Goal: Information Seeking & Learning: Learn about a topic

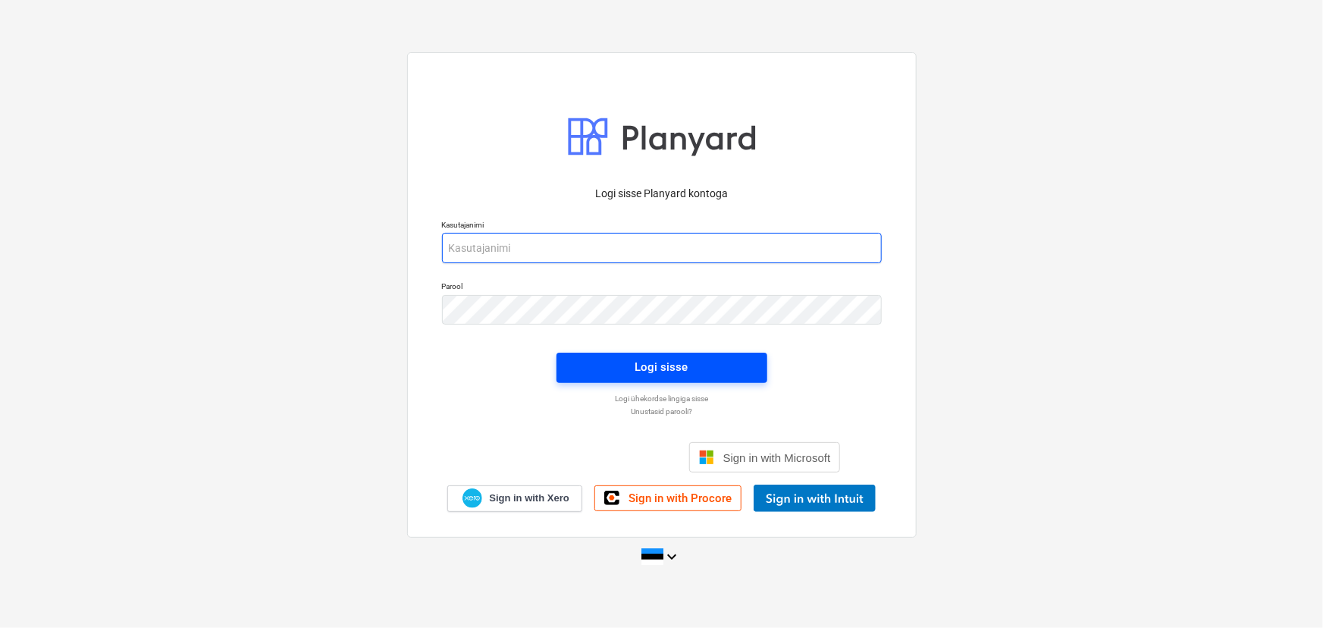
type input "tanel.villmae@bonava.com"
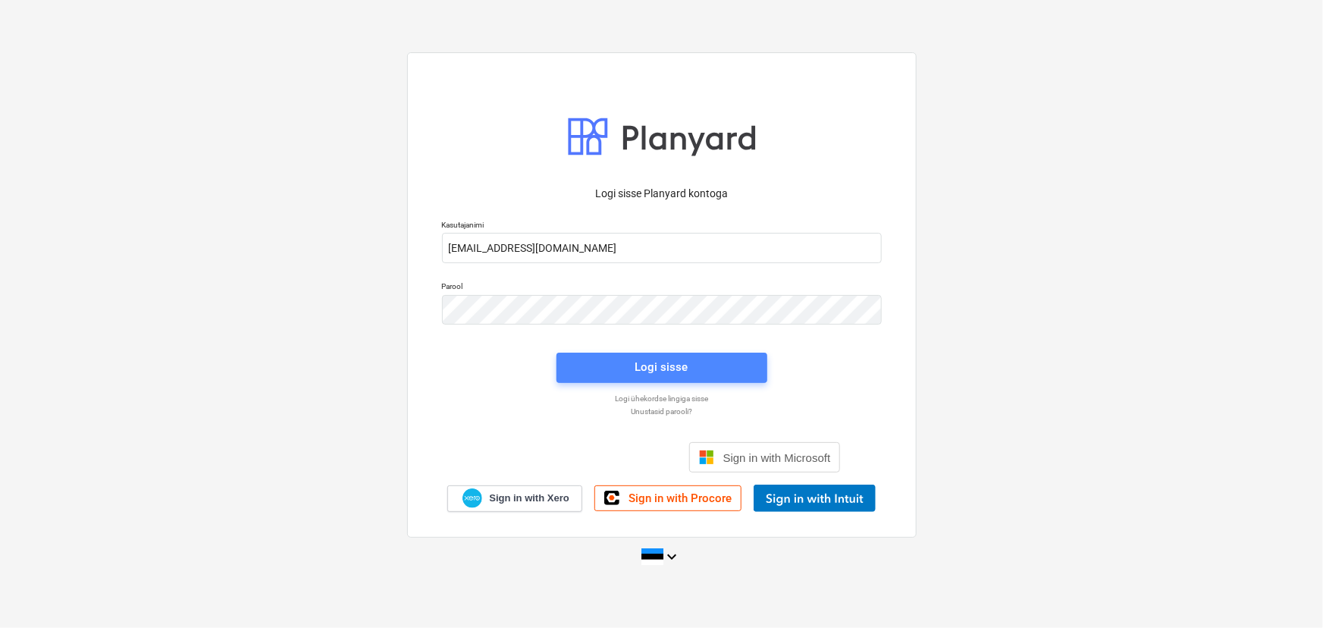
click at [643, 367] on div "Logi sisse" at bounding box center [661, 367] width 53 height 20
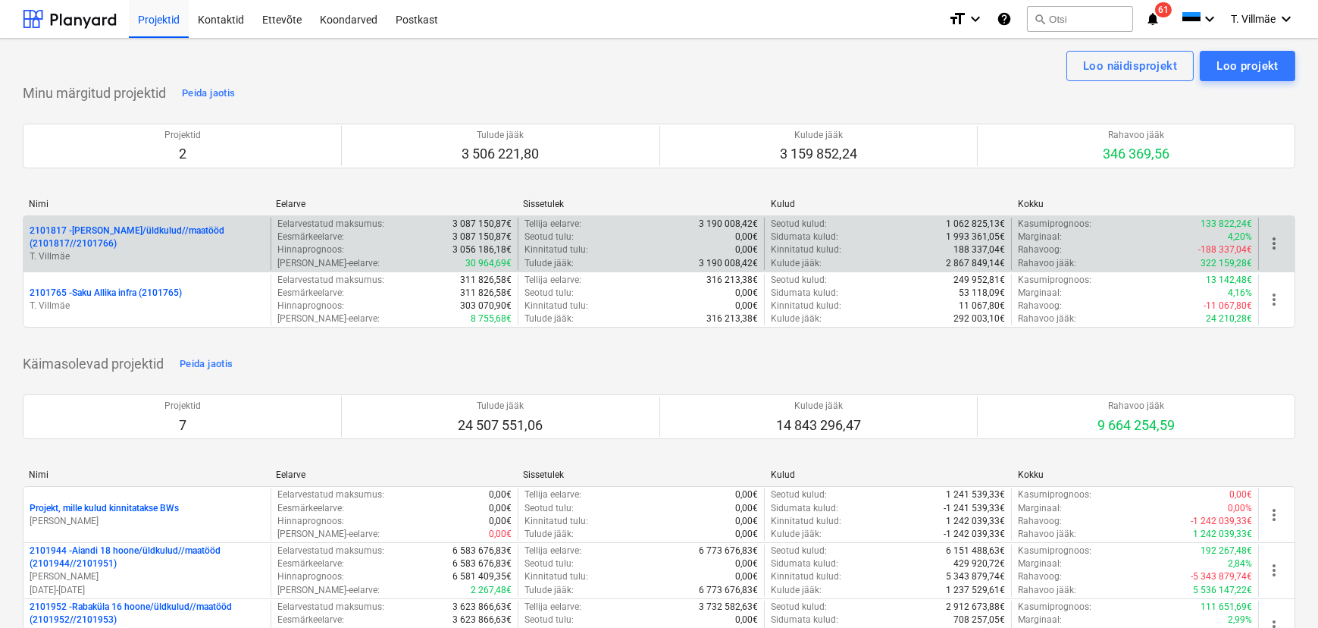
click at [166, 231] on p "2101817 - [PERSON_NAME]/üldkulud//maatööd (2101817//2101766)" at bounding box center [147, 237] width 235 height 26
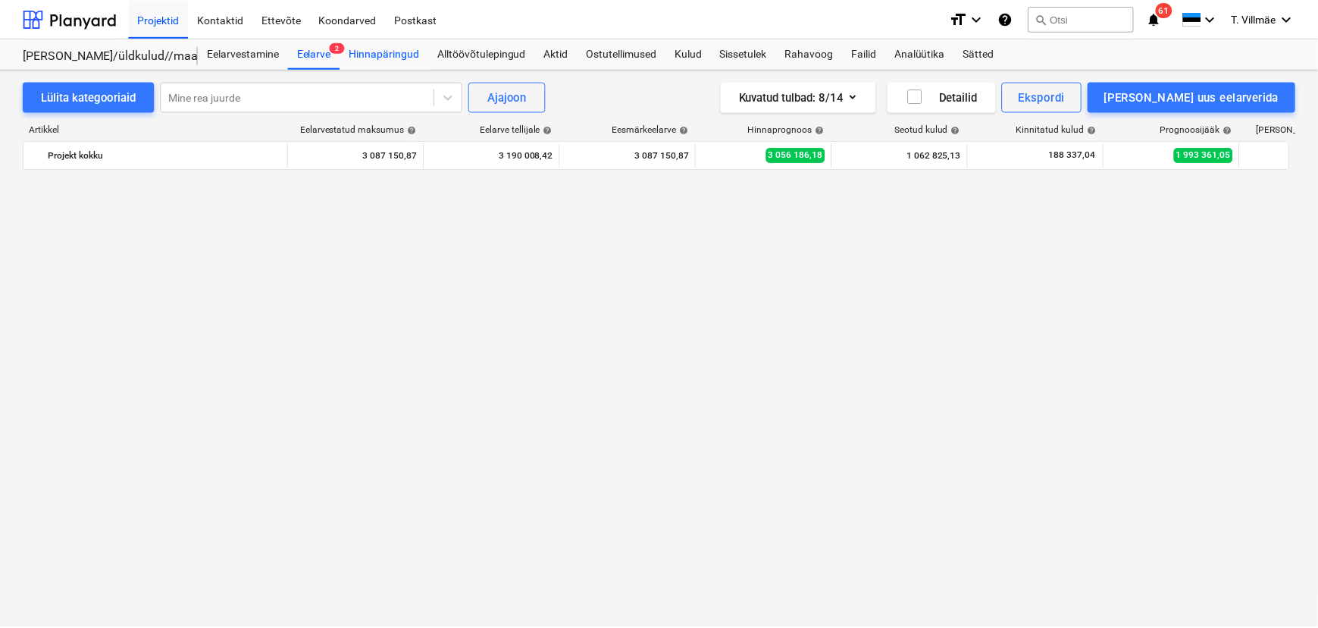
scroll to position [6765, 0]
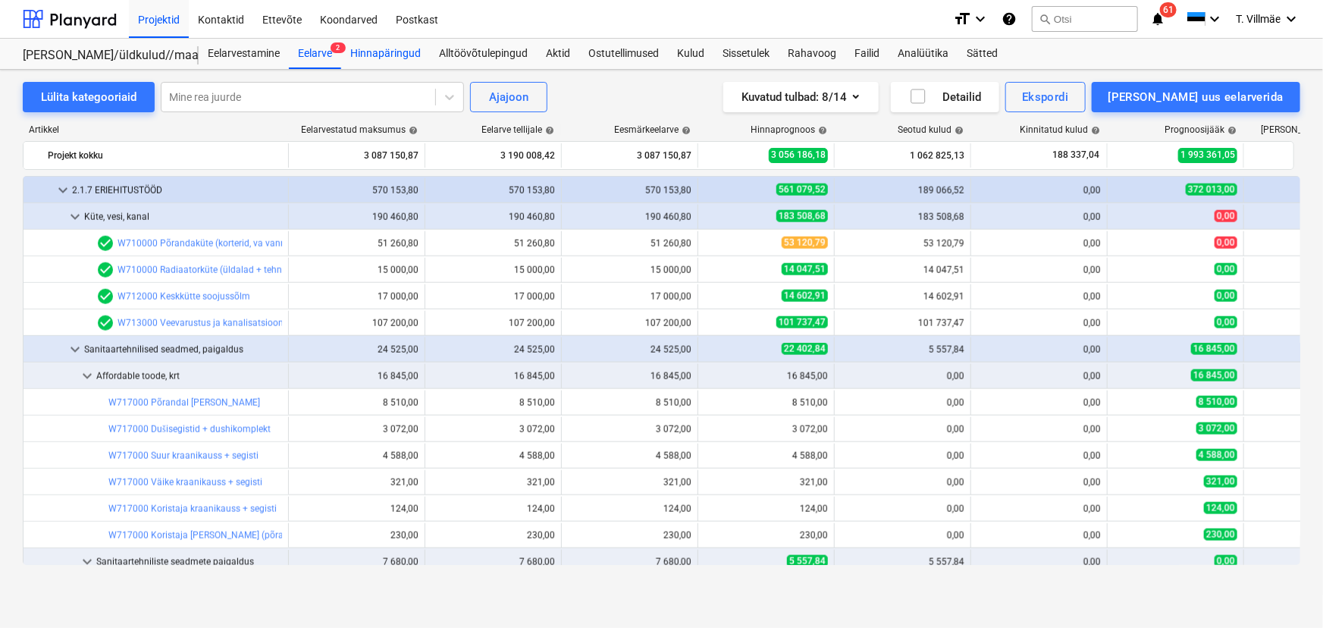
click at [391, 51] on div "Hinnapäringud" at bounding box center [385, 54] width 89 height 30
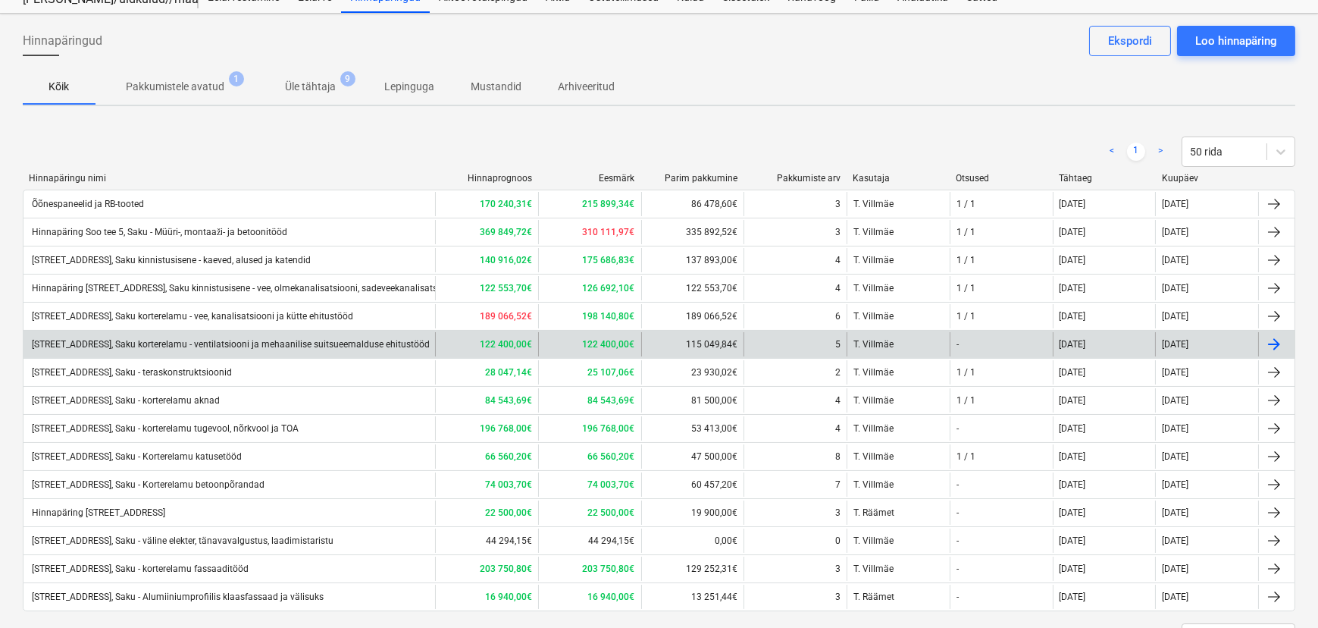
scroll to position [122, 0]
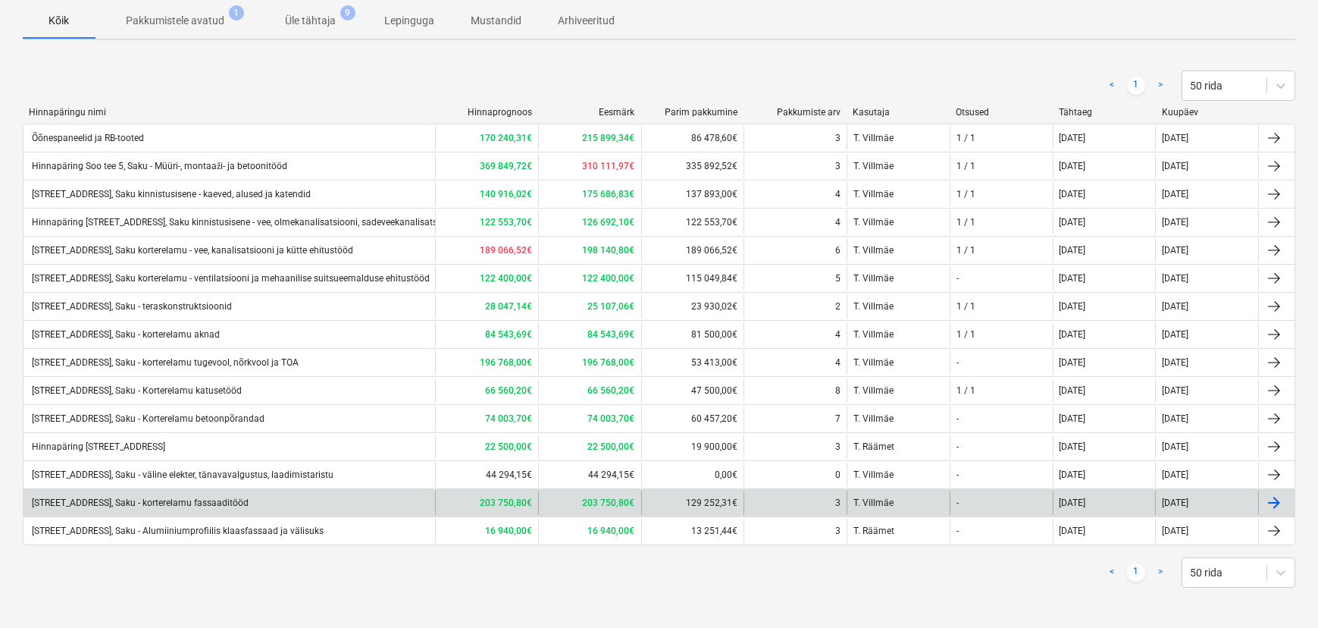
click at [184, 505] on div "[STREET_ADDRESS], Saku - korterelamu fassaaditööd" at bounding box center [139, 502] width 219 height 11
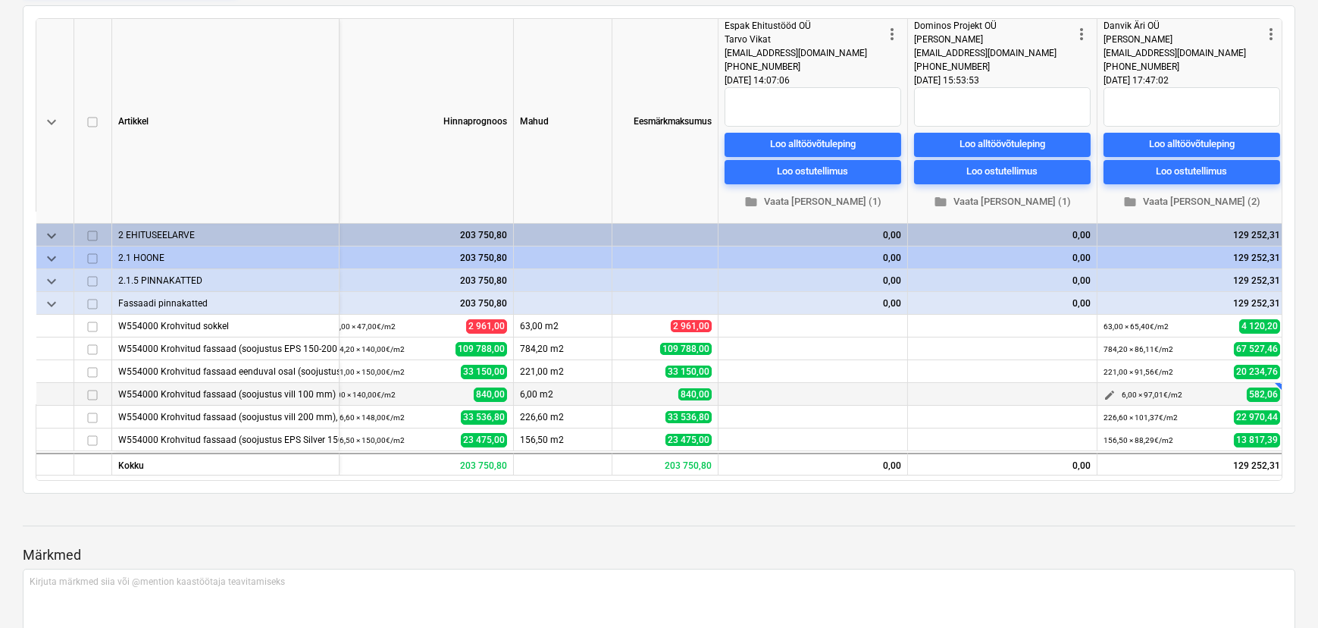
scroll to position [0, 20]
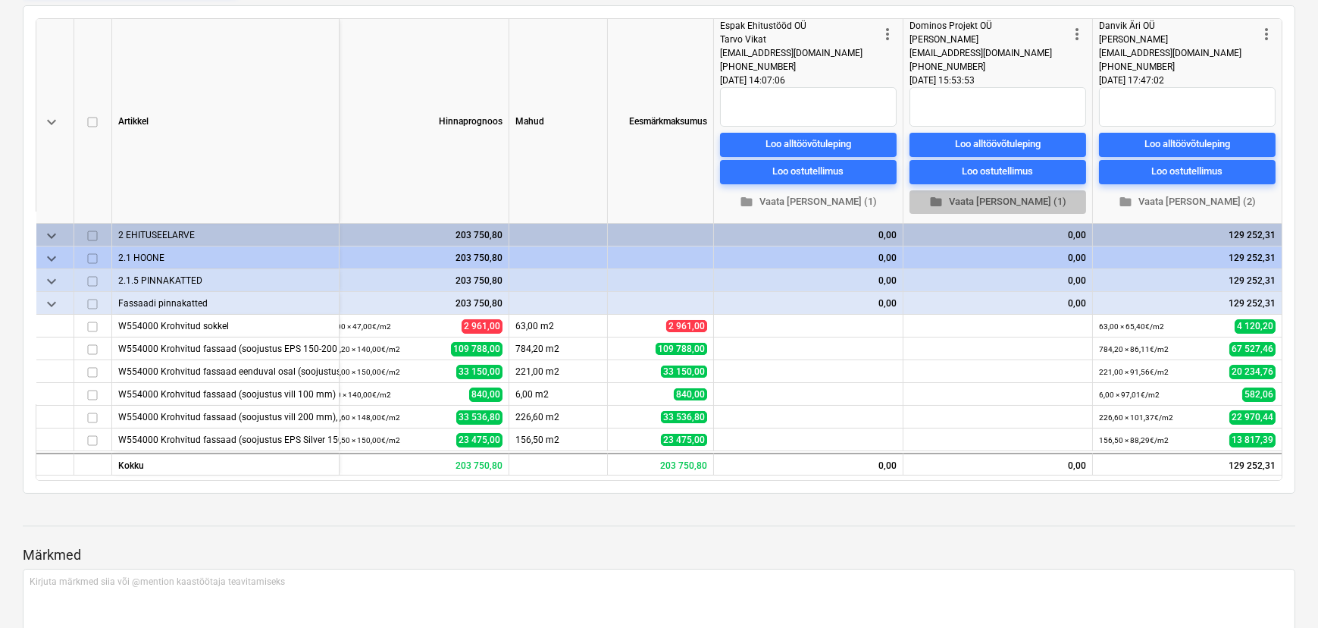
click at [1009, 204] on span "folder Vaata [PERSON_NAME] (1)" at bounding box center [998, 201] width 164 height 17
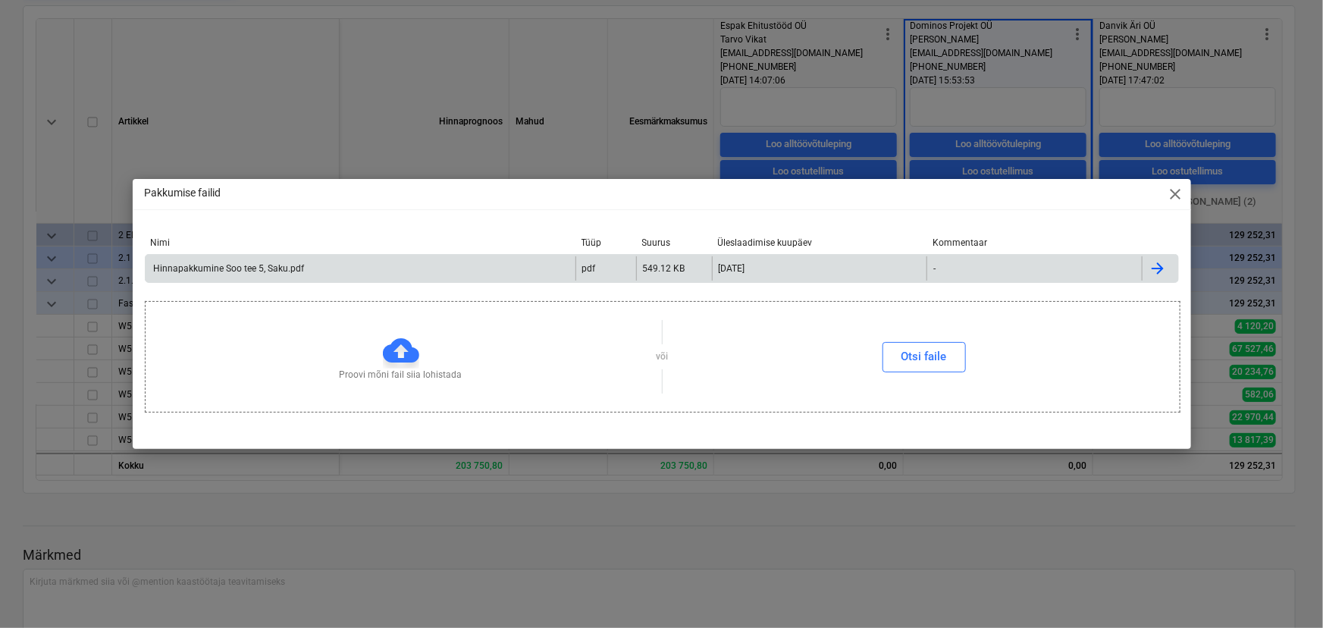
click at [279, 270] on div "Hinnapakkumine Soo tee 5, Saku.pdf" at bounding box center [228, 268] width 153 height 11
click at [1177, 186] on span "close" at bounding box center [1175, 194] width 18 height 18
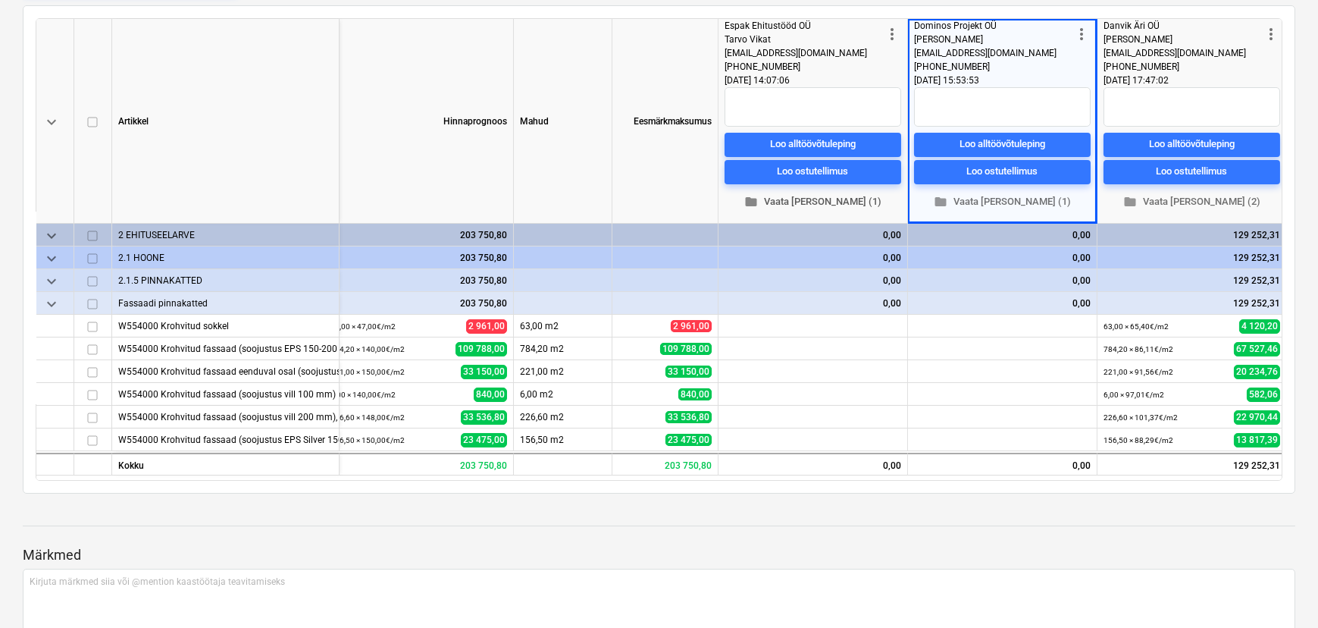
click at [818, 194] on span "folder Vaata [PERSON_NAME] (1)" at bounding box center [813, 201] width 164 height 17
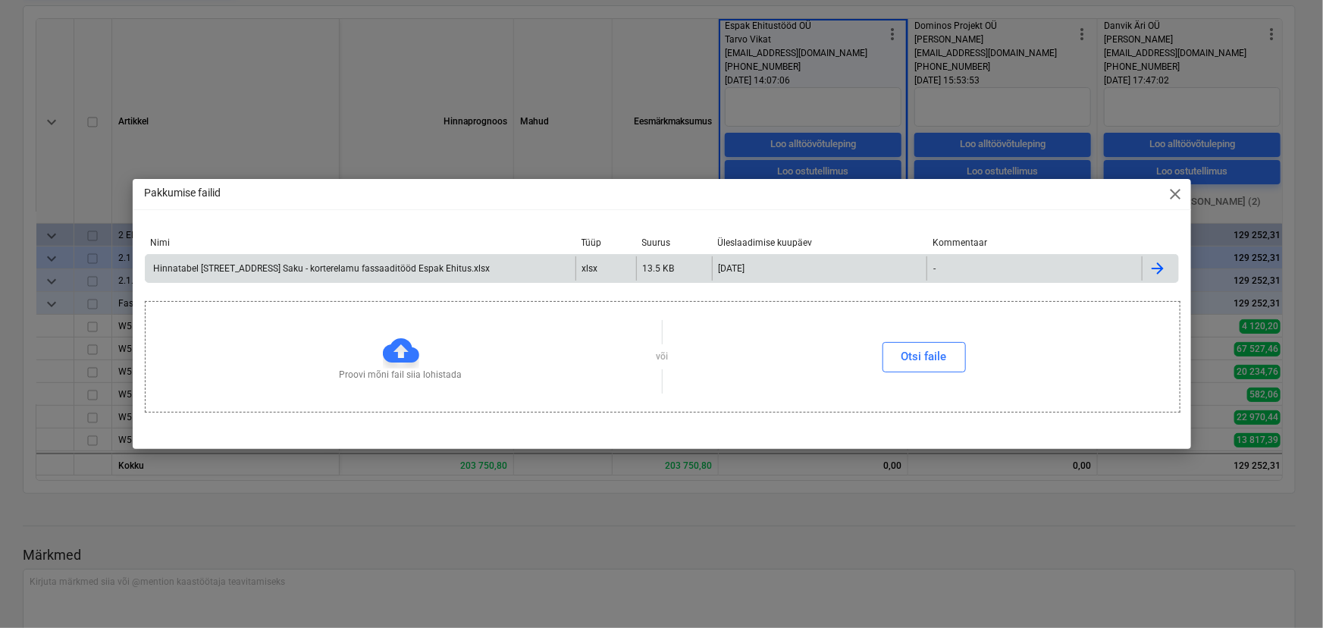
click at [388, 268] on div "Hinnatabel Soo tee 5 Saku - korterelamu fassaaditööd Espak Ehitus.xlsx" at bounding box center [321, 268] width 339 height 11
click at [1180, 191] on span "close" at bounding box center [1175, 194] width 18 height 18
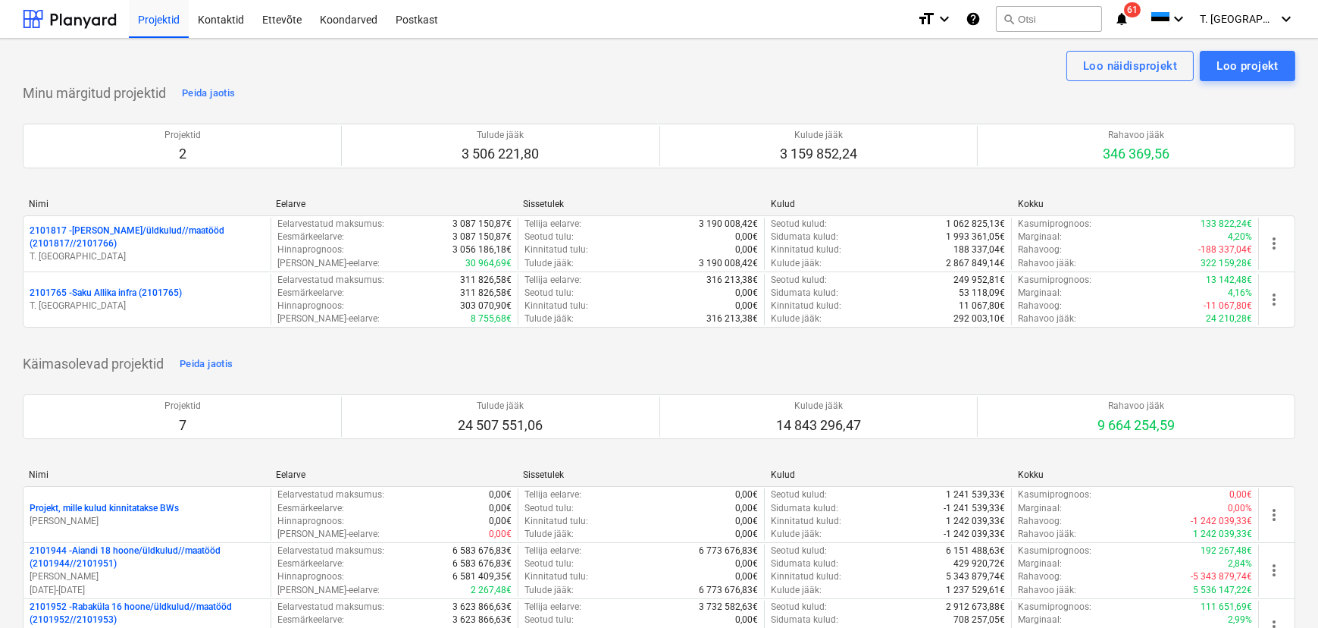
click at [102, 227] on p "2101817 - [PERSON_NAME]/üldkulud//maatööd (2101817//2101766)" at bounding box center [147, 237] width 235 height 26
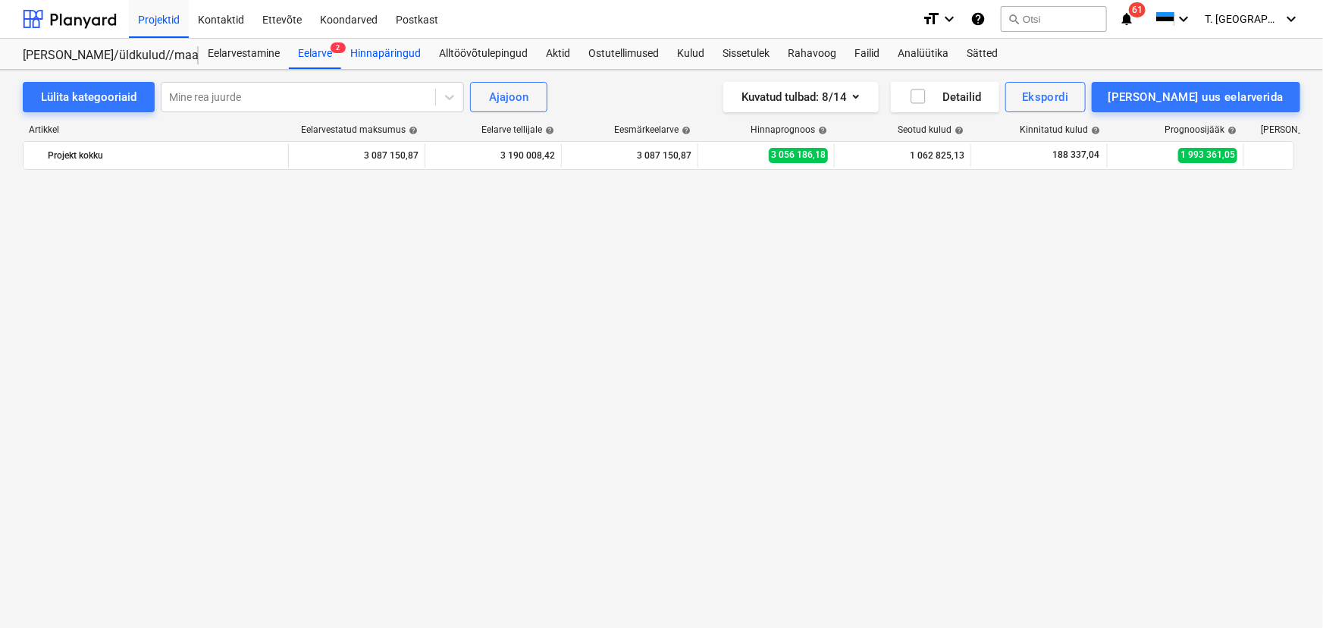
click at [377, 55] on div "Hinnapäringud" at bounding box center [385, 54] width 89 height 30
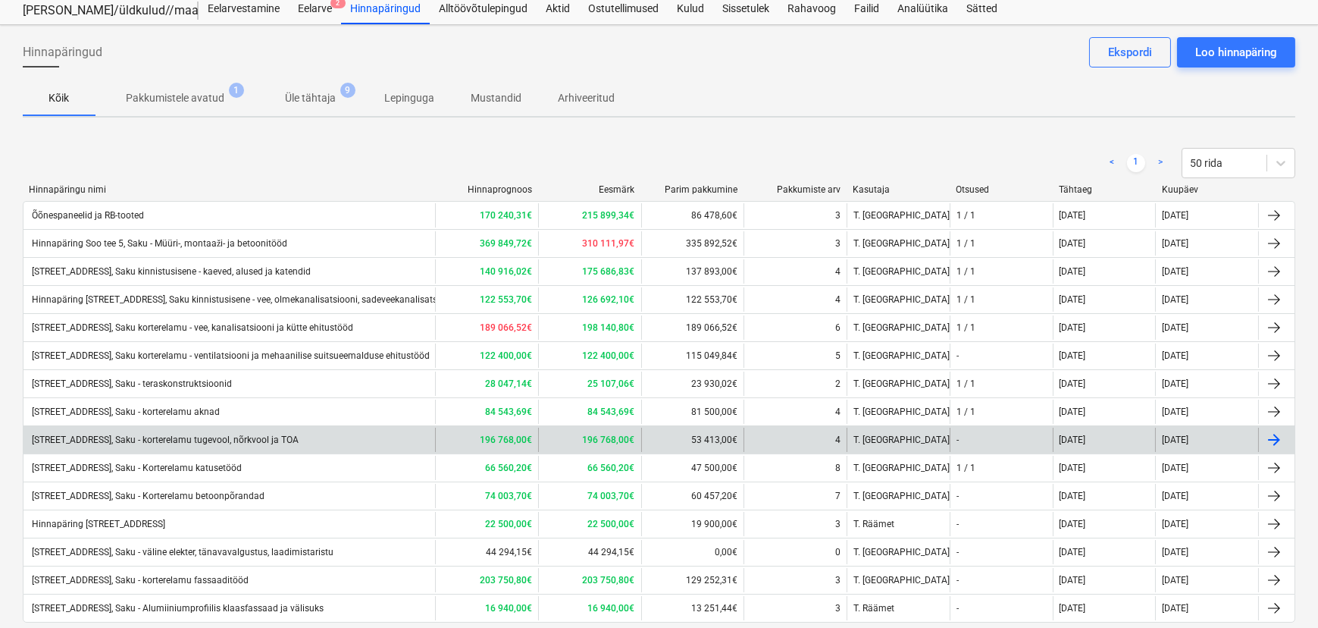
scroll to position [68, 0]
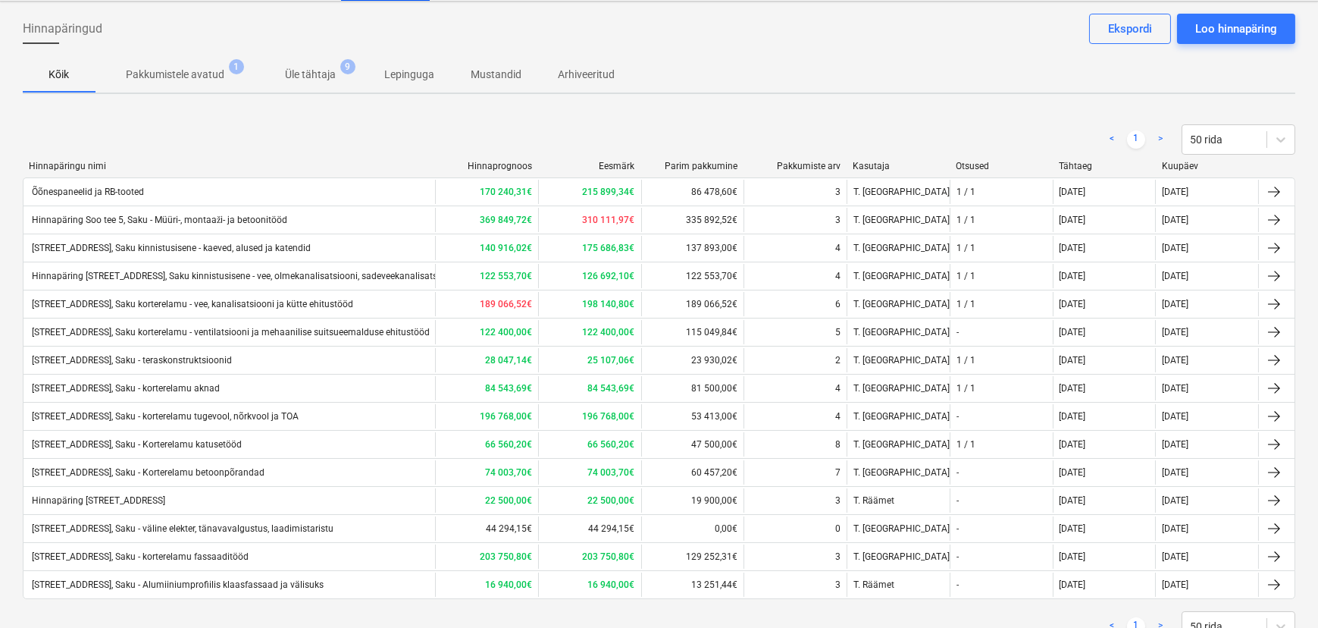
click at [229, 443] on div "[STREET_ADDRESS], Saku - Korterelamu katusetööd" at bounding box center [136, 444] width 212 height 11
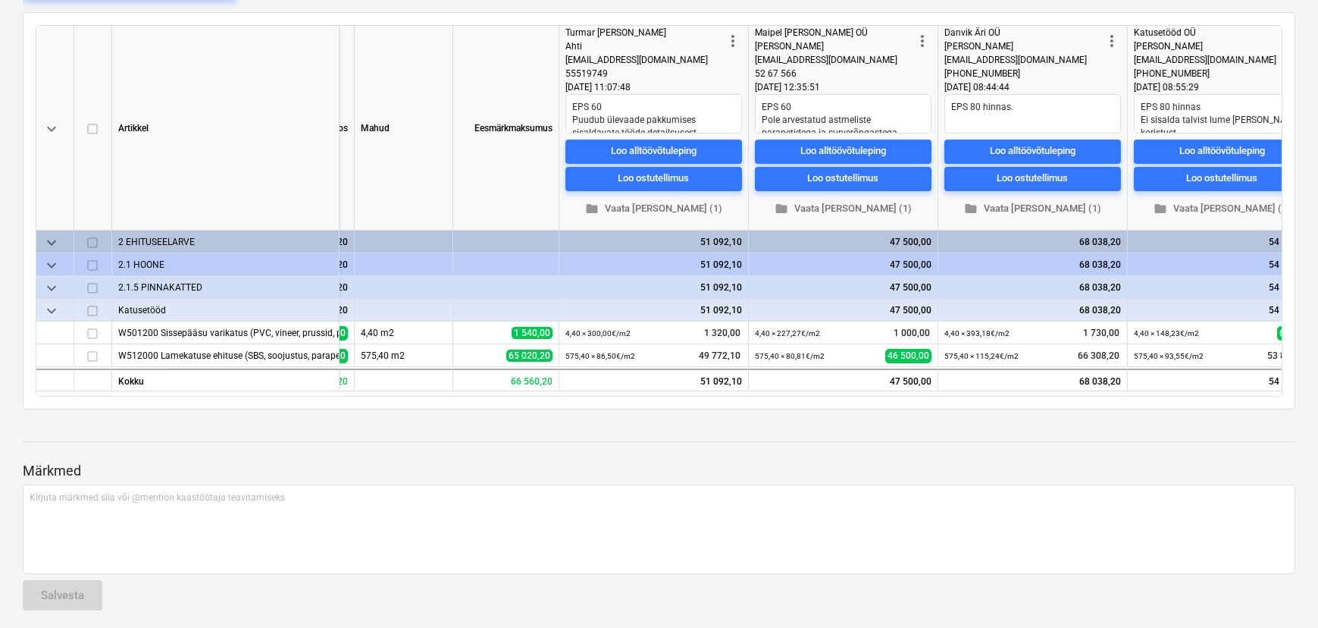
scroll to position [0, 967]
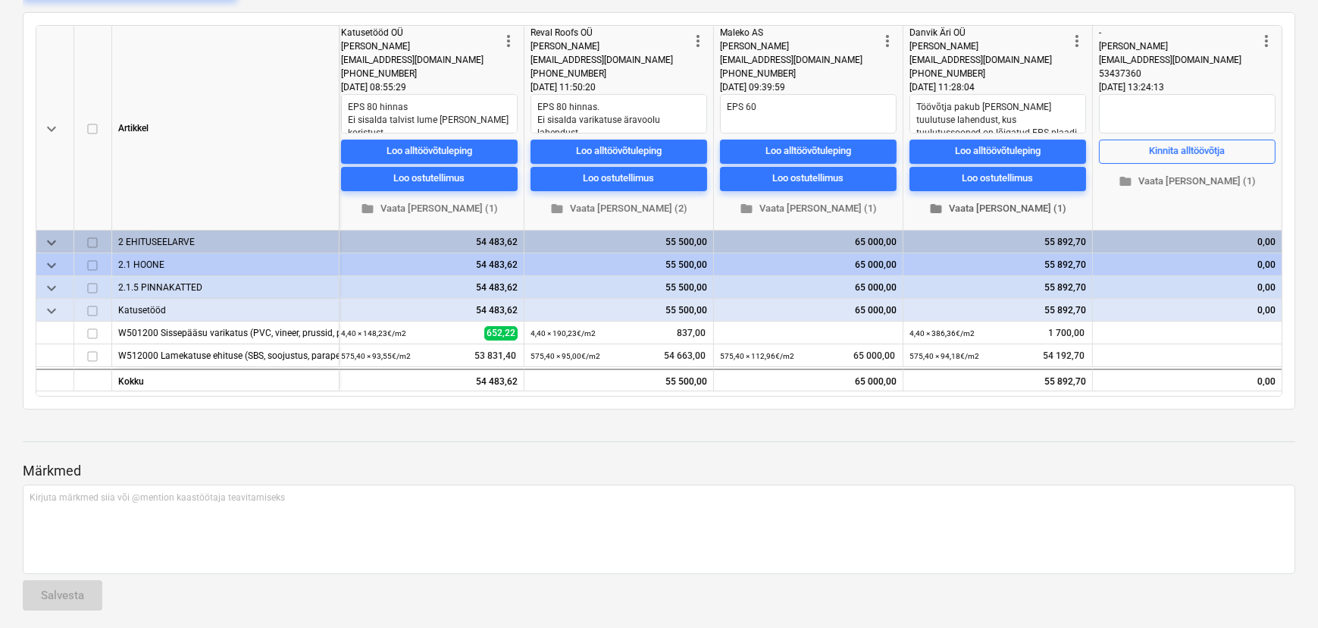
click at [1019, 212] on span "folder Vaata [PERSON_NAME] (1)" at bounding box center [998, 208] width 164 height 17
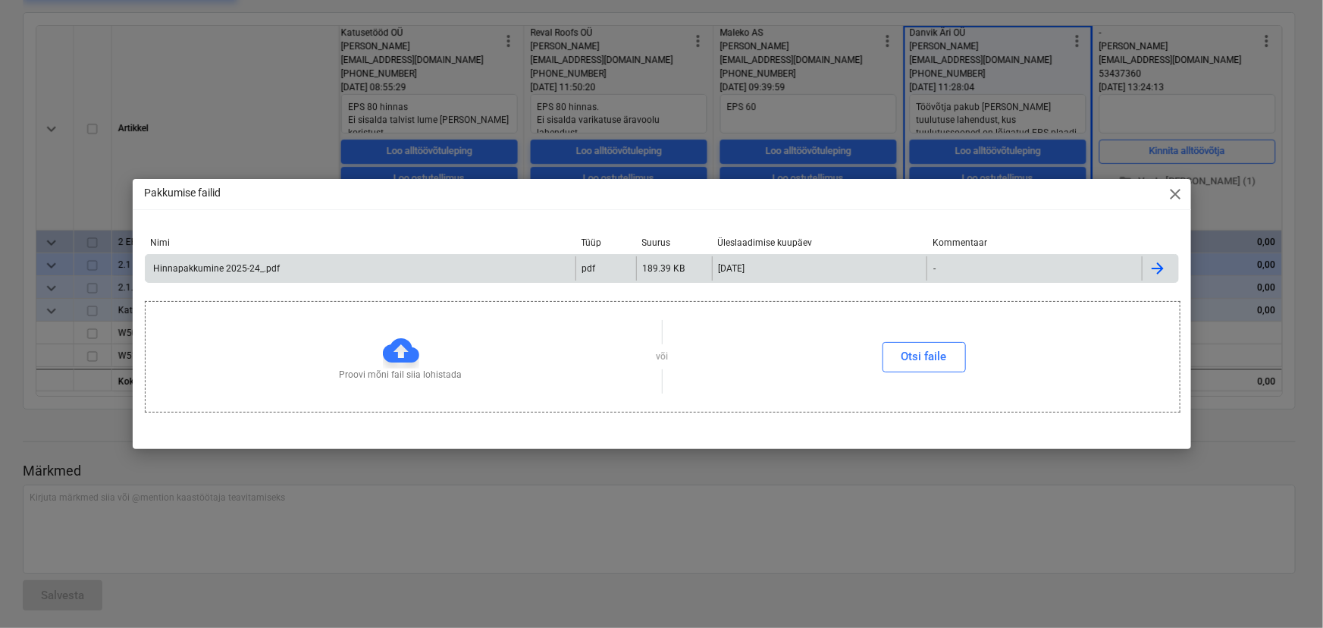
click at [204, 273] on div "Hinnapakkumine 2025-24_.pdf" at bounding box center [216, 268] width 129 height 11
click at [1168, 189] on span "close" at bounding box center [1175, 194] width 18 height 18
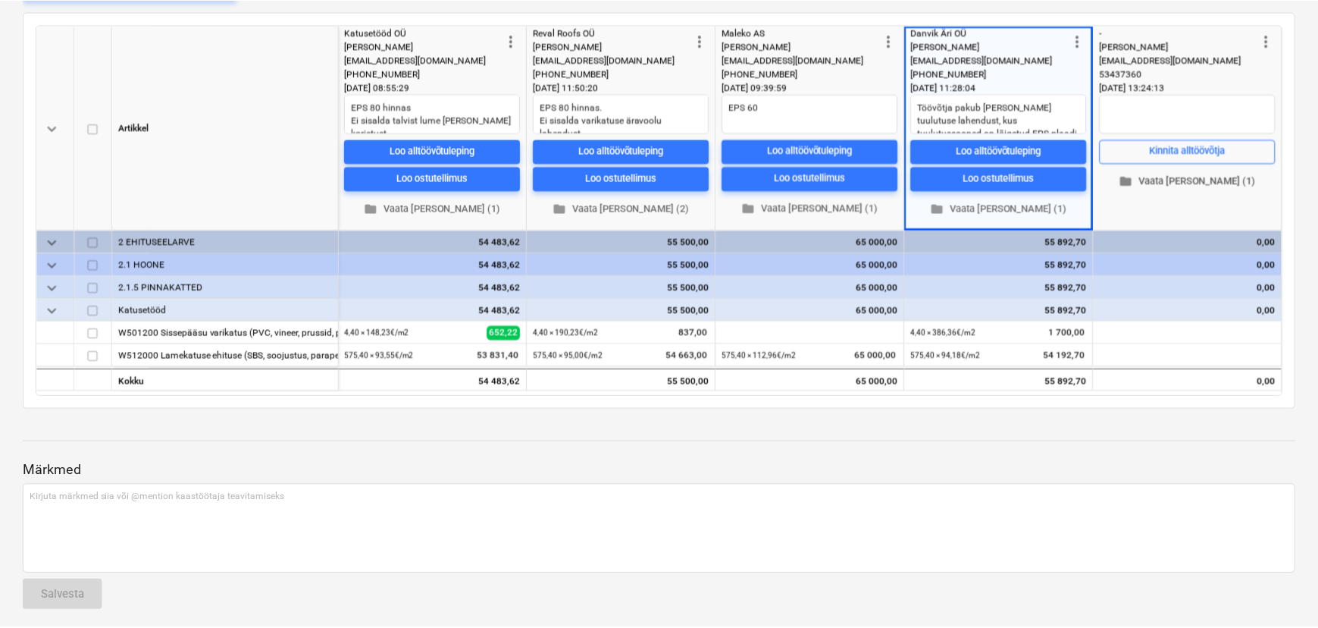
scroll to position [0, 963]
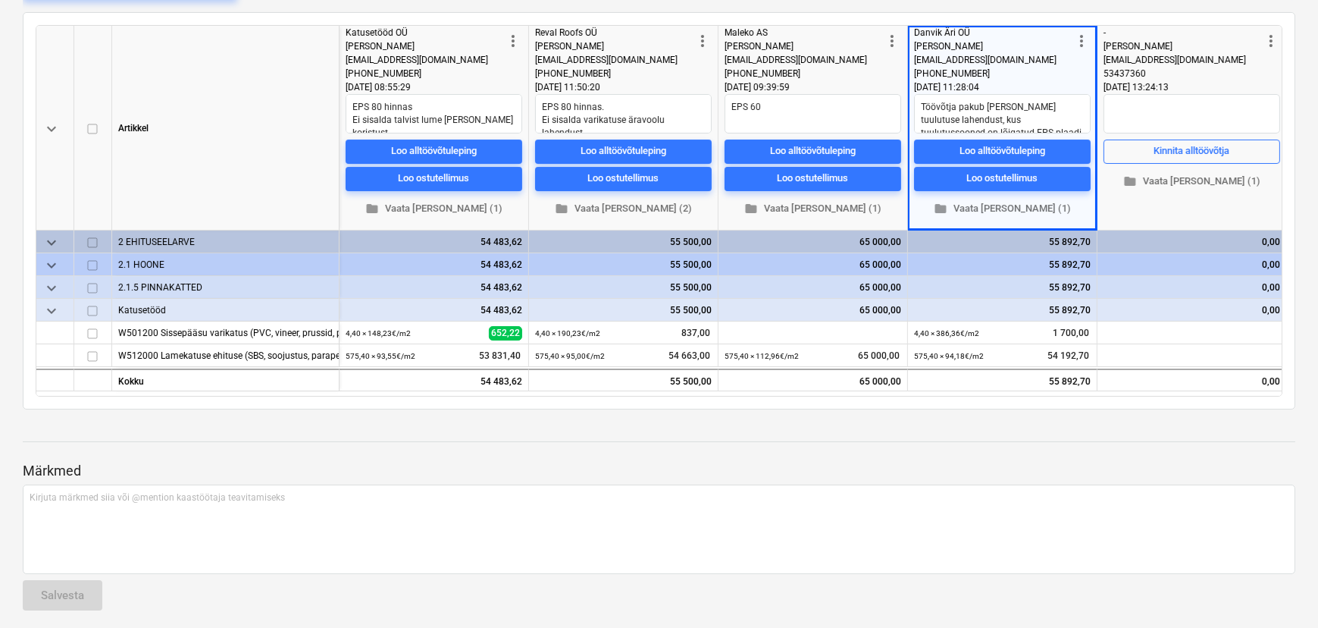
click at [769, 464] on p "Märkmed" at bounding box center [659, 471] width 1273 height 18
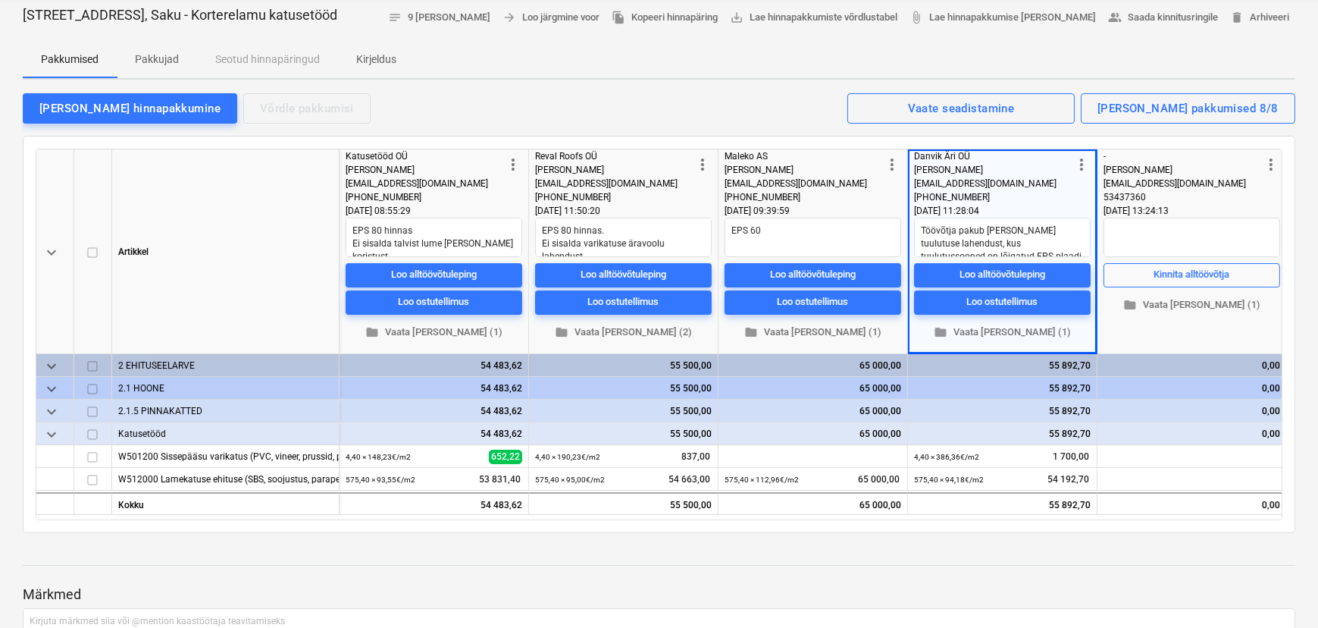
scroll to position [137, 0]
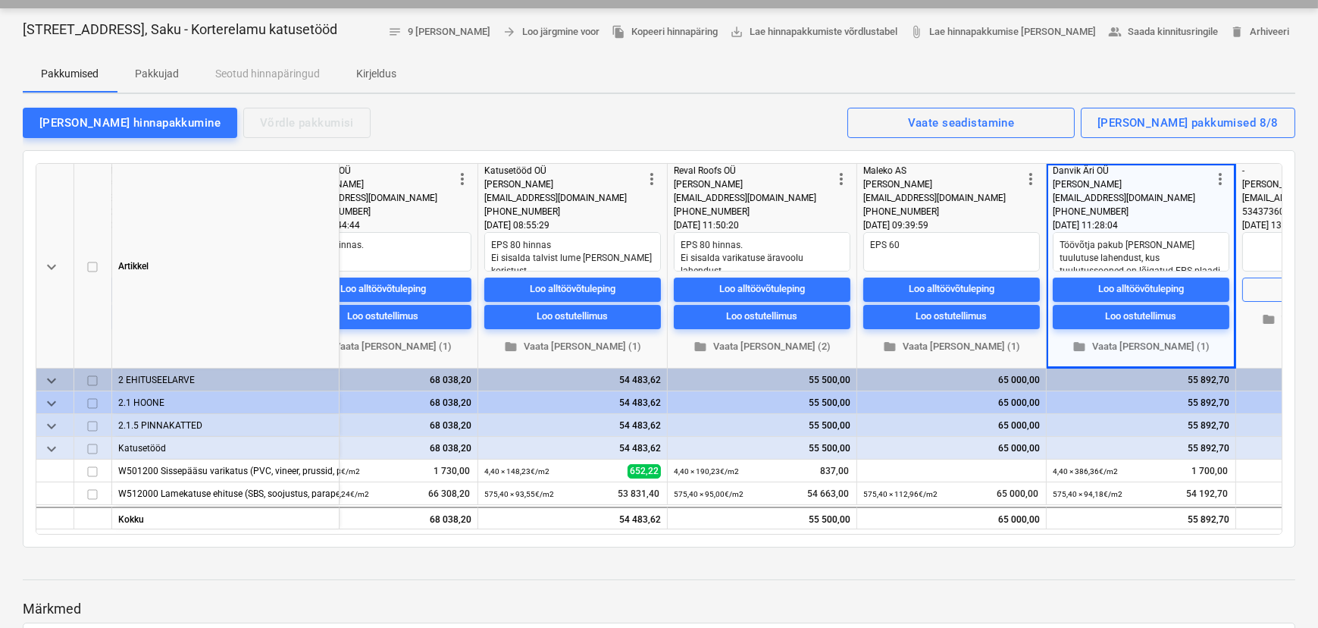
type textarea "x"
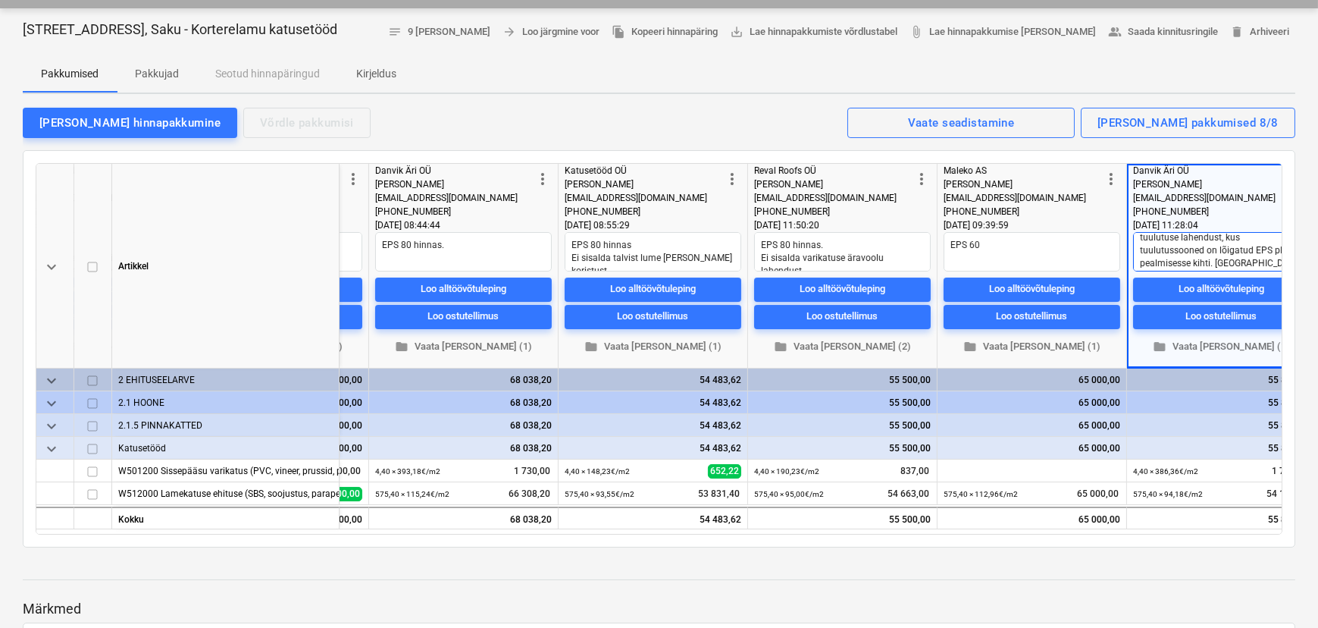
scroll to position [39, 0]
click at [728, 260] on textarea "EPS 80 hinnas Ei sisalda talvist lume [PERSON_NAME] koristust." at bounding box center [653, 251] width 177 height 39
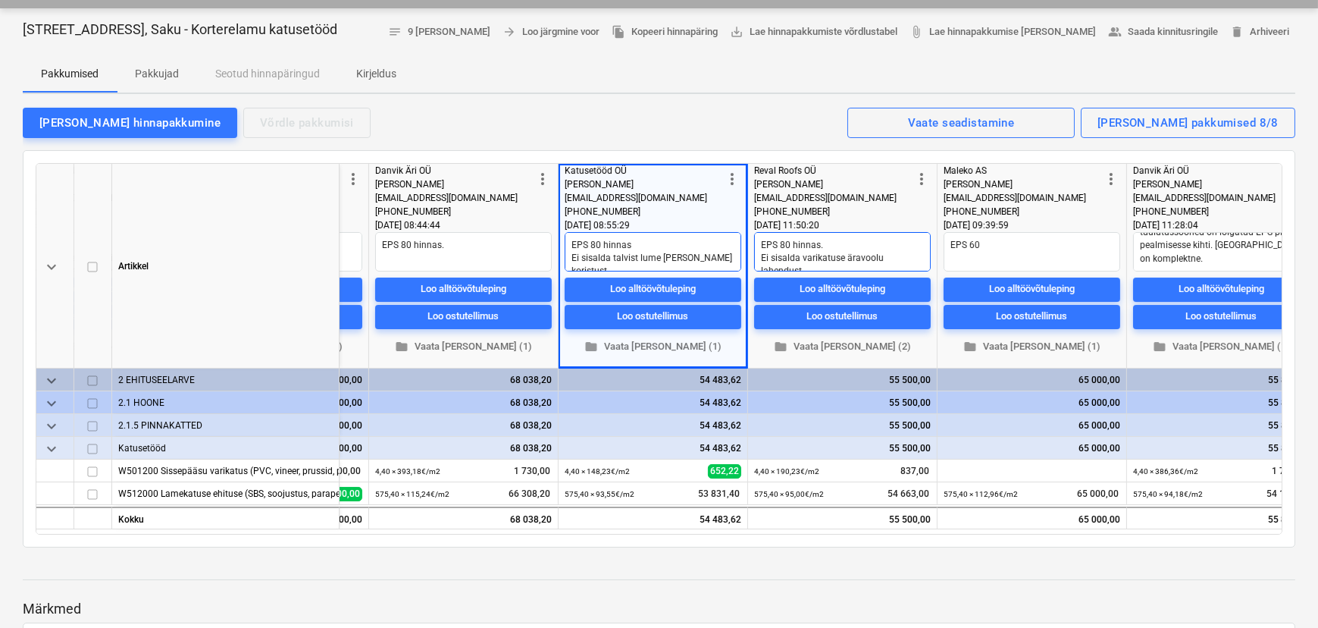
type textarea "EPS 80 hinnas Ei sisalda talvist lume [PERSON_NAME] koristust."
type textarea "x"
type textarea "EPS 80 hinnas Ei sisalda talvist lume [PERSON_NAME] koristust. E"
type textarea "x"
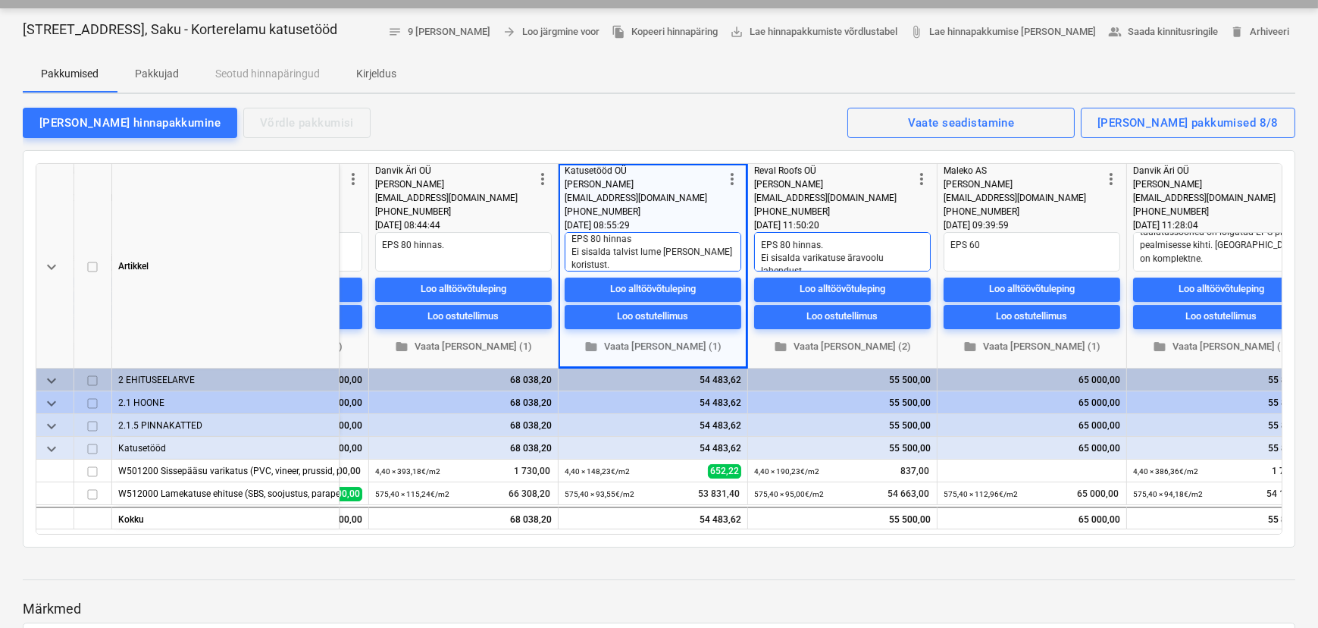
type textarea "EPS 80 hinnas Ei sisalda talvist lume [PERSON_NAME] koristust. Ei"
type textarea "x"
type textarea "EPS 80 hinnas Ei sisalda talvist lume [PERSON_NAME] koristust. Ei"
type textarea "x"
type textarea "EPS 80 hinnas Ei sisalda talvist lume [PERSON_NAME] koristust. Ei s"
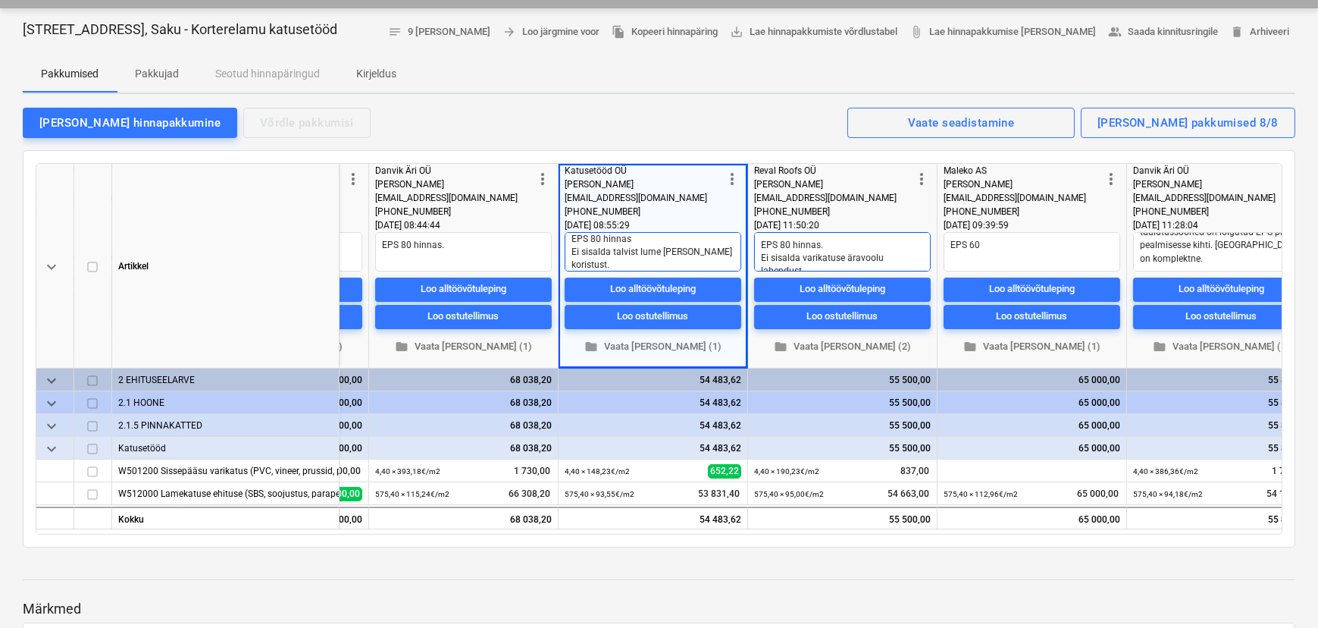
type textarea "x"
type textarea "EPS 80 hinnas Ei sisalda talvist lume [PERSON_NAME] koristust. Ei si"
type textarea "x"
type textarea "EPS 80 hinnas Ei sisalda talvist lume [PERSON_NAME] koristust. Ei sis"
type textarea "x"
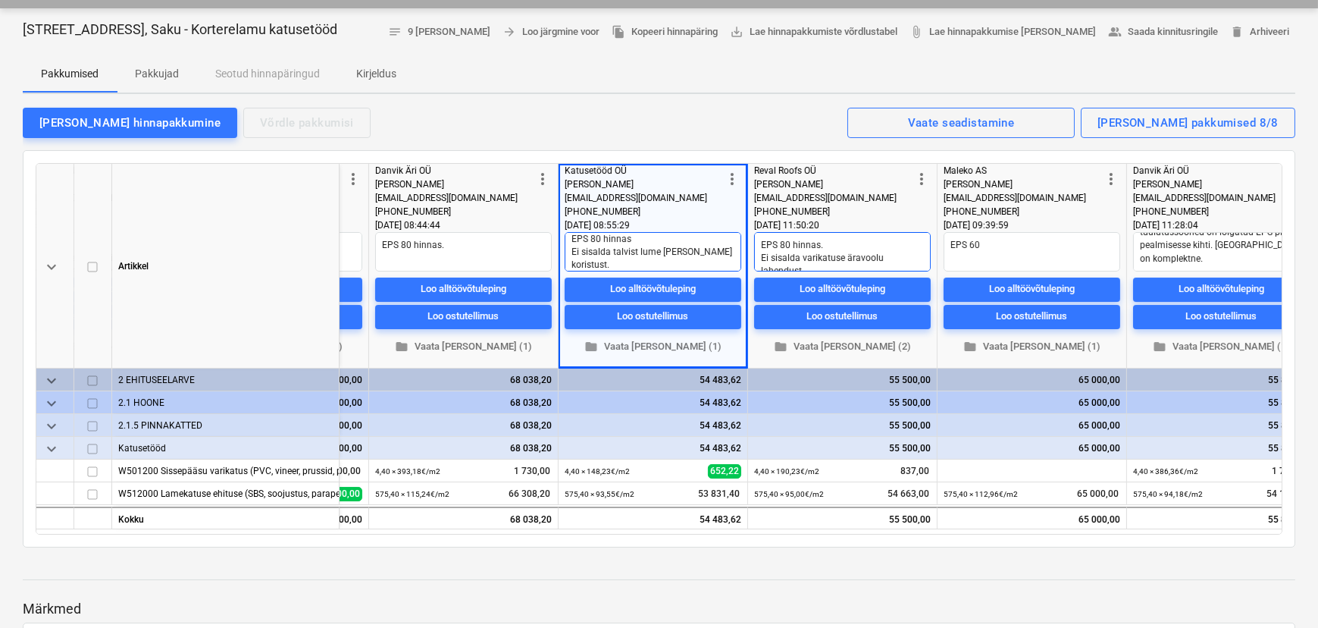
type textarea "EPS 80 hinnas Ei sisalda talvist lume [PERSON_NAME] koristust. Ei sisa"
type textarea "x"
type textarea "EPS 80 hinnas Ei sisalda talvist lume [PERSON_NAME] koristust. Ei sisal"
type textarea "x"
type textarea "EPS 80 hinnas Ei sisalda talvist lume [PERSON_NAME] koristust. Ei sisald"
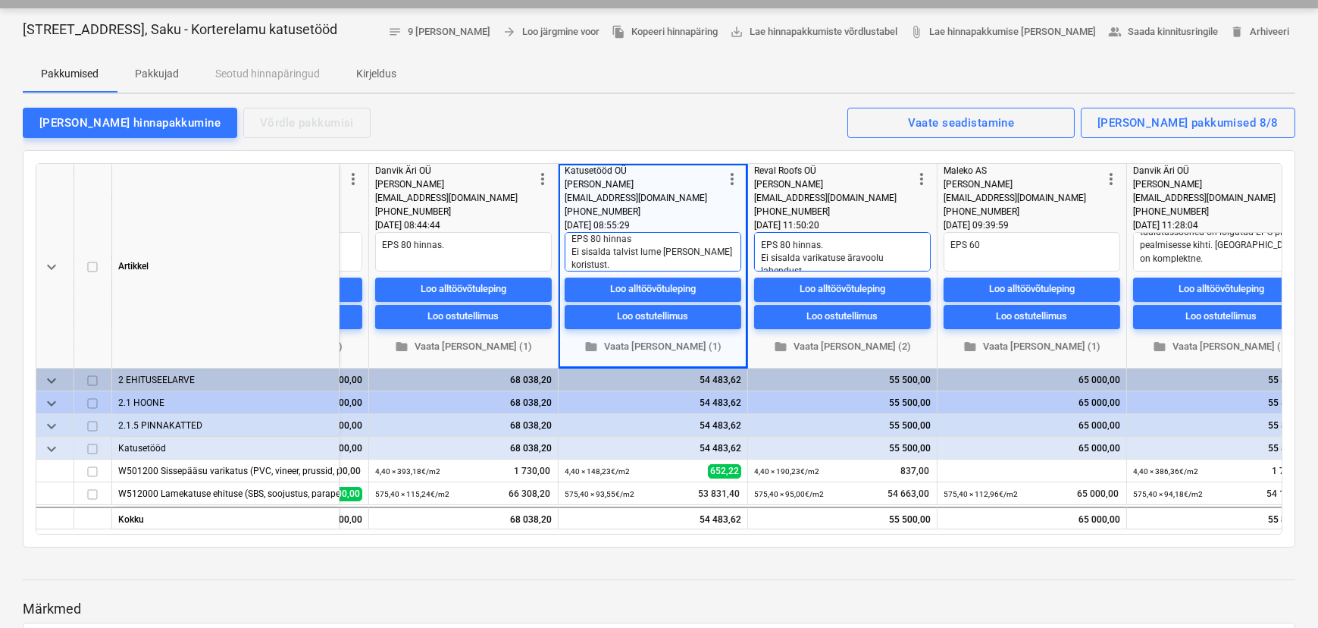
type textarea "x"
type textarea "EPS 80 hinnas Ei sisalda talvist lume [PERSON_NAME] koristust. Ei sisalda"
type textarea "x"
type textarea "EPS 80 hinnas Ei sisalda talvist lume [PERSON_NAME] koristust. Ei sisalda"
type textarea "x"
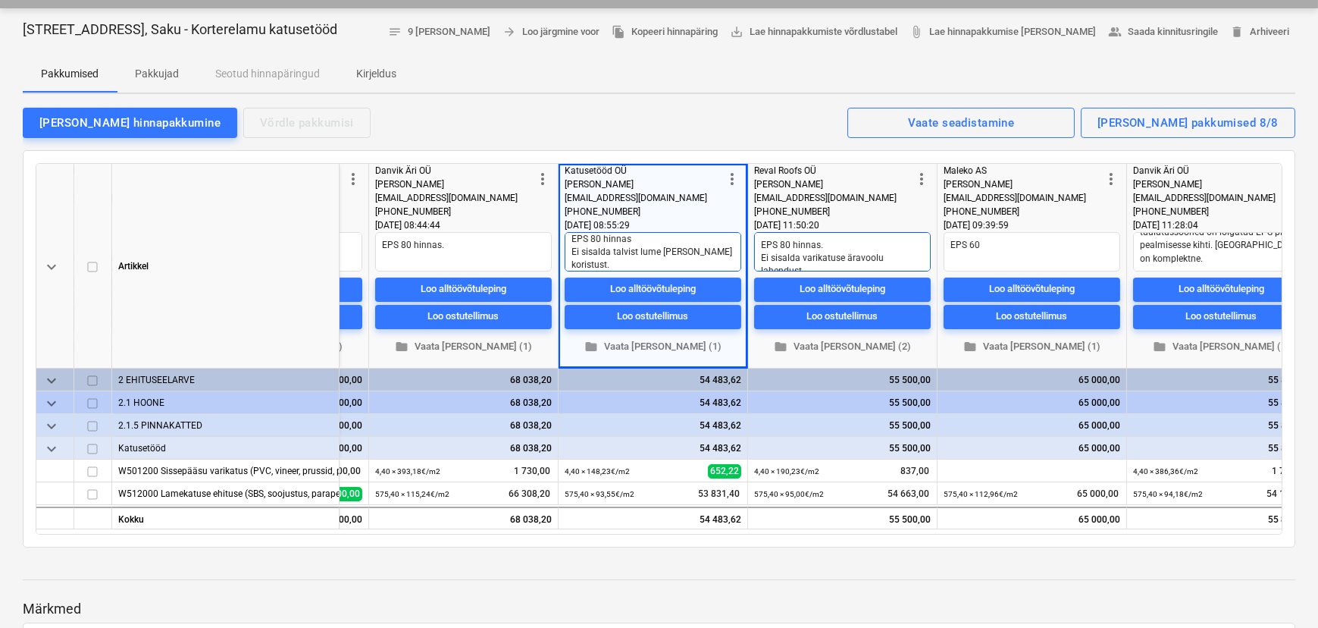
type textarea "EPS 80 hinnas Ei sisalda talvist lume [PERSON_NAME] koristust. Ei sisalda r"
type textarea "x"
type textarea "EPS 80 hinnas Ei sisalda talvist lume [PERSON_NAME] koristust. Ei sisalda rõ"
type textarea "x"
type textarea "EPS 80 hinnas Ei sisalda talvist lume [PERSON_NAME] koristust. Ei sisalda rõd"
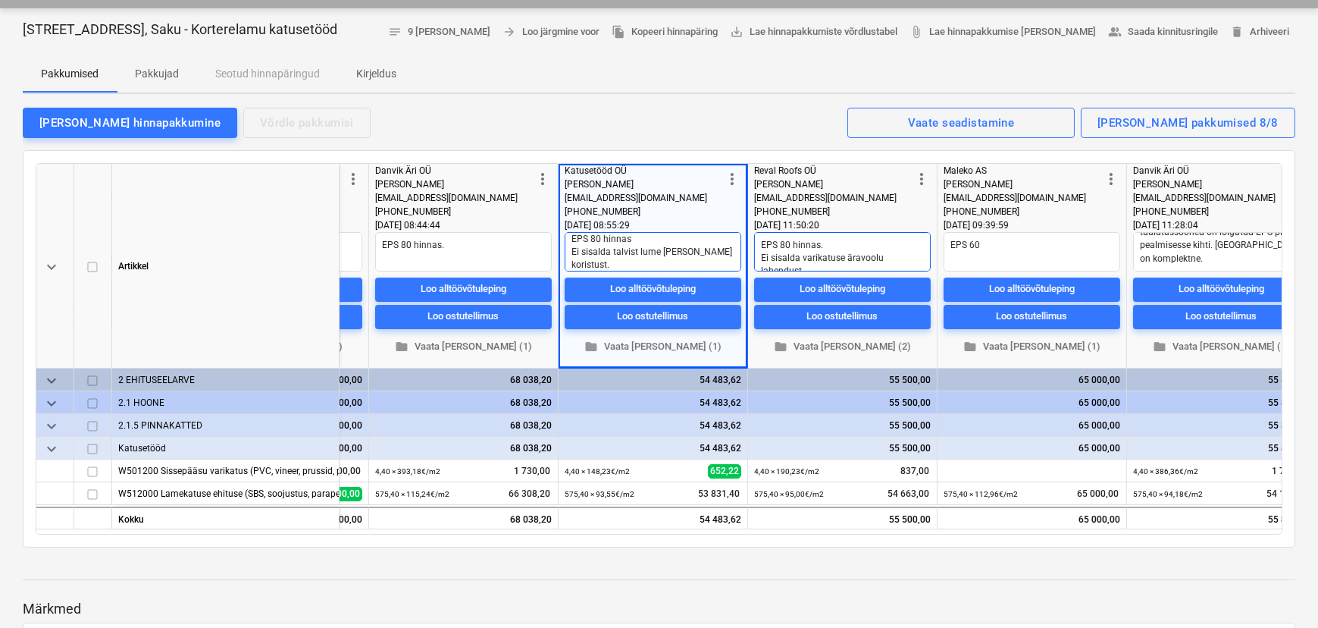
type textarea "x"
type textarea "EPS 80 hinnas Ei sisalda talvist lume [PERSON_NAME] koristust. Ei sisalda rõdu"
type textarea "x"
type textarea "EPS 80 hinnas Ei sisalda talvist lume [PERSON_NAME] koristust. Ei sisalda rõduk"
type textarea "x"
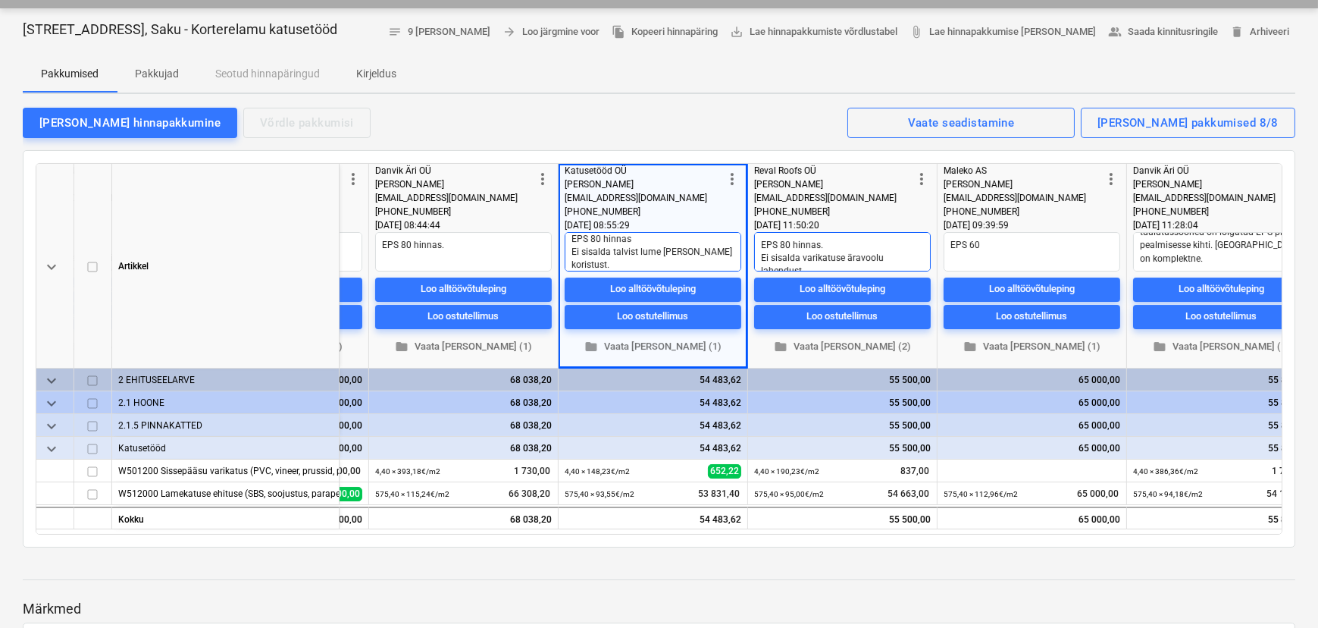
type textarea "EPS 80 hinnas Ei sisalda talvist lume [PERSON_NAME] koristust. Ei sisalda rõduka"
type textarea "x"
type textarea "EPS 80 hinnas Ei sisalda talvist lume [PERSON_NAME] koristust. Ei sisalda rõduk…"
type textarea "x"
type textarea "EPS 80 hinnas Ei sisalda talvist lume [PERSON_NAME] koristust. Ei sisalda rõduk…"
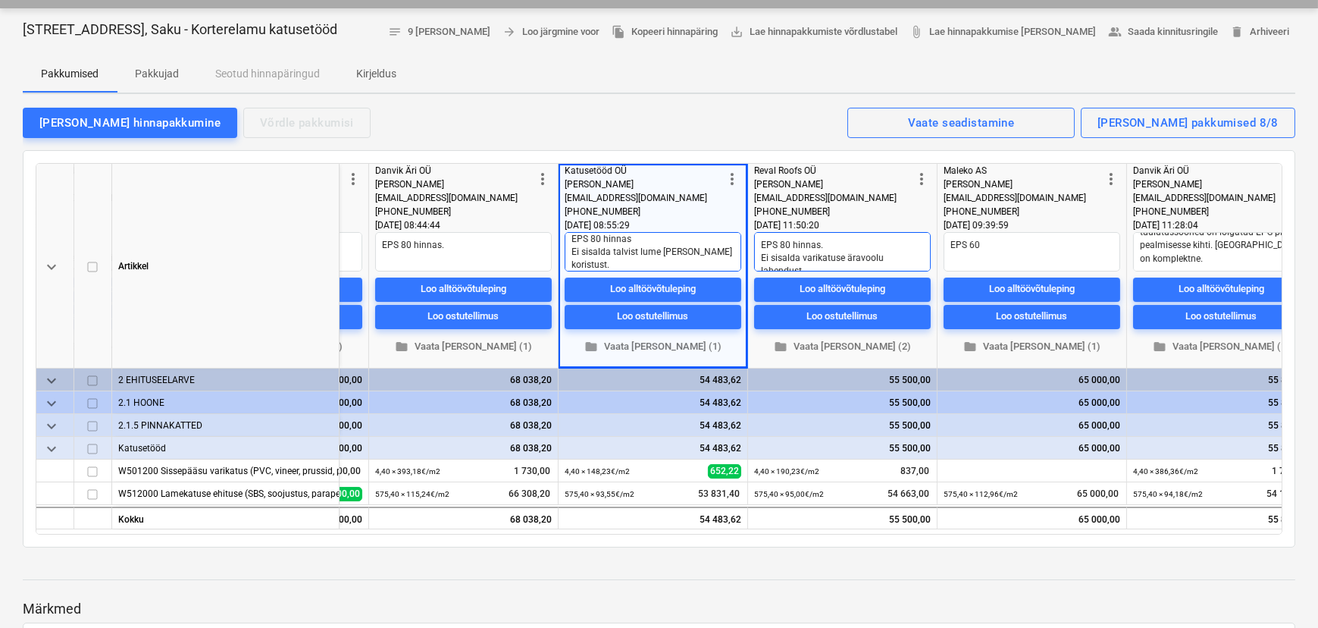
type textarea "x"
type textarea "EPS 80 hinnas Ei sisalda talvist lume [PERSON_NAME] koristust. Ei sisalda rõduk…"
type textarea "x"
type textarea "EPS 80 hinnas Ei sisalda talvist lume [PERSON_NAME] koristust. Ei sisalda rõduk…"
type textarea "x"
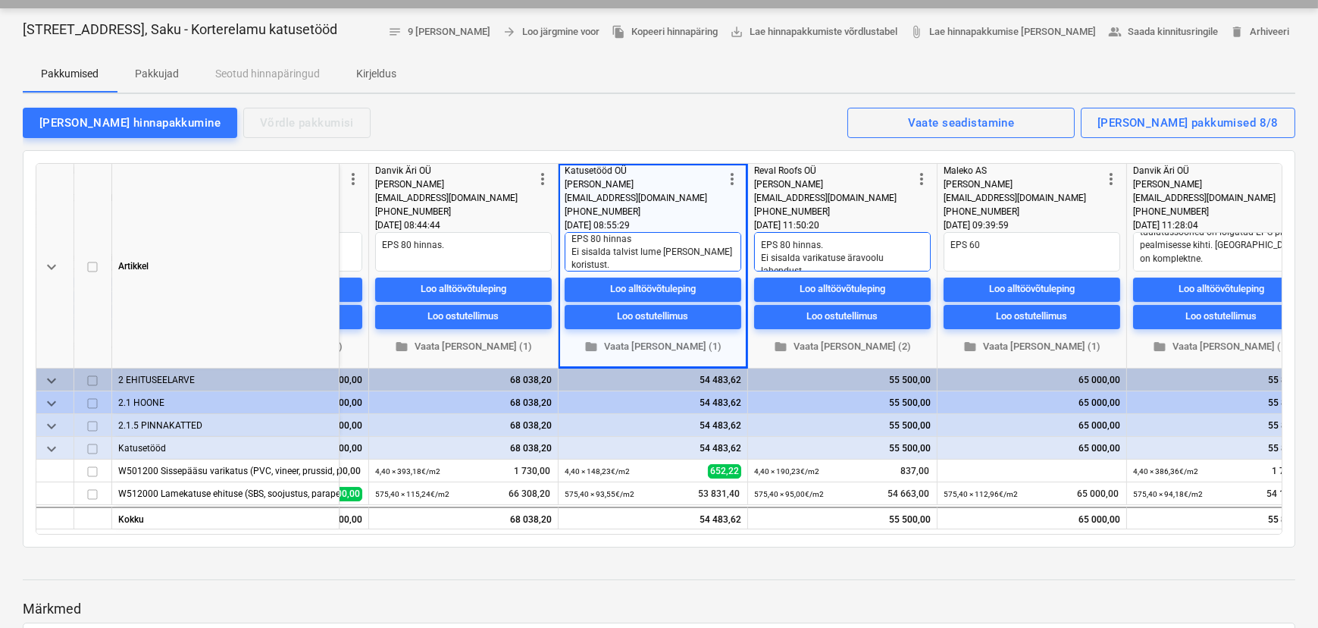
type textarea "EPS 80 hinnas Ei sisalda talvist lume [PERSON_NAME] koristust. Ei sisalda rõduk…"
type textarea "x"
type textarea "EPS 80 hinnas Ei sisalda talvist lume [PERSON_NAME] koristust. Ei sisalda rõduk…"
type textarea "x"
type textarea "EPS 80 hinnas Ei sisalda talvist lume [PERSON_NAME] koristust. Ei sisalda rõduk…"
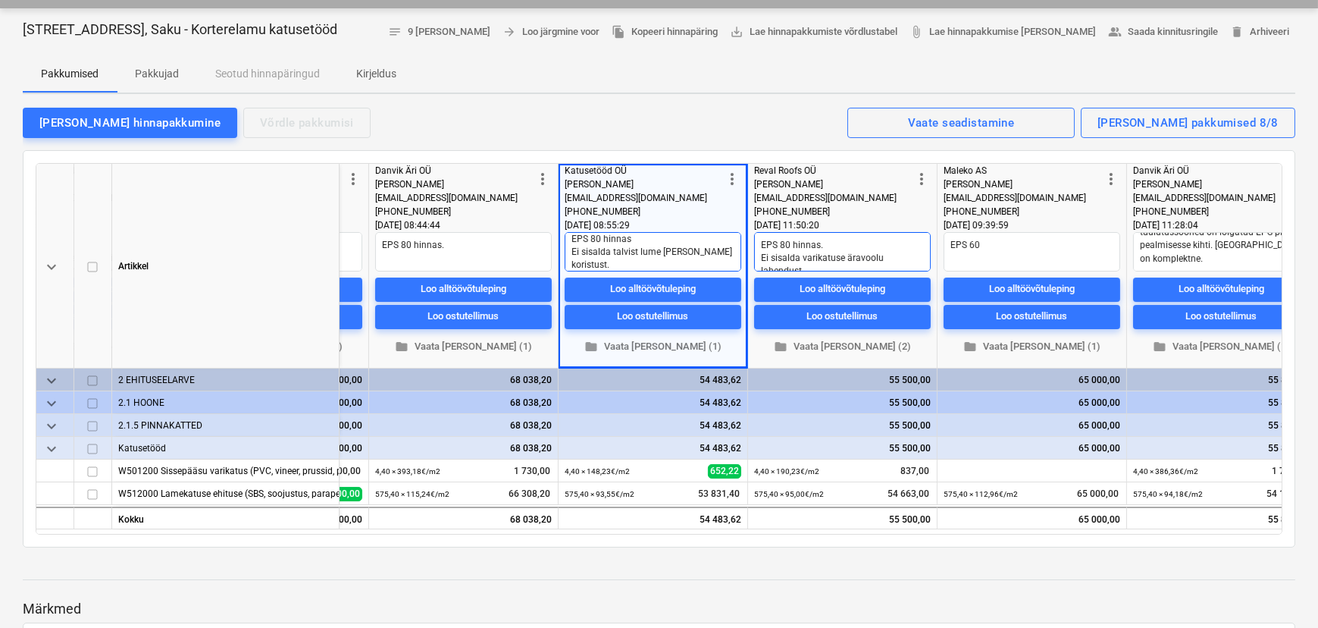
type textarea "x"
type textarea "EPS 80 hinnas Ei sisalda talvist lume [PERSON_NAME] koristust. Ei sisalda rõduk…"
type textarea "x"
type textarea "EPS 80 hinnas Ei sisalda talvist lume [PERSON_NAME] koristust. Ei sisalda rõduk…"
type textarea "x"
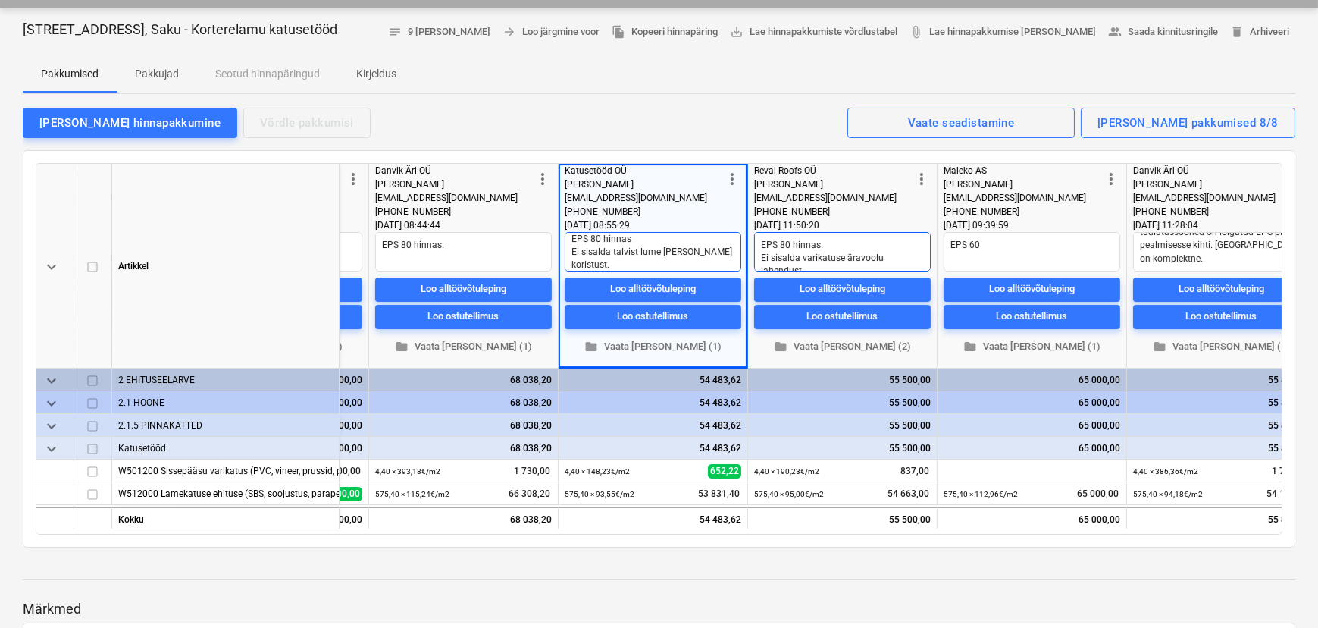
type textarea "EPS 80 hinnas Ei sisalda talvist lume [PERSON_NAME] koristust. Ei sisalda rõduk…"
type textarea "x"
type textarea "EPS 80 hinnas Ei sisalda talvist lume [PERSON_NAME] koristust. Ei sisalda rõduk…"
type textarea "x"
type textarea "EPS 80 hinnas Ei sisalda talvist lume [PERSON_NAME] koristust. Ei sisalda rõduk…"
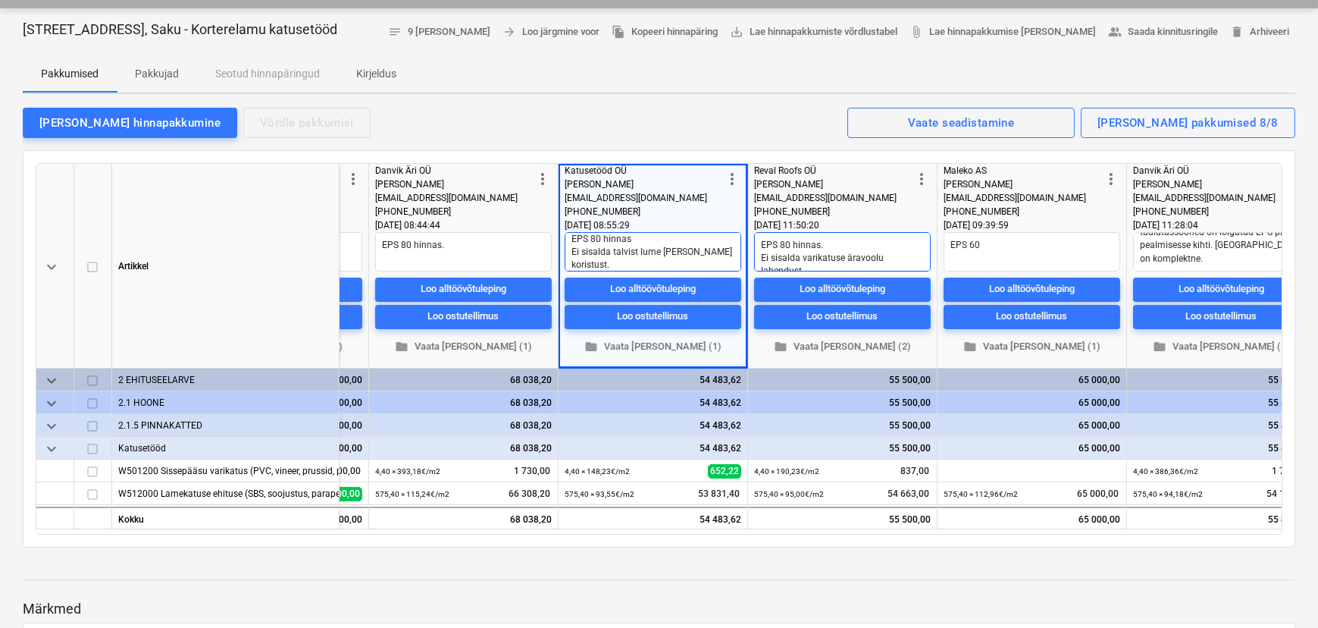
type textarea "x"
type textarea "EPS 80 hinnas Ei sisalda talvist lume [PERSON_NAME] koristust. Ei sisalda rõduk…"
type textarea "x"
type textarea "EPS 80 hinnas Ei sisalda talvist lume [PERSON_NAME] koristust. Ei sisalda rõduk…"
type textarea "x"
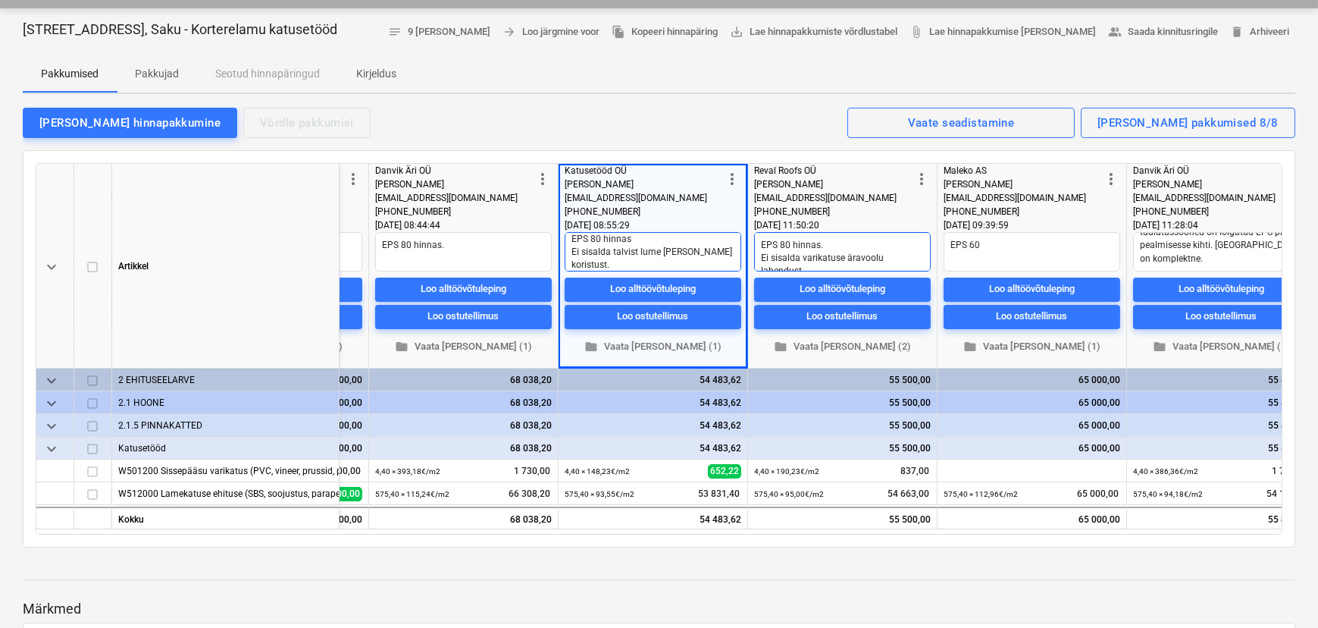
type textarea "EPS 80 hinnas Ei sisalda talvist lume [PERSON_NAME] koristust. Ei sisalda rõduk…"
type textarea "x"
type textarea "EPS 80 hinnas Ei sisalda talvist lume [PERSON_NAME] koristust. Ei sisalda rõduk…"
type textarea "x"
type textarea "EPS 80 hinnas Ei sisalda talvist lume [PERSON_NAME] koristust. Ei sisalda rõduk…"
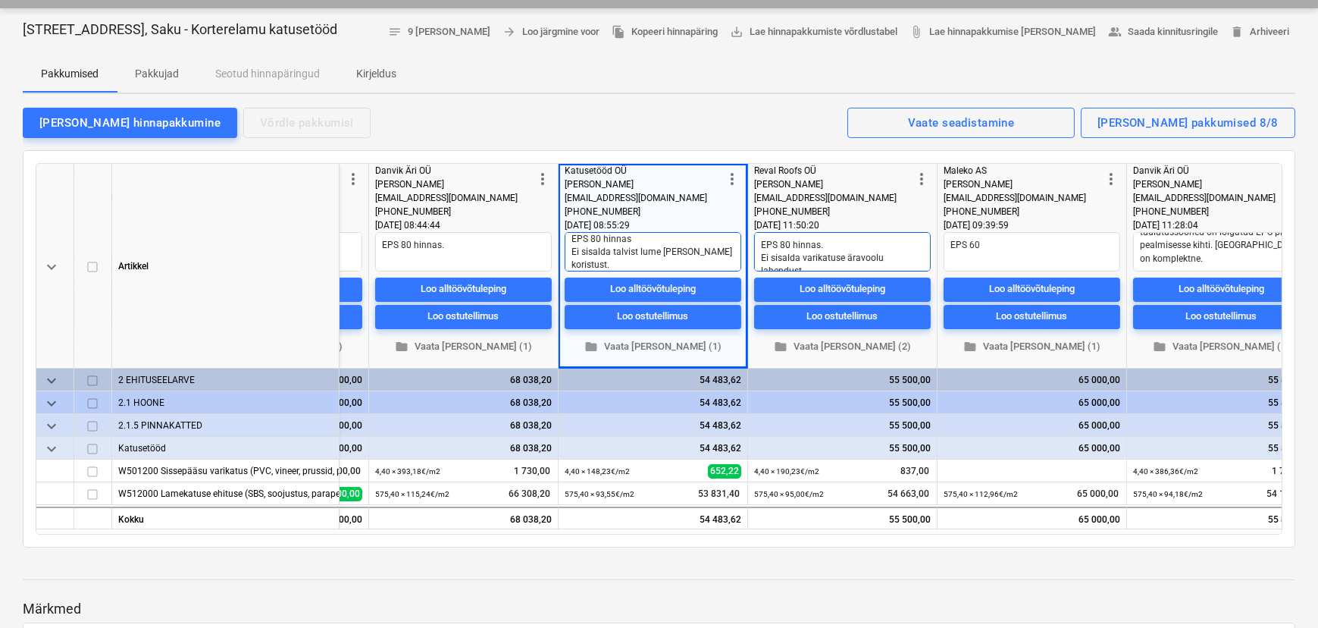
type textarea "x"
type textarea "EPS 80 hinnas Ei sisalda talvist lume [PERSON_NAME] koristust. Ei sisalda rõduk…"
type textarea "x"
type textarea "EPS 80 hinnas Ei sisalda talvist lume [PERSON_NAME] koristust. Ei sisalda rõduk…"
type textarea "x"
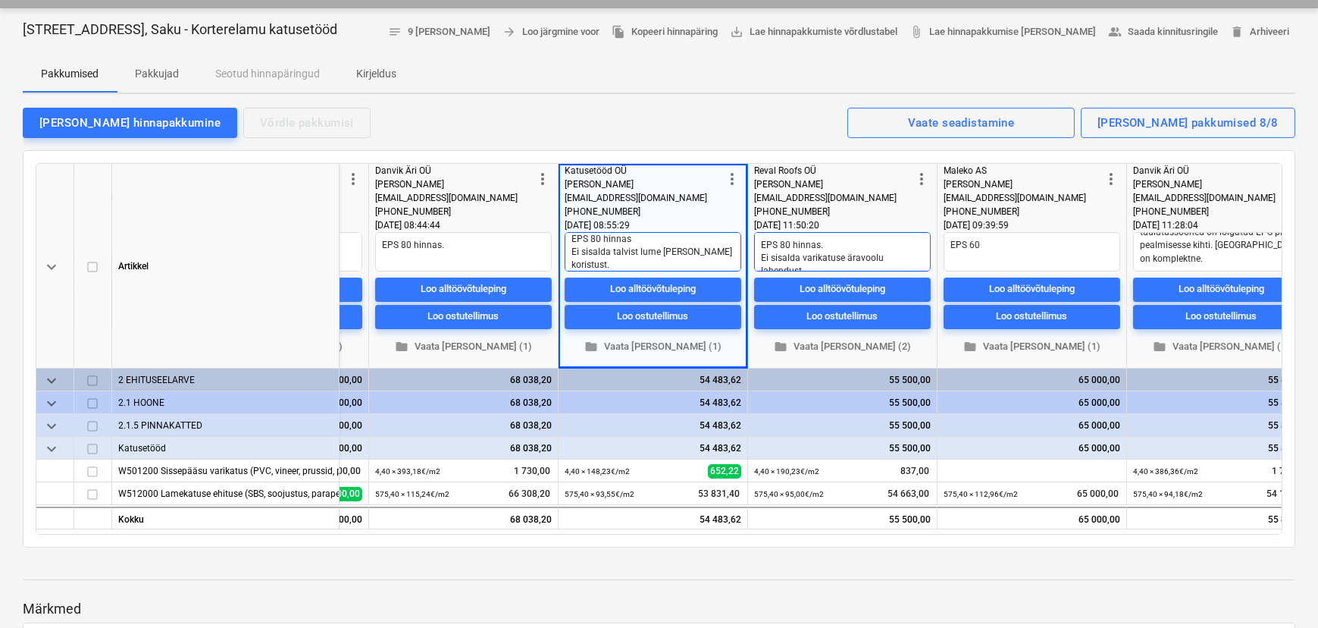
type textarea "EPS 80 hinnas Ei sisalda talvist lume [PERSON_NAME] koristust. Ei sisalda rõduk…"
type textarea "x"
type textarea "EPS 80 hinnas Ei sisalda talvist lume [PERSON_NAME] koristust. Ei sisalda rõduk…"
type textarea "x"
type textarea "EPS 80 hinnas Ei sisalda talvist lume [PERSON_NAME] koristust. Ei sisalda rõduk…"
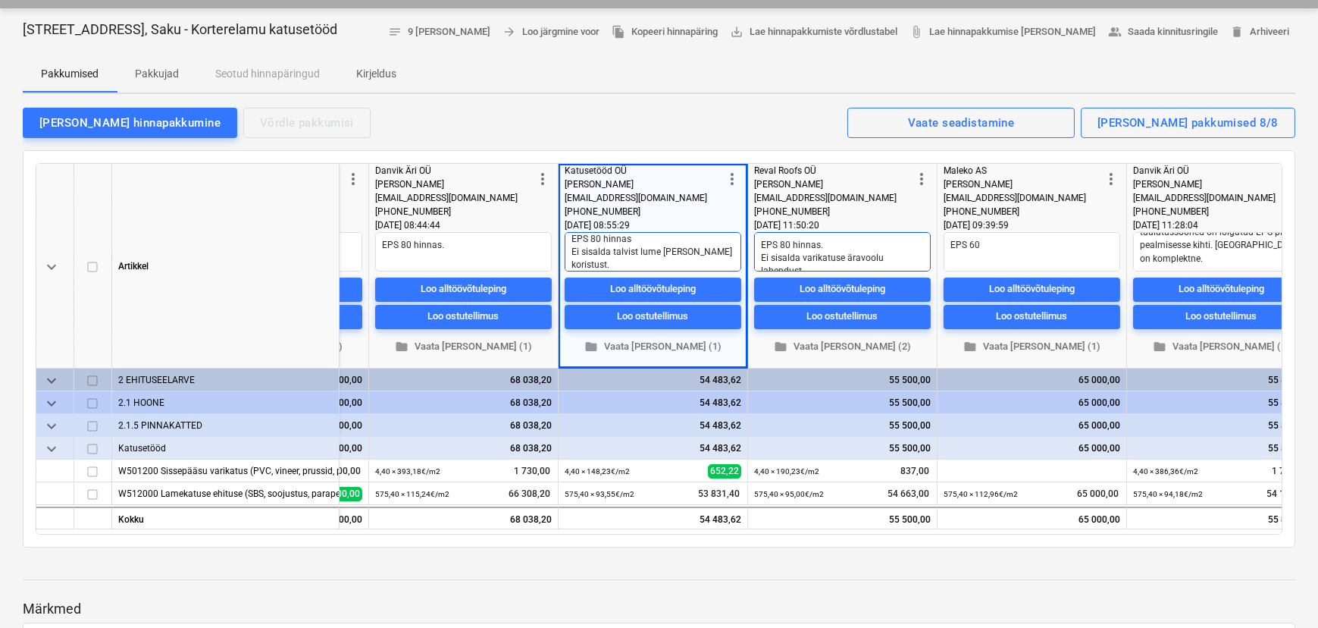
type textarea "x"
type textarea "EPS 80 hinnas Ei sisalda talvist lume [PERSON_NAME] koristust. Ei sisalda rõduk…"
type textarea "x"
type textarea "EPS 80 hinnas Ei sisalda talvist lume [PERSON_NAME] koristust. Ei sisalda rõduk…"
type textarea "x"
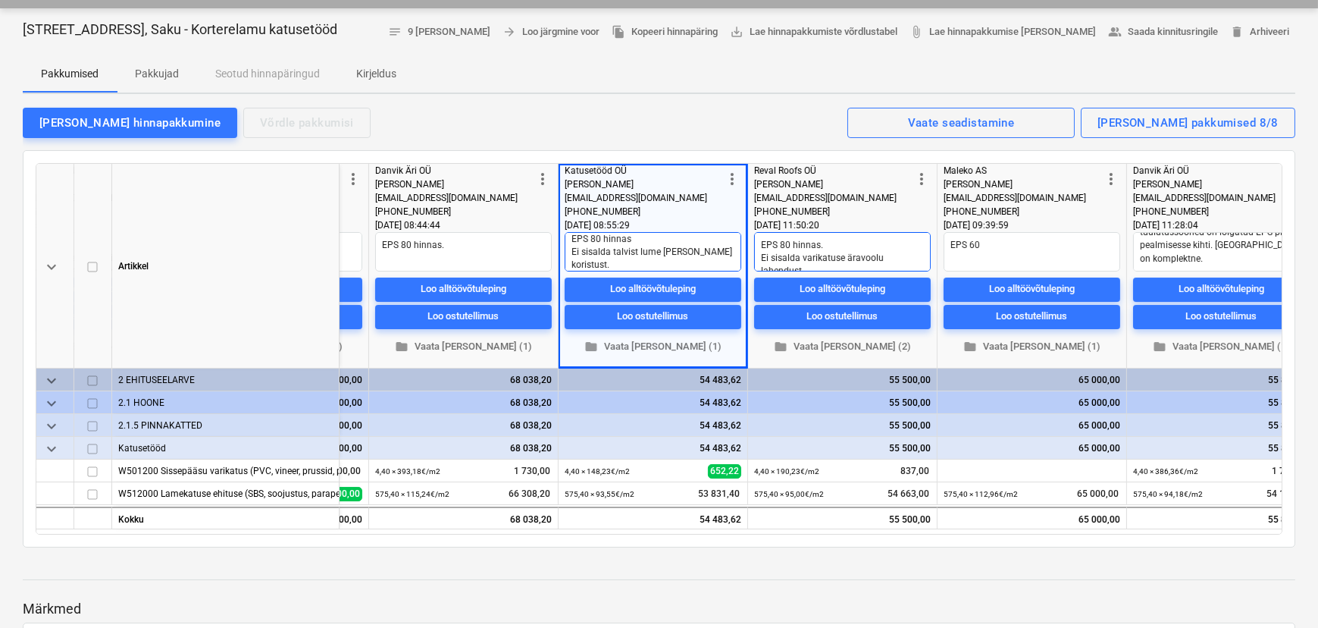
type textarea "EPS 80 hinnas Ei sisalda talvist lume [PERSON_NAME] koristust. Ei sisalda rõduk…"
type textarea "x"
type textarea "EPS 80 hinnas Ei sisalda talvist lume [PERSON_NAME] koristust. Ei sisalda rõduk…"
click at [814, 256] on textarea "EPS 80 hinnas. Ei sisalda varikatuse äravoolu lahendust." at bounding box center [842, 251] width 177 height 39
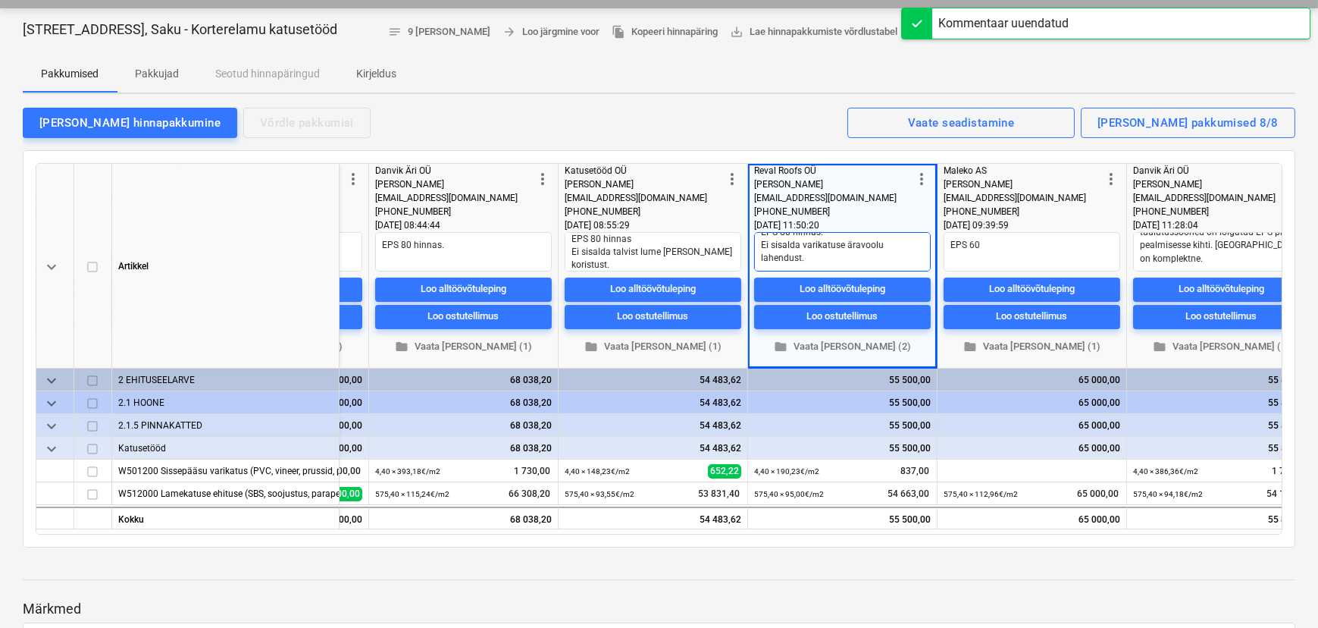
type textarea "x"
type textarea "EPS 80 hinnas. Ei sisalda varikatuse äravoolu lahendust."
type textarea "x"
type textarea "EPS 80 hinnas. Ei sisalda varikatuse äravoolu lahendust. E"
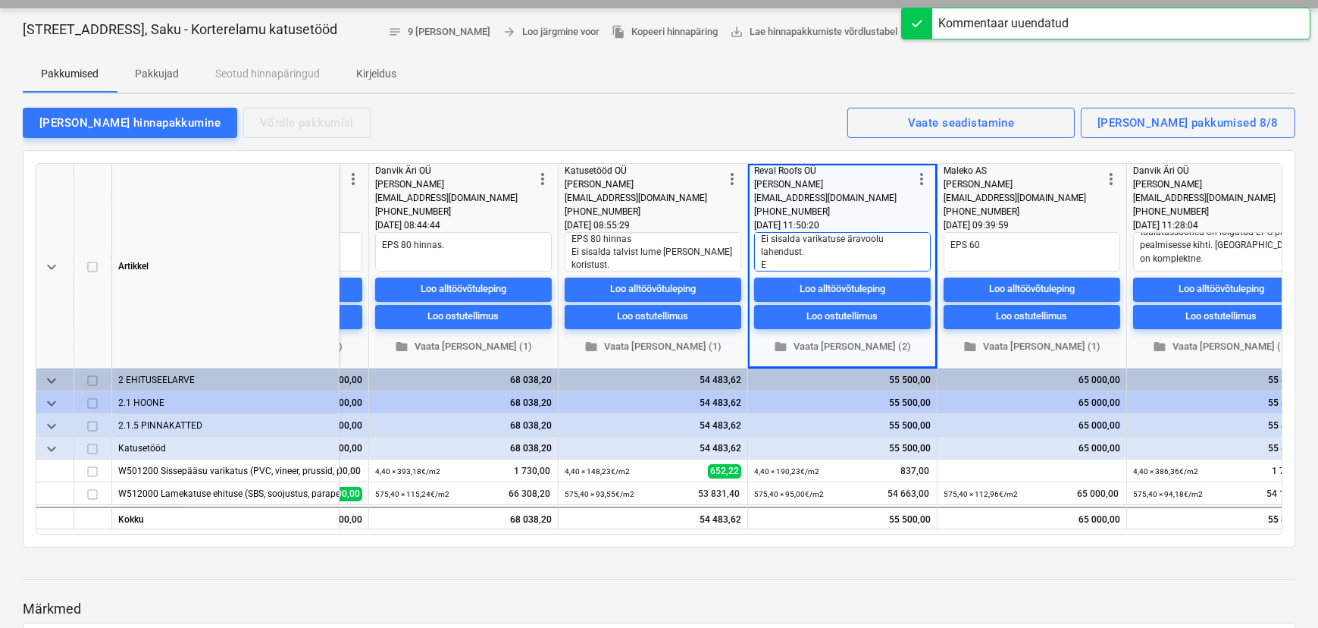
type textarea "x"
type textarea "EPS 80 hinnas. Ei sisalda varikatuse äravoolu lahendust. Ei"
type textarea "x"
type textarea "EPS 80 hinnas. Ei sisalda varikatuse äravoolu lahendust. Ei"
type textarea "x"
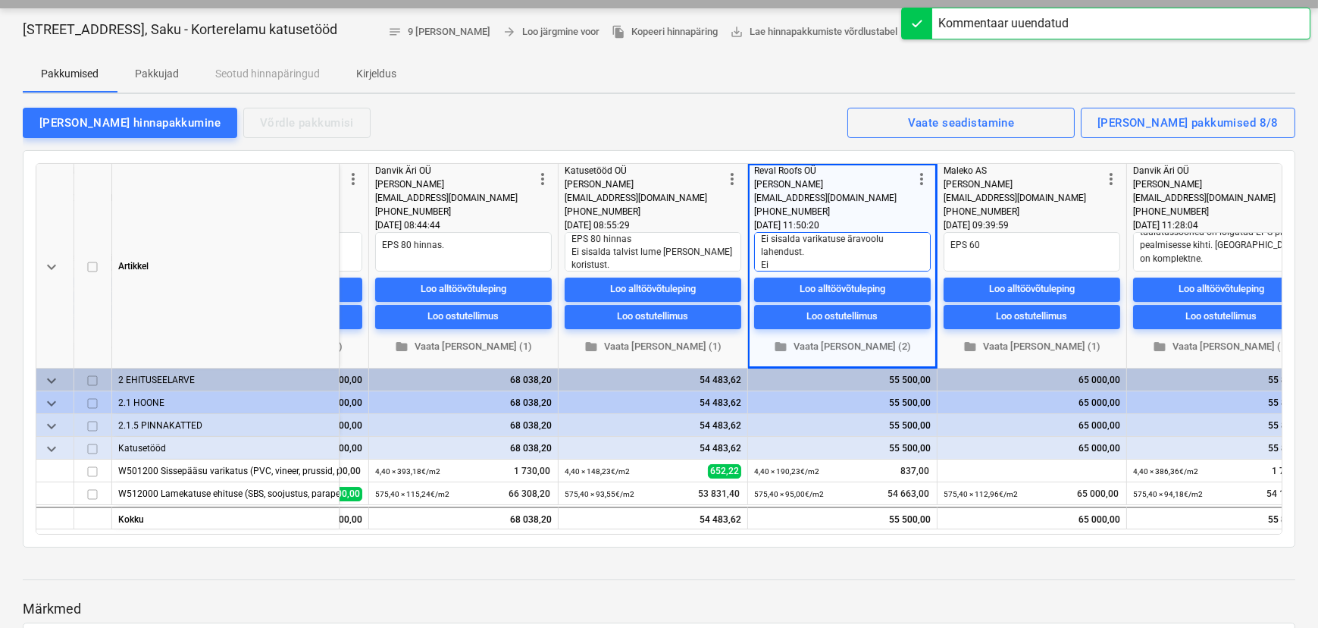
type textarea "EPS 80 hinnas. Ei sisalda varikatuse äravoolu lahendust. Ei s"
type textarea "x"
type textarea "EPS 80 hinnas. Ei sisalda varikatuse äravoolu lahendust. Ei si"
type textarea "x"
type textarea "EPS 80 hinnas. Ei sisalda varikatuse äravoolu lahendust. Ei sis"
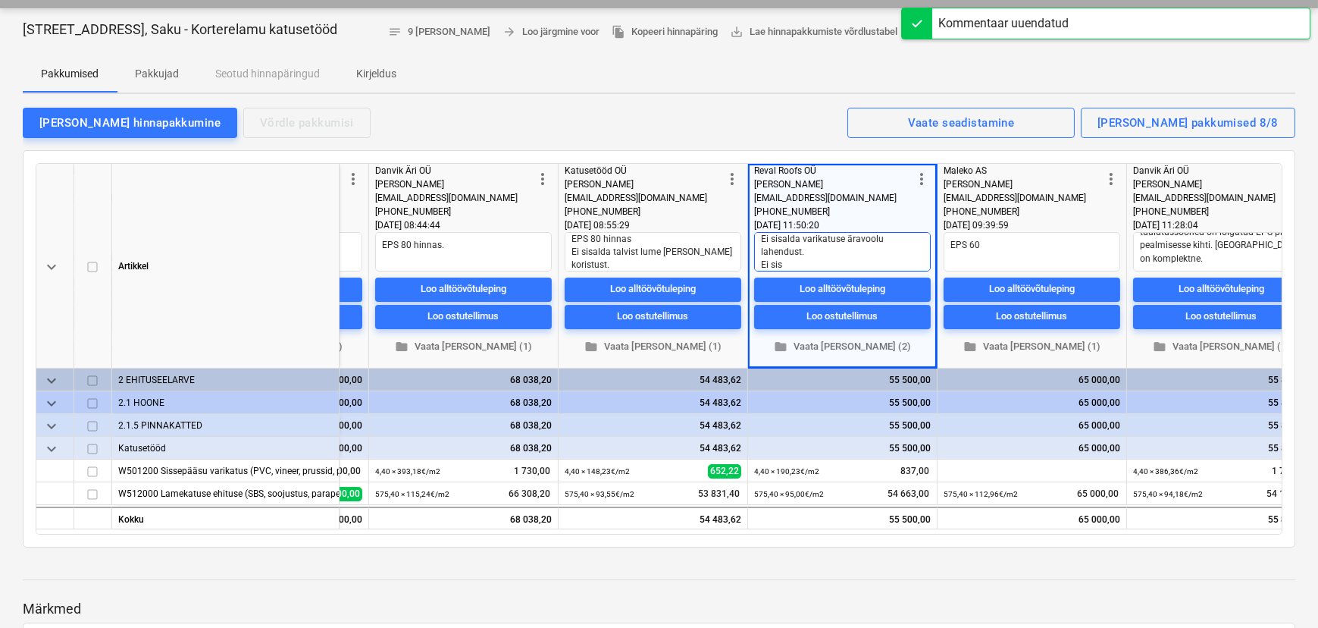
type textarea "x"
type textarea "EPS 80 hinnas. Ei sisalda varikatuse äravoolu lahendust. Ei sisa"
type textarea "x"
type textarea "EPS 80 hinnas. Ei sisalda varikatuse äravoolu lahendust. Ei sisal"
type textarea "x"
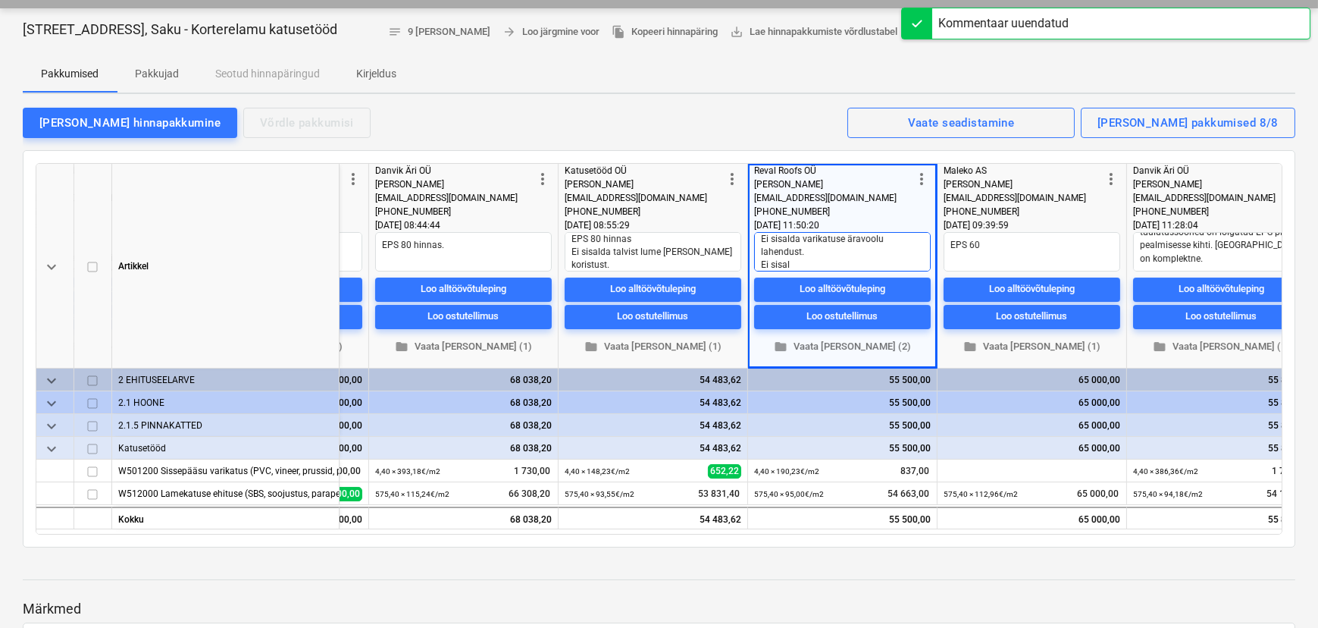
type textarea "EPS 80 hinnas. Ei sisalda varikatuse äravoolu lahendust. Ei sisald"
type textarea "x"
type textarea "EPS 80 hinnas. Ei sisalda varikatuse äravoolu lahendust. Ei sisalda"
type textarea "x"
type textarea "EPS 80 hinnas. Ei sisalda varikatuse äravoolu lahendust. Ei sisalda"
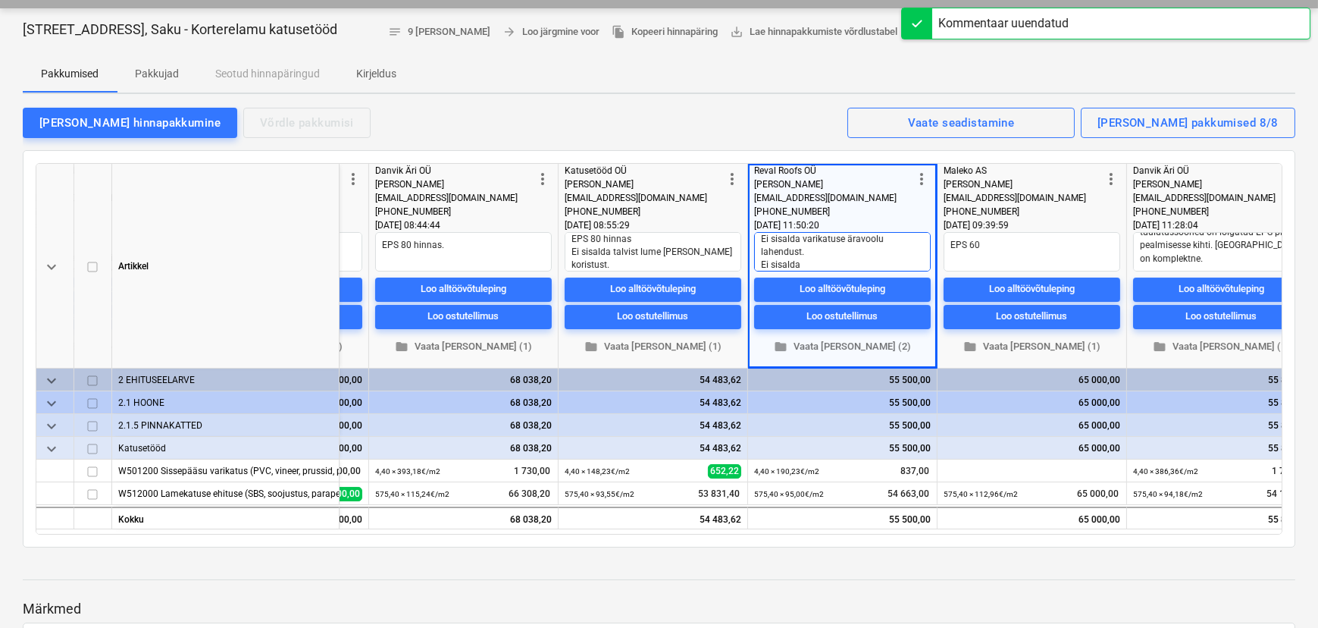
type textarea "x"
type textarea "EPS 80 hinnas. Ei sisalda varikatuse äravoolu lahendust. Ei sisalda r"
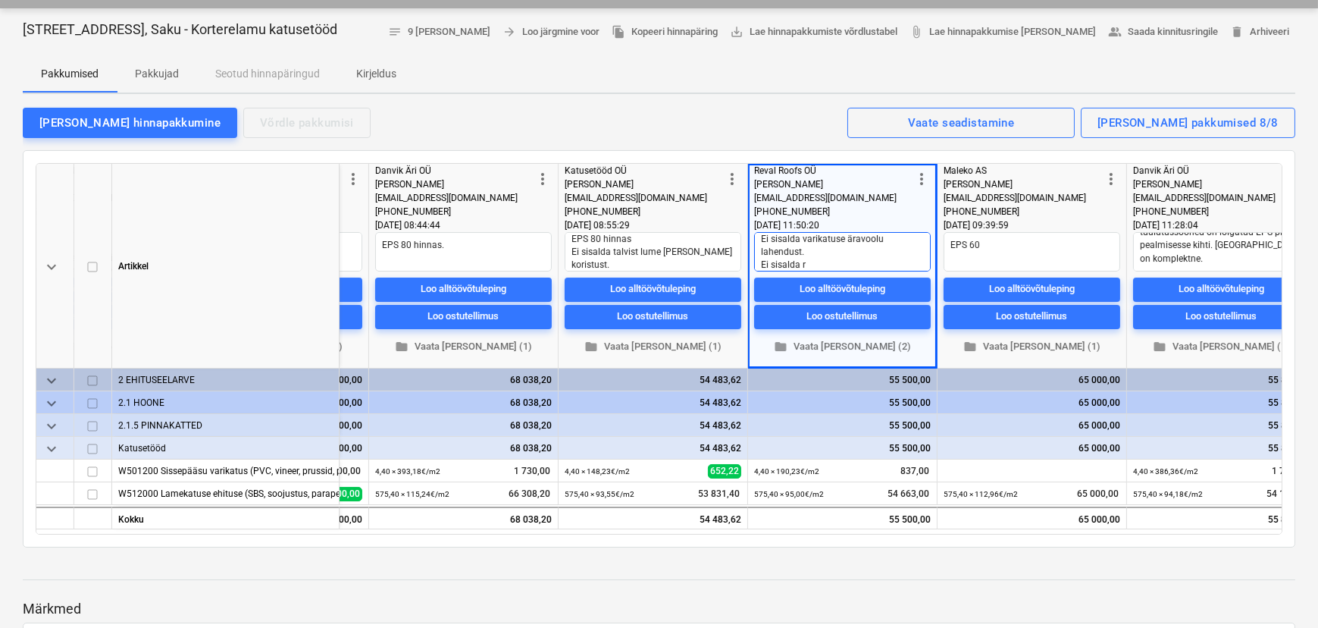
type textarea "x"
type textarea "EPS 80 hinnas. Ei sisalda varikatuse äravoolu lahendust. Ei sisalda rõ"
type textarea "x"
type textarea "EPS 80 hinnas. Ei sisalda varikatuse äravoolu lahendust. Ei sisalda rõd"
type textarea "x"
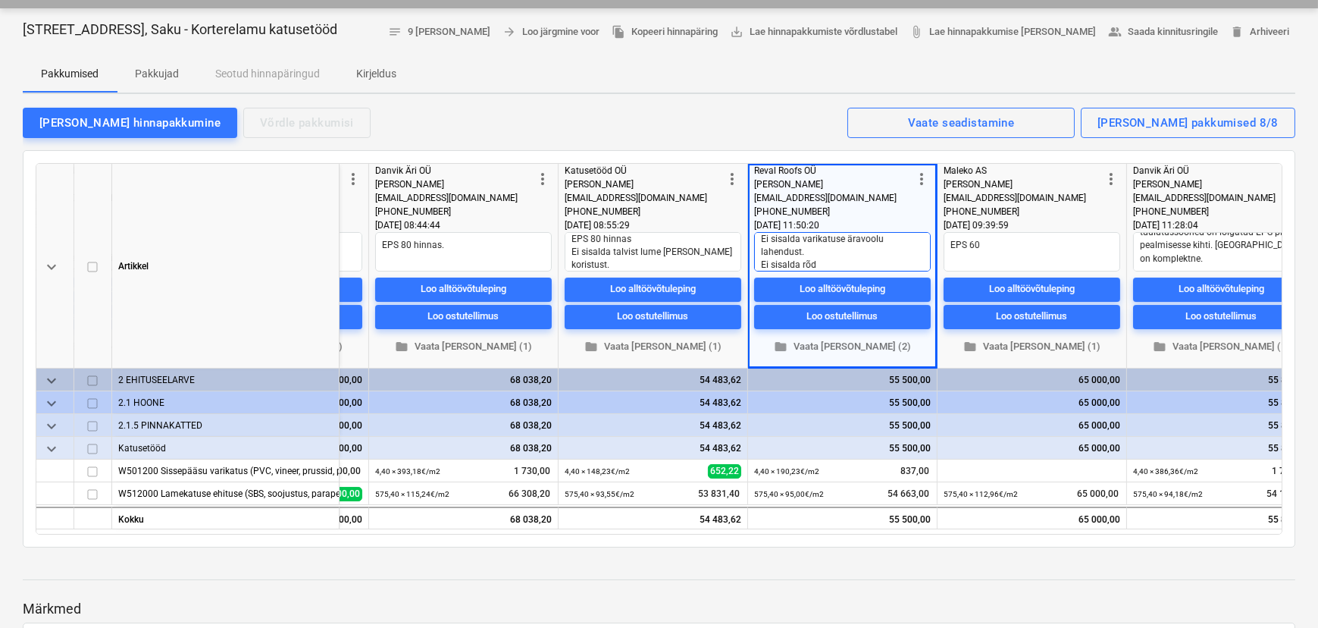
type textarea "EPS 80 hinnas. Ei sisalda varikatuse äravoolu lahendust. Ei sisalda rõdu"
type textarea "x"
type textarea "EPS 80 hinnas. Ei sisalda varikatuse äravoolu lahendust. Ei sisalda rõduk"
type textarea "x"
type textarea "EPS 80 hinnas. Ei sisalda varikatuse äravoolu lahendust. Ei sisalda rõduka"
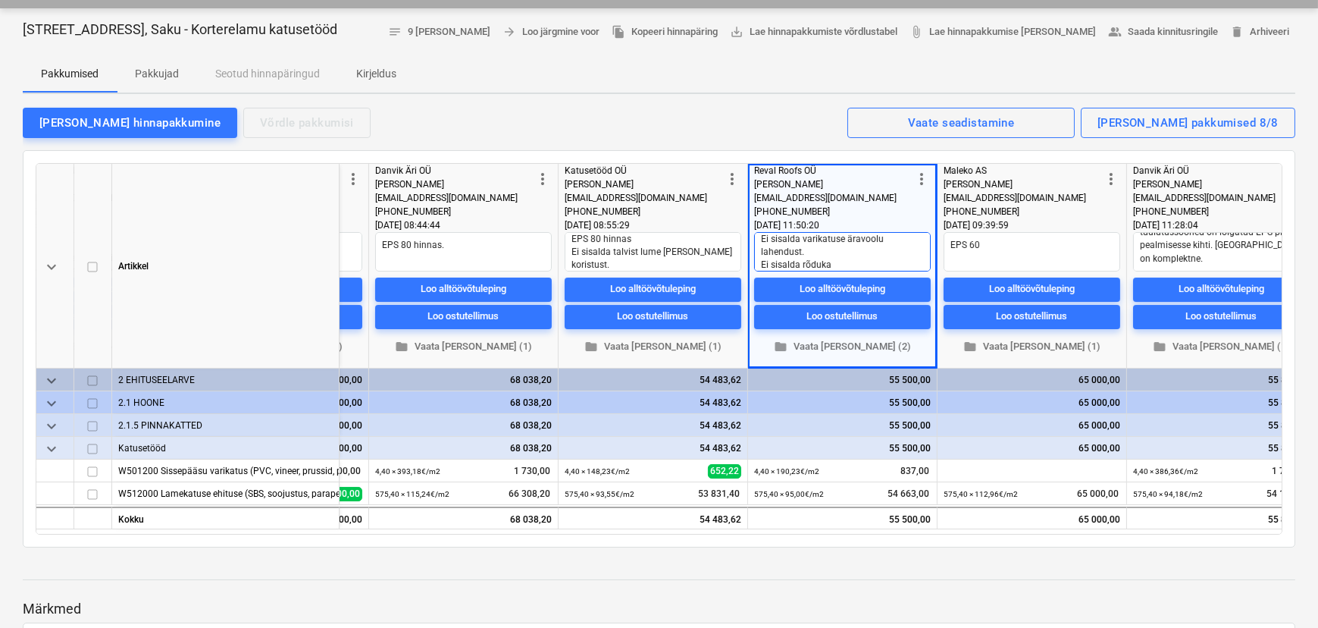
type textarea "x"
type textarea "EPS 80 hinnas. Ei sisalda varikatuse äravoolu lahendust. Ei sisalda rõdukat"
type textarea "x"
type textarea "EPS 80 hinnas. Ei sisalda varikatuse äravoolu lahendust. Ei sisalda rõdukatu"
type textarea "x"
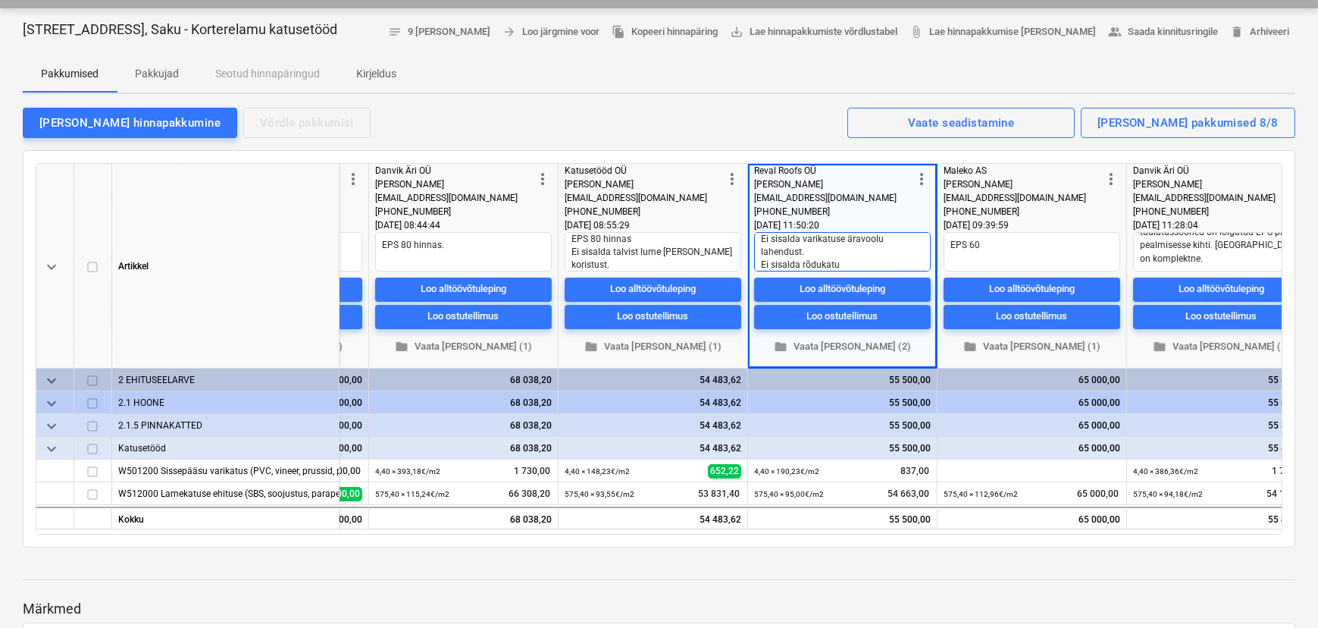
type textarea "EPS 80 hinnas. Ei sisalda varikatuse äravoolu lahendust. Ei sisalda rõdukatus"
type textarea "x"
type textarea "EPS 80 hinnas. Ei sisalda varikatuse äravoolu lahendust. Ei sisalda rõdukatust"
type textarea "x"
type textarea "EPS 80 hinnas. Ei sisalda varikatuse äravoolu lahendust. Ei sisalda rõdukatuste"
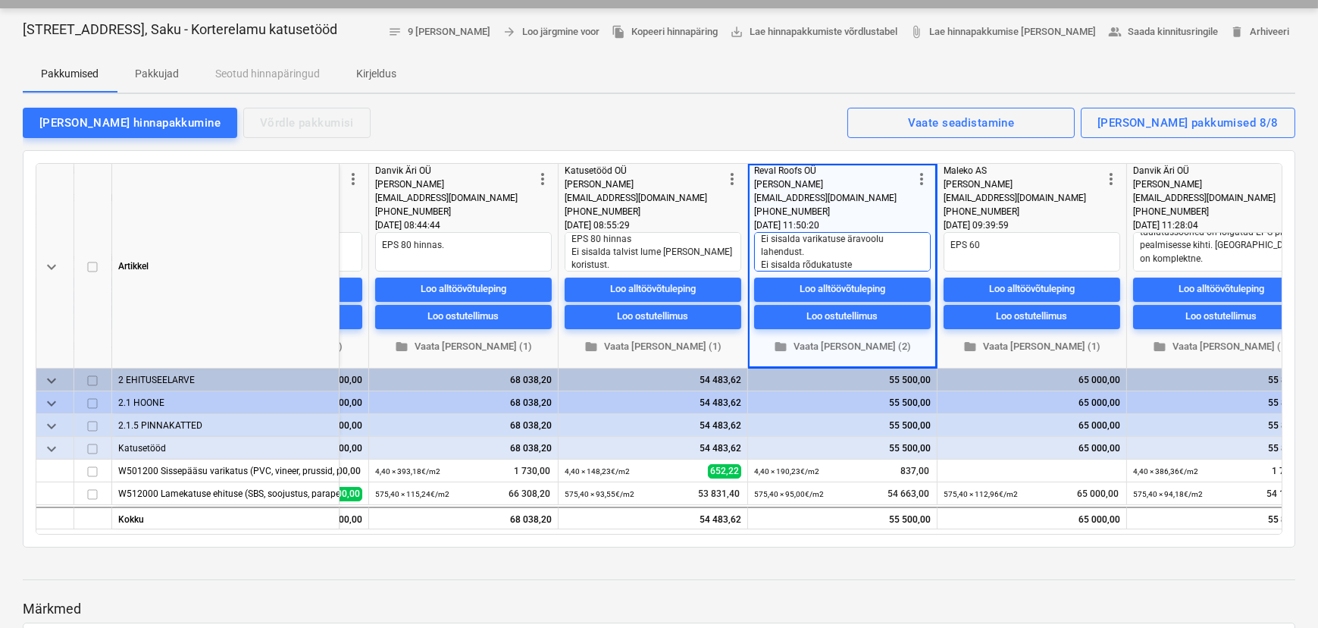
type textarea "x"
type textarea "EPS 80 hinnas. Ei sisalda varikatuse äravoolu lahendust. Ei sisalda rõdukatuste"
type textarea "x"
type textarea "EPS 80 hinnas. Ei sisalda varikatuse äravoolu lahendust. Ei sisalda rõdukatuste…"
type textarea "x"
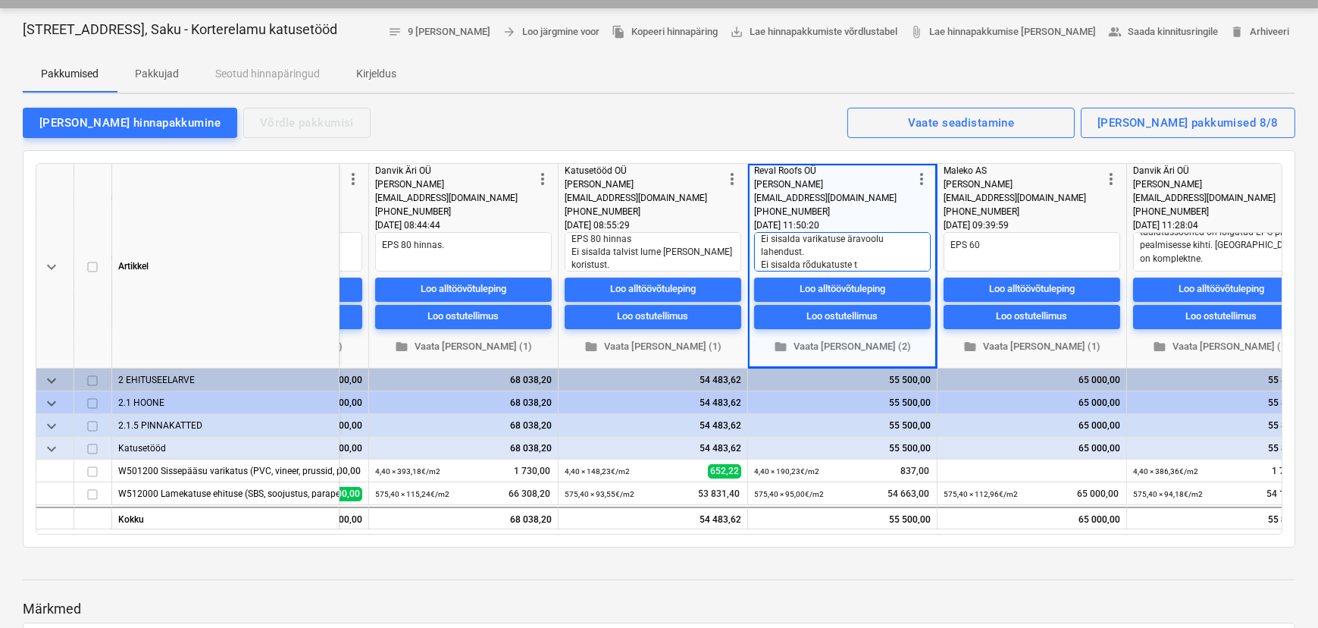
type textarea "EPS 80 hinnas. Ei sisalda varikatuse äravoolu lahendust. Ei sisalda rõdukatuste…"
type textarea "x"
type textarea "EPS 80 hinnas. Ei sisalda varikatuse äravoolu lahendust. Ei sisalda rõdukatuste…"
type textarea "x"
type textarea "EPS 80 hinnas. Ei sisalda varikatuse äravoolu lahendust. Ei sisalda rõdukatuste…"
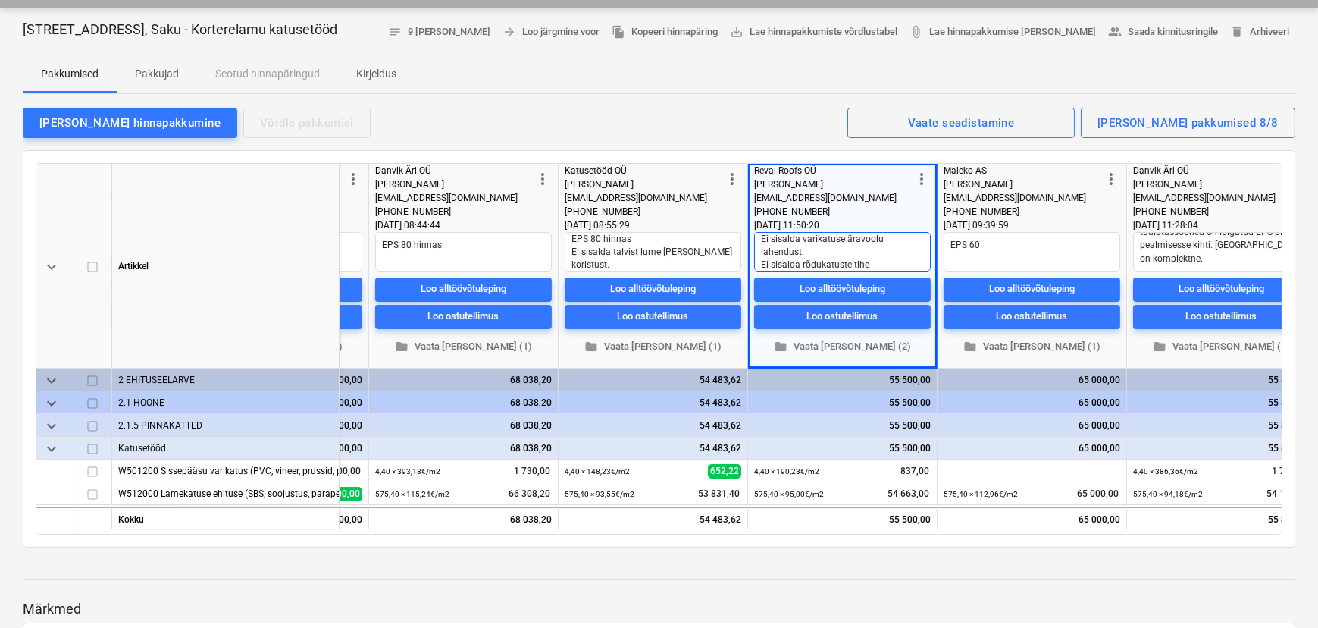
type textarea "x"
type textarea "EPS 80 hinnas. Ei sisalda varikatuse äravoolu lahendust. Ei sisalda rõdukatuste…"
type textarea "x"
type textarea "EPS 80 hinnas. Ei sisalda varikatuse äravoolu lahendust. Ei sisalda rõdukatuste…"
type textarea "x"
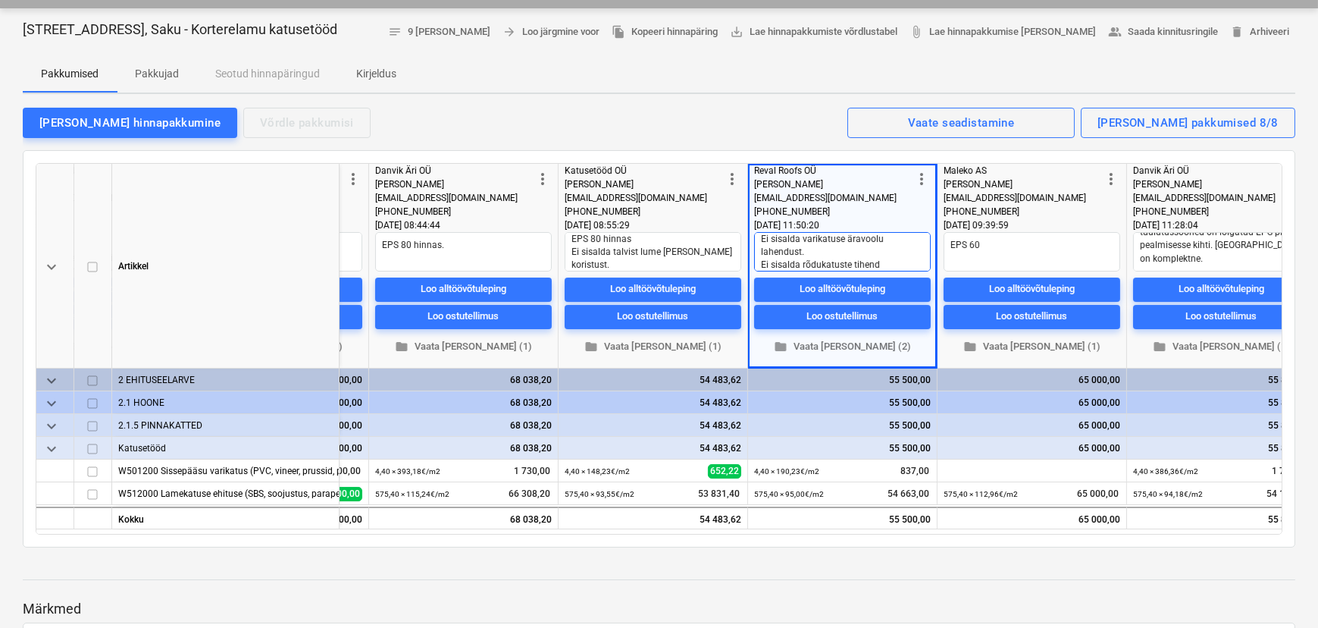
type textarea "EPS 80 hinnas. Ei sisalda varikatuse äravoolu lahendust. Ei sisalda rõdukatuste…"
type textarea "x"
type textarea "EPS 80 hinnas. Ei sisalda varikatuse äravoolu lahendust. Ei sisalda rõdukatuste…"
type textarea "x"
type textarea "EPS 80 hinnas. Ei sisalda varikatuse äravoolu lahendust. Ei sisalda rõdukatuste…"
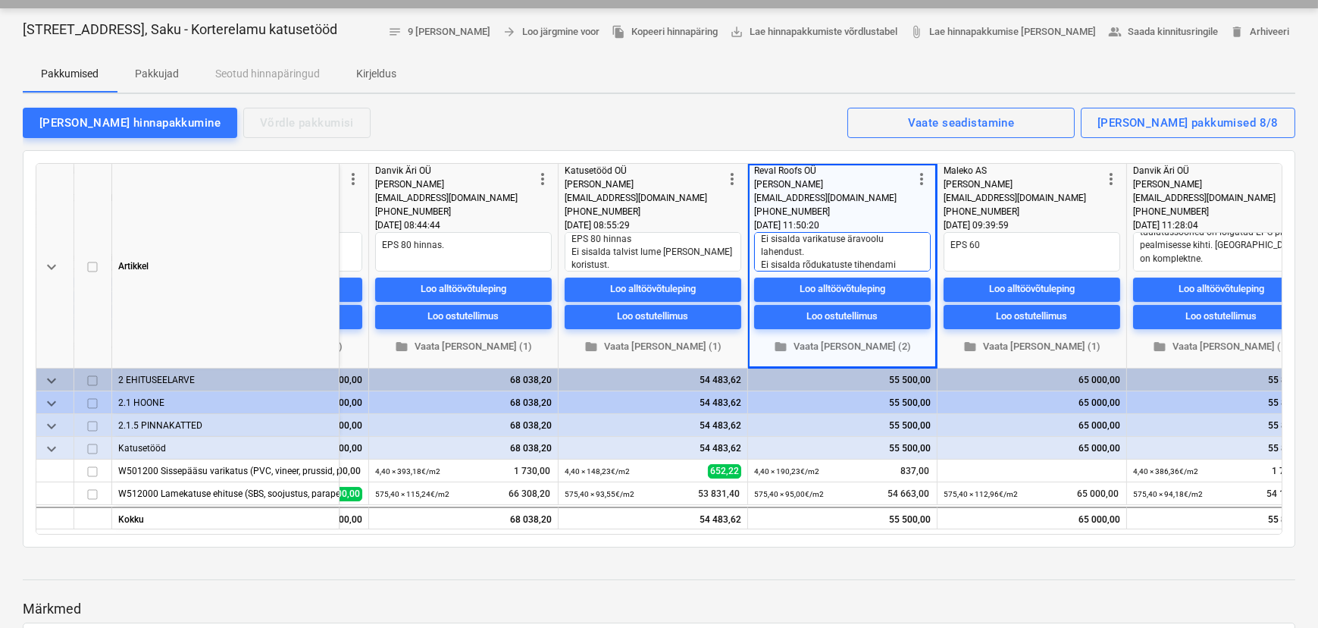
type textarea "x"
type textarea "EPS 80 hinnas. Ei sisalda varikatuse äravoolu lahendust. Ei sisalda rõdukatuste…"
type textarea "x"
type textarea "EPS 80 hinnas. Ei sisalda varikatuse äravoolu lahendust. Ei sisalda rõdukatuste…"
type textarea "x"
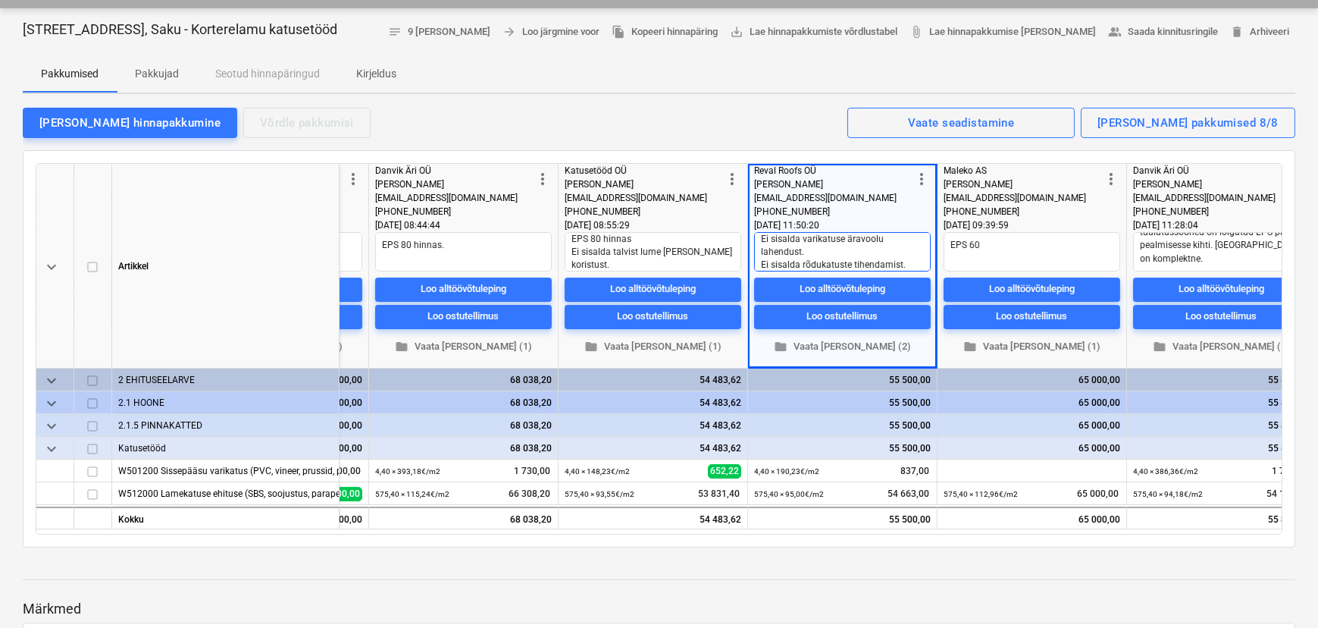
type textarea "EPS 80 hinnas. Ei sisalda varikatuse äravoolu lahendust. Ei sisalda rõdukatuste…"
click at [815, 155] on div "keyboard_arrow_down Artikkel more_vert Turmar [PERSON_NAME] OÜ Ahti [EMAIL_ADDR…" at bounding box center [659, 348] width 1273 height 397
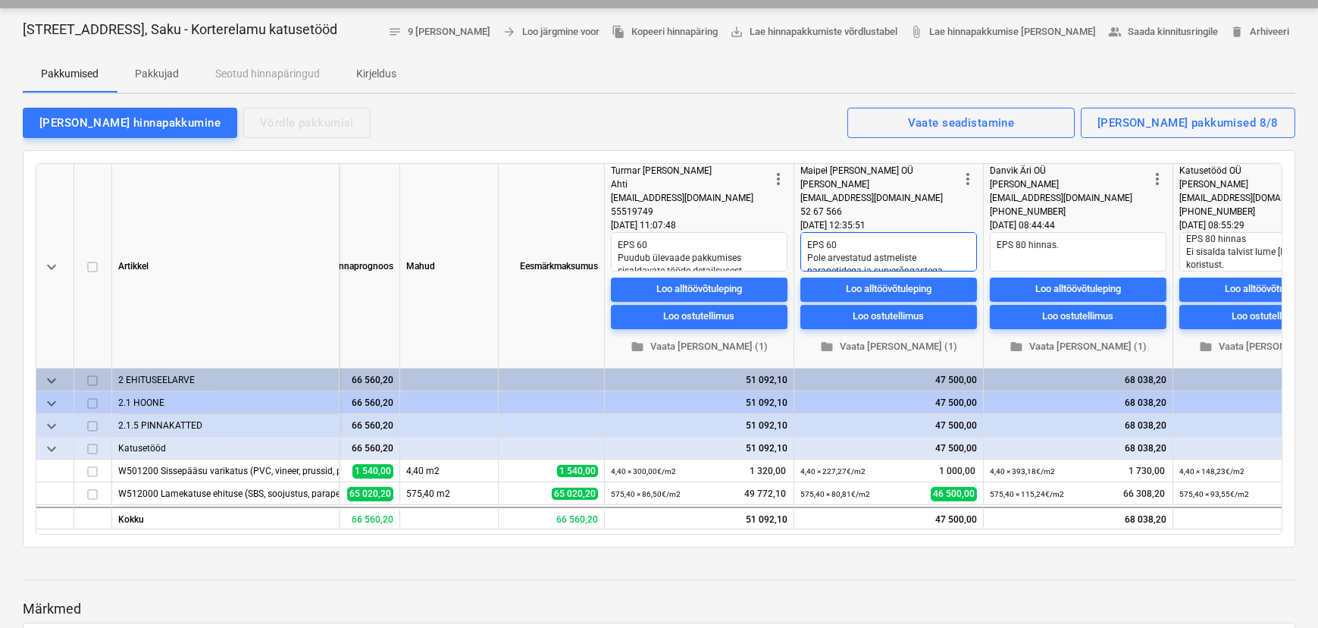
click at [932, 244] on textarea "EPS 60 Pole arvestatud astmeliste parapetidega ja surverõngastega läbiviikudele." at bounding box center [888, 251] width 177 height 39
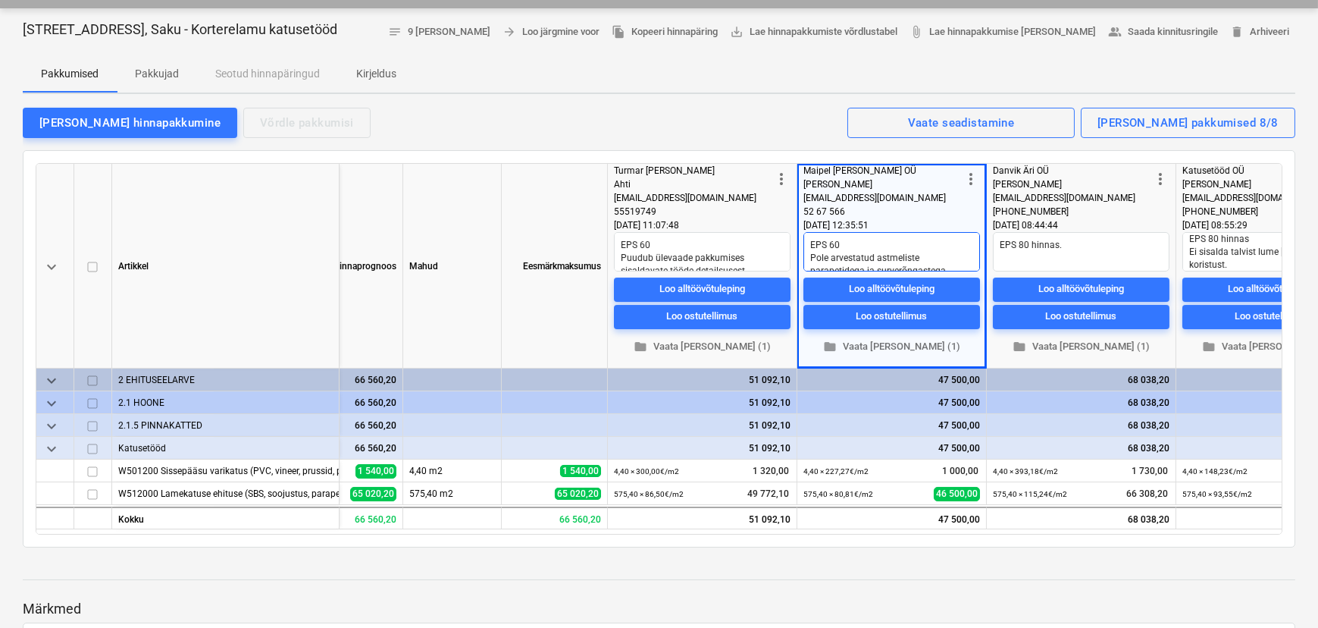
scroll to position [0, 125]
click at [961, 259] on textarea "EPS 60 Pole arvestatud astmeliste parapetidega ja surverõngastega läbiviikudele." at bounding box center [892, 251] width 177 height 39
click at [889, 258] on textarea "EPS 60 Pole arvestatud astmeliste parapetidega ja surverõngastega läbiviikudele." at bounding box center [892, 251] width 177 height 39
type textarea "x"
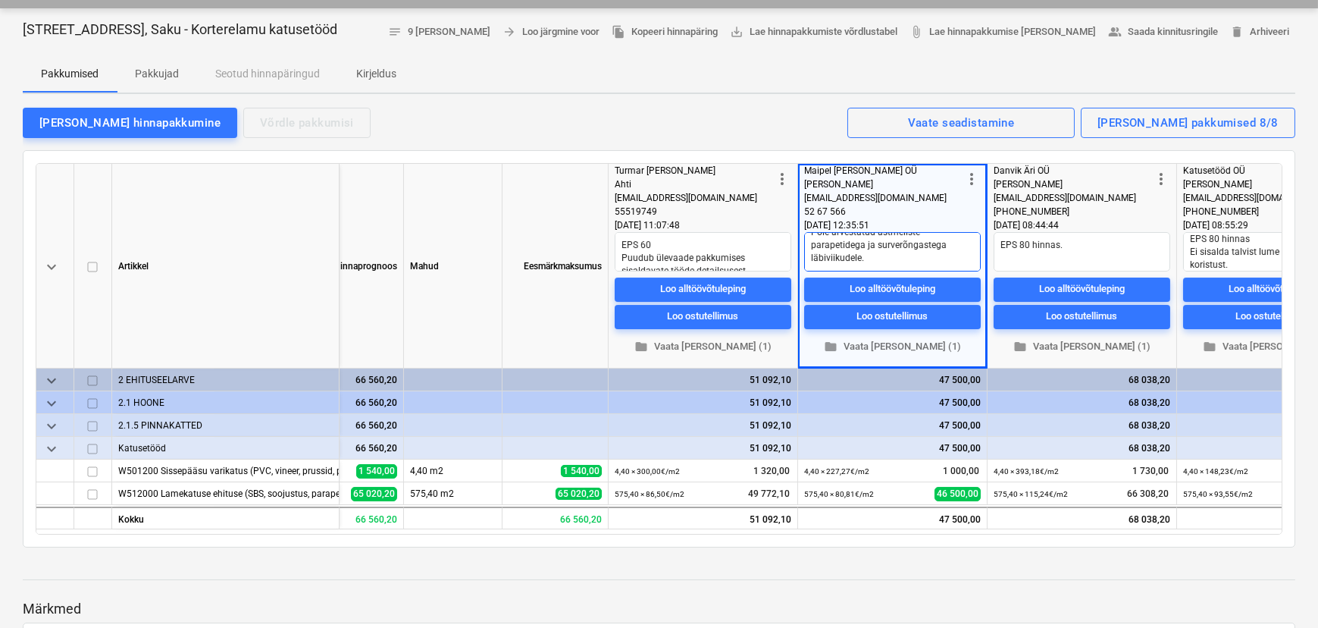
type textarea "EPS 60 Pole arvestatud astmeliste parapetidega ja surverõngastega läbiviikudele."
type textarea "x"
type textarea "EPS 60 Pole arvestatud astmeliste parapetidega ja surverõngastega läbiviikudele…"
type textarea "x"
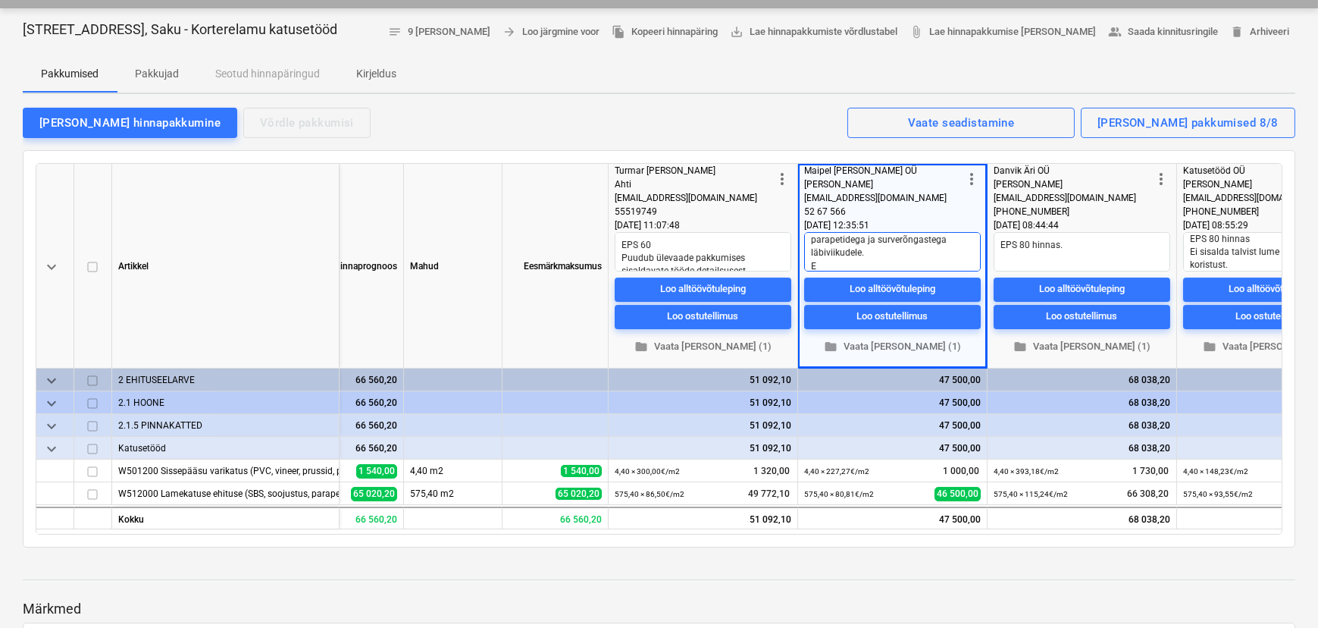
type textarea "EPS 60 Pole arvestatud astmeliste parapetidega ja surverõngastega läbiviikudele…"
type textarea "x"
type textarea "EPS 60 Pole arvestatud astmeliste parapetidega ja surverõngastega läbiviikudele…"
type textarea "x"
type textarea "EPS 60 Pole arvestatud astmeliste parapetidega ja surverõngastega läbiviikudele…"
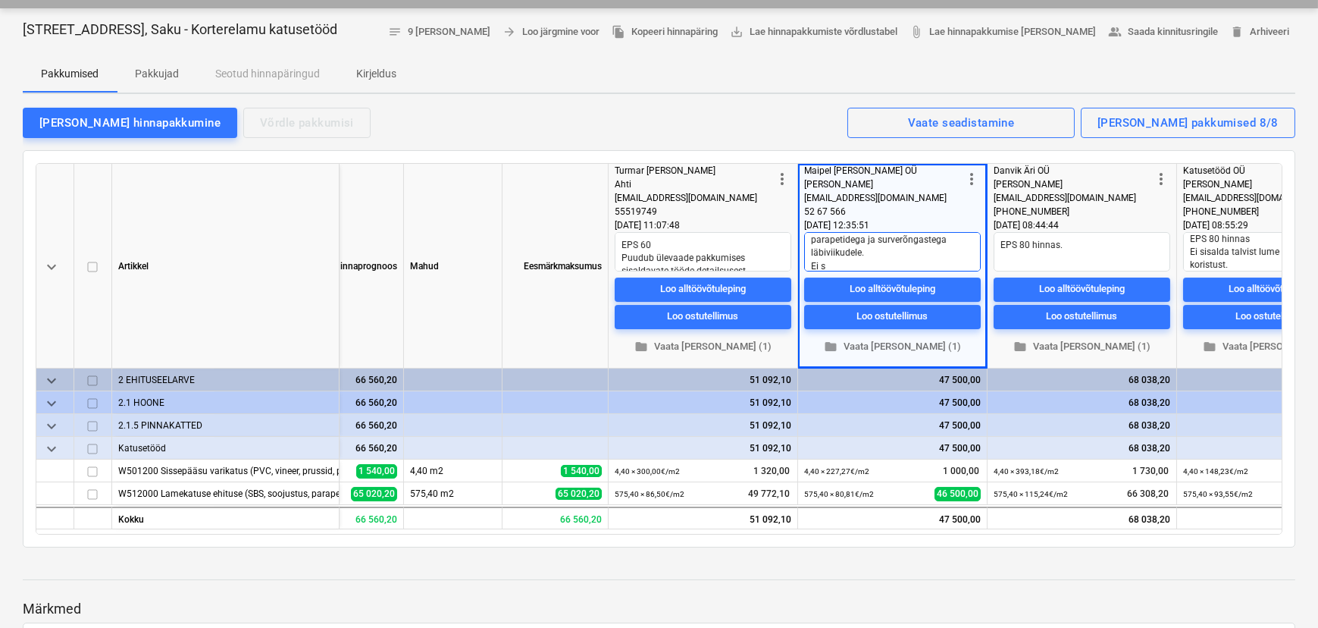
type textarea "x"
type textarea "EPS 60 Pole arvestatud astmeliste parapetidega ja surverõngastega läbiviikudele…"
type textarea "x"
type textarea "EPS 60 Pole arvestatud astmeliste parapetidega ja surverõngastega läbiviikudele…"
type textarea "x"
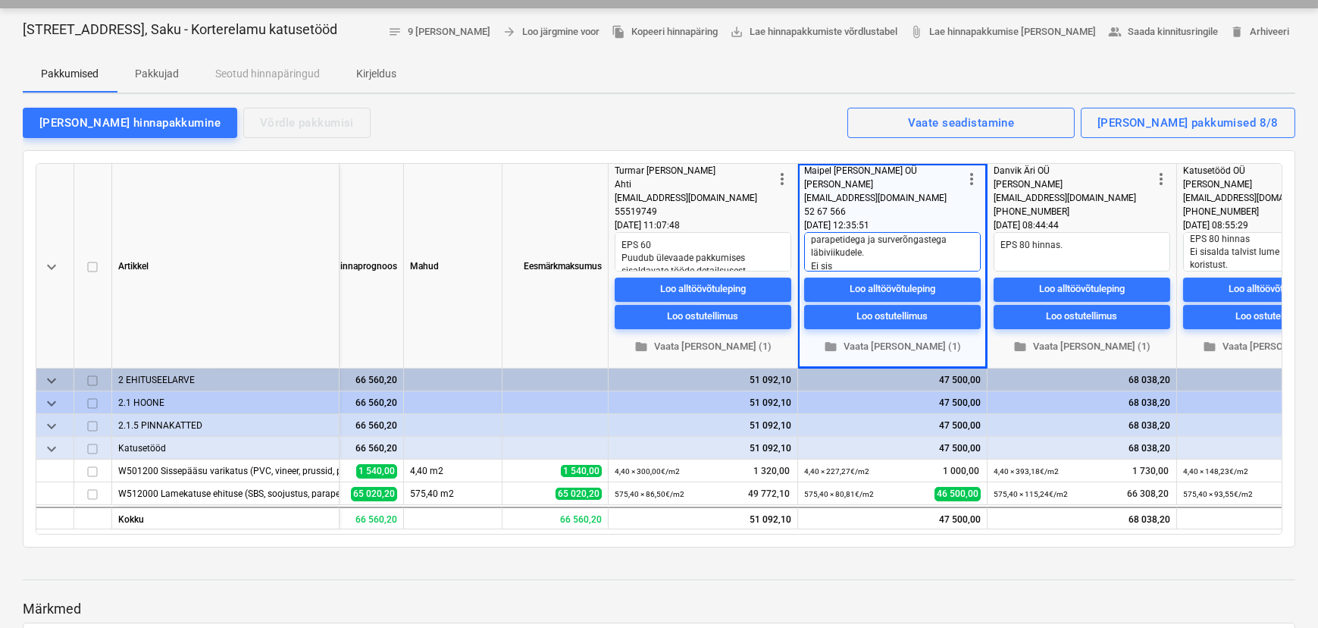
type textarea "EPS 60 Pole arvestatud astmeliste parapetidega ja surverõngastega läbiviikudele…"
type textarea "x"
type textarea "EPS 60 Pole arvestatud astmeliste parapetidega ja surverõngastega läbiviikudele…"
type textarea "x"
type textarea "EPS 60 Pole arvestatud astmeliste parapetidega ja surverõngastega läbiviikudele…"
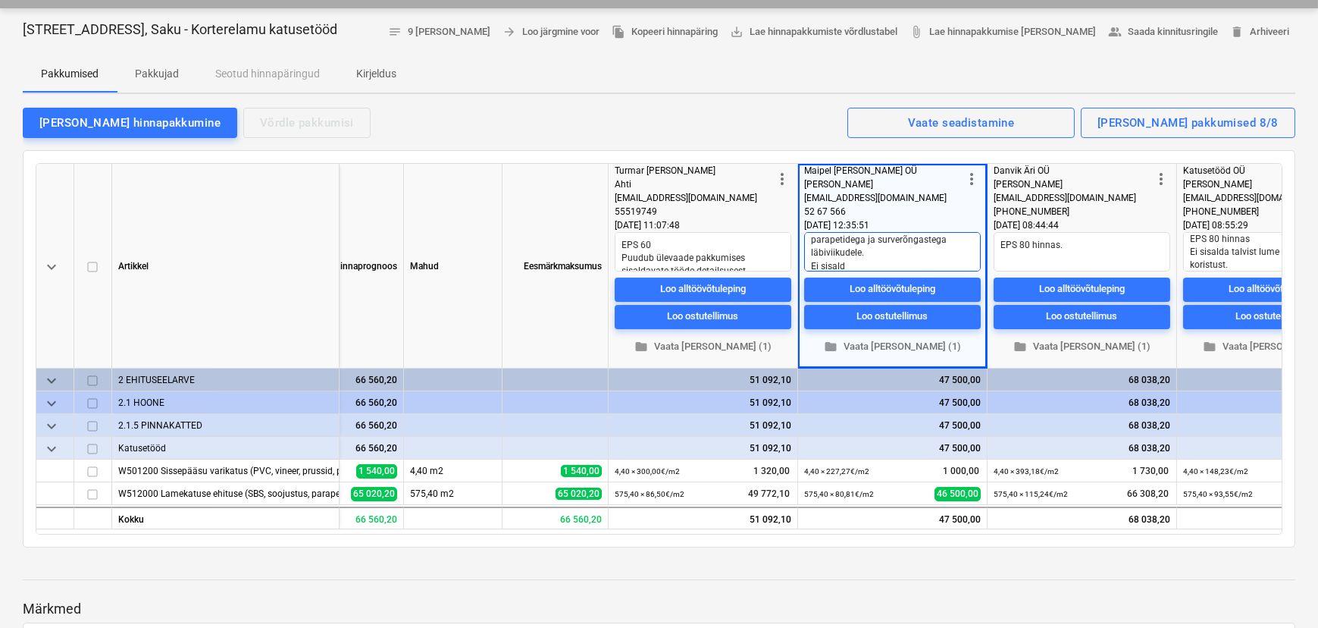
type textarea "x"
type textarea "EPS 60 Pole arvestatud astmeliste parapetidega ja surverõngastega läbiviikudele…"
type textarea "x"
type textarea "EPS 60 Pole arvestatud astmeliste parapetidega ja surverõngastega läbiviikudele…"
type textarea "x"
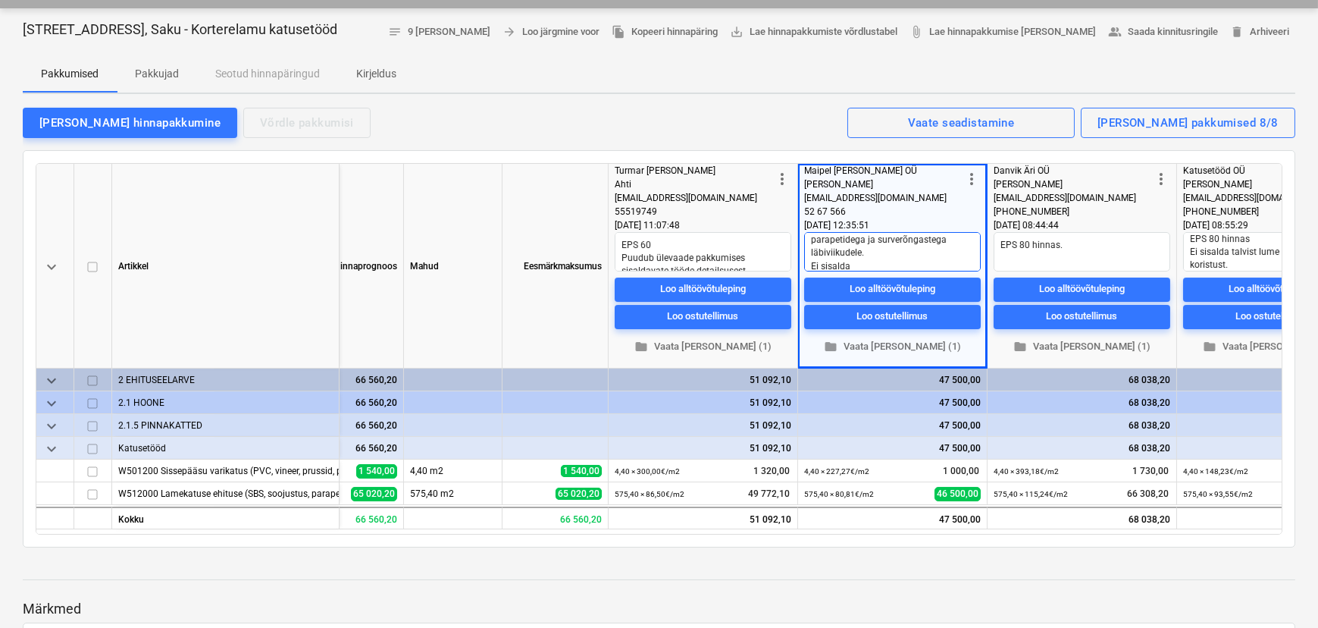
type textarea "EPS 60 Pole arvestatud astmeliste parapetidega ja surverõngastega läbiviikudele…"
type textarea "x"
type textarea "EPS 60 Pole arvestatud astmeliste parapetidega ja surverõngastega läbiviikudele…"
type textarea "x"
type textarea "EPS 60 Pole arvestatud astmeliste parapetidega ja surverõngastega läbiviikudele…"
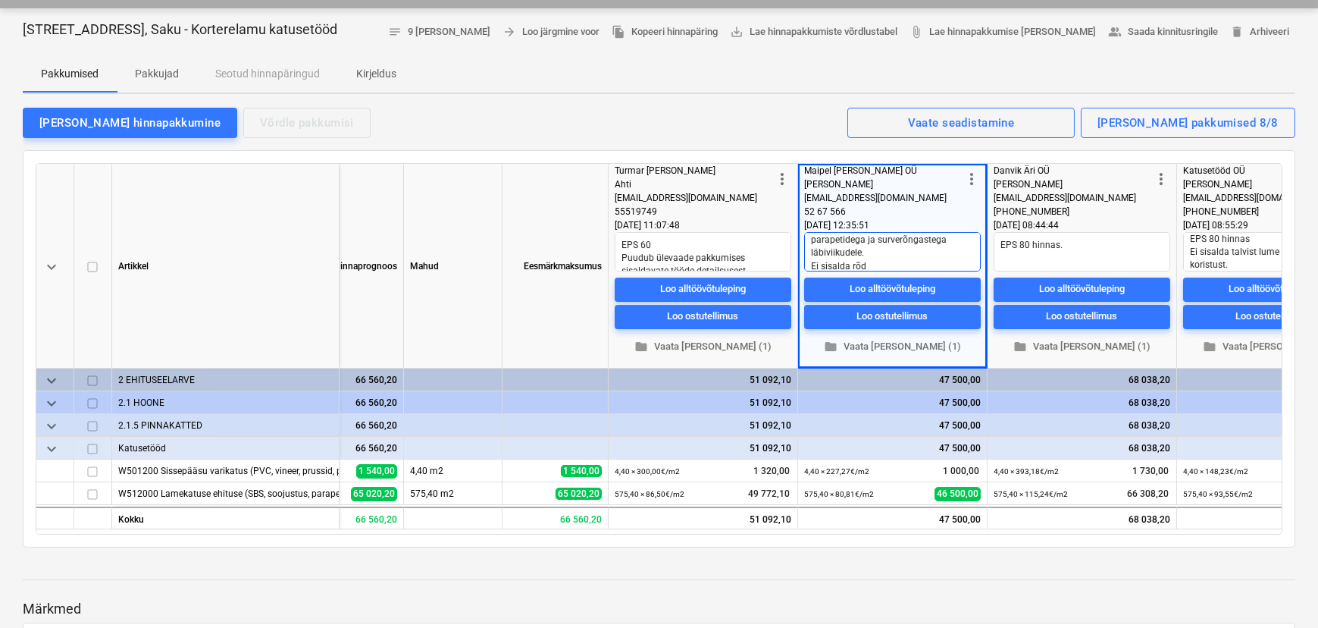
type textarea "x"
type textarea "EPS 60 Pole arvestatud astmeliste parapetidega ja surverõngastega läbiviikudele…"
type textarea "x"
type textarea "EPS 60 Pole arvestatud astmeliste parapetidega ja surverõngastega läbiviikudele…"
type textarea "x"
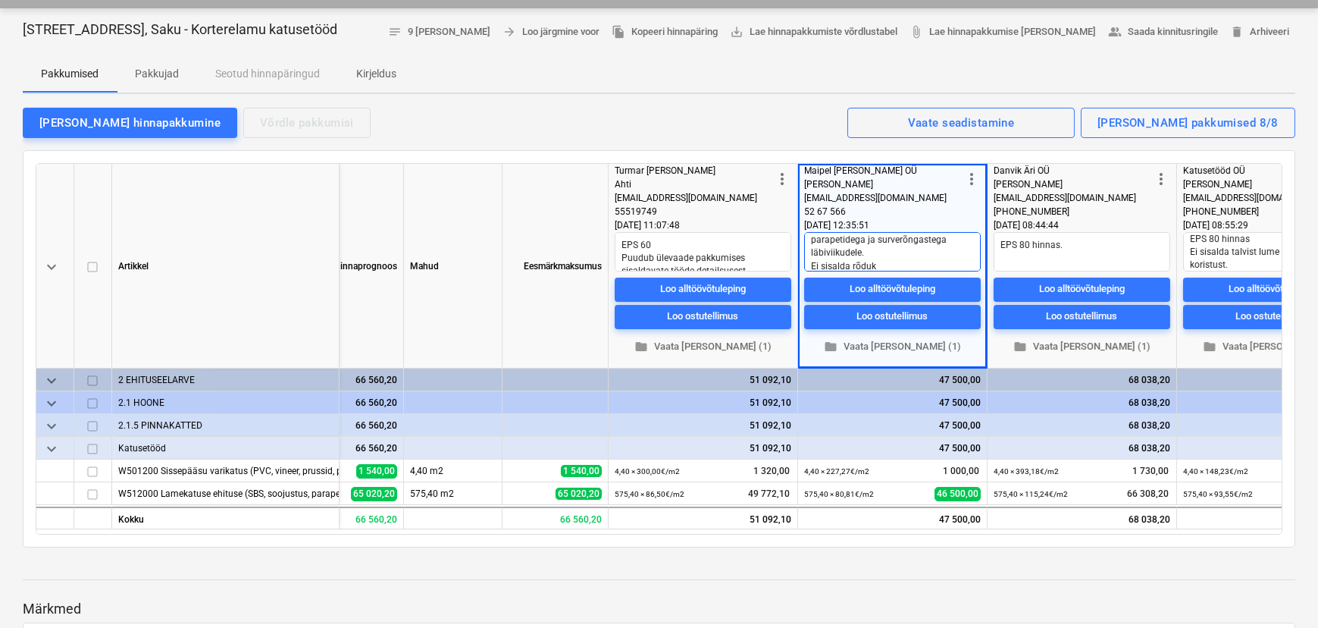
type textarea "EPS 60 Pole arvestatud astmeliste parapetidega ja surverõngastega läbiviikudele…"
type textarea "x"
type textarea "EPS 60 Pole arvestatud astmeliste parapetidega ja surverõngastega läbiviikudele…"
type textarea "x"
type textarea "EPS 60 Pole arvestatud astmeliste parapetidega ja surverõngastega läbiviikudele…"
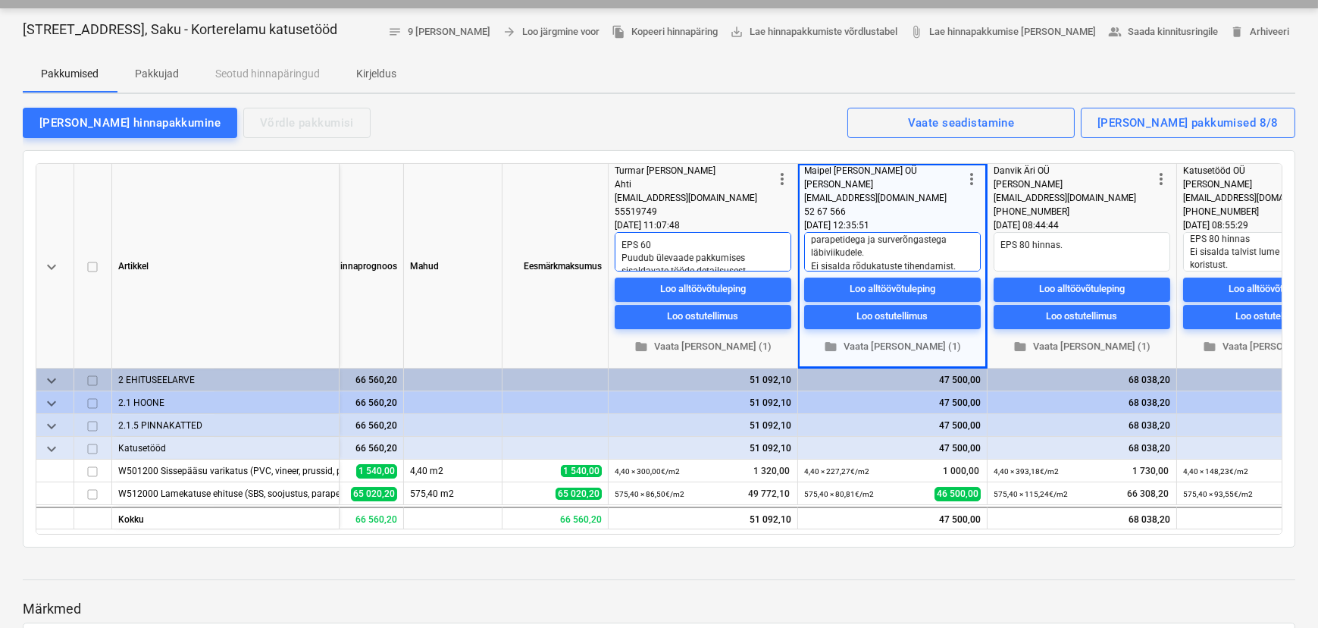
scroll to position [52, 0]
click at [689, 255] on textarea "EPS 60 Puudub ülevaade pakkumises sisaldavate tööde detailsusest. Pikaliiva I e…" at bounding box center [703, 251] width 177 height 39
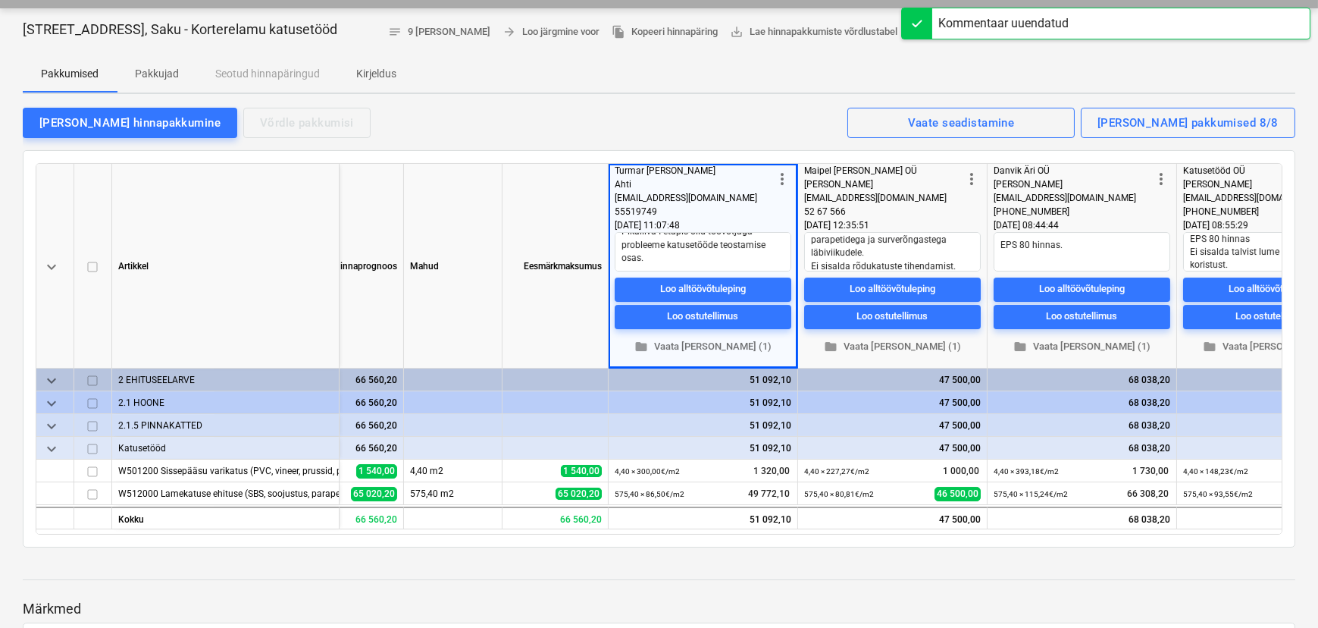
click at [790, 561] on div at bounding box center [659, 565] width 1273 height 12
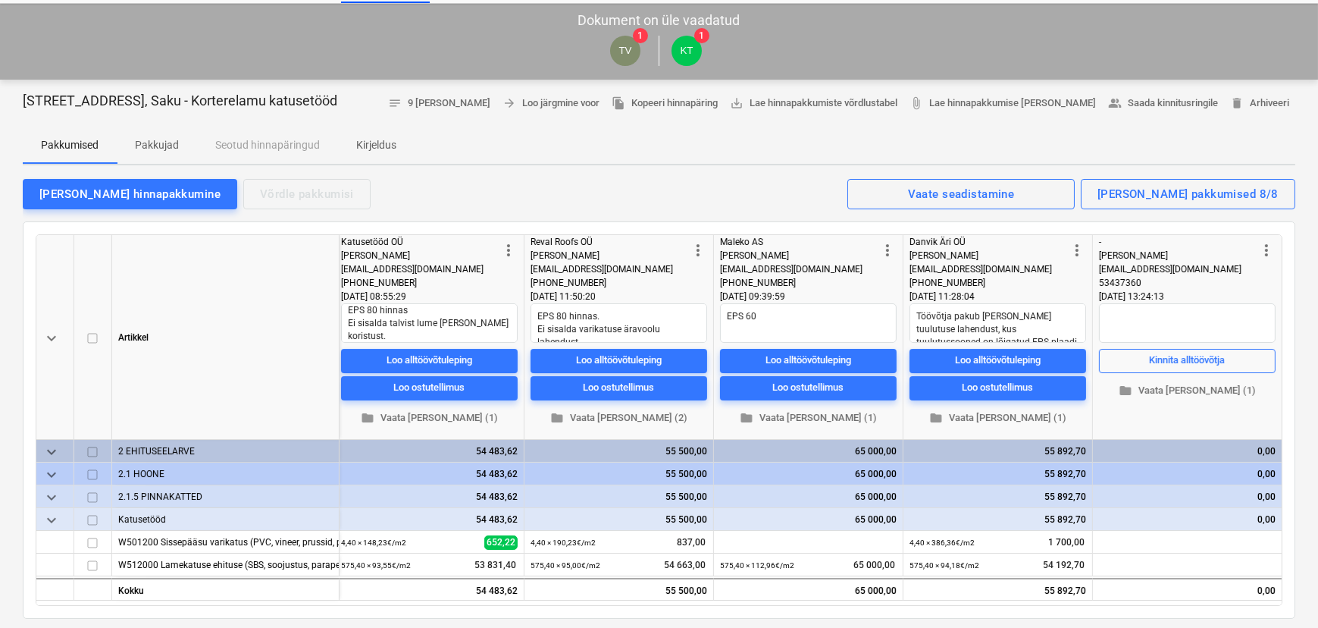
scroll to position [0, 0]
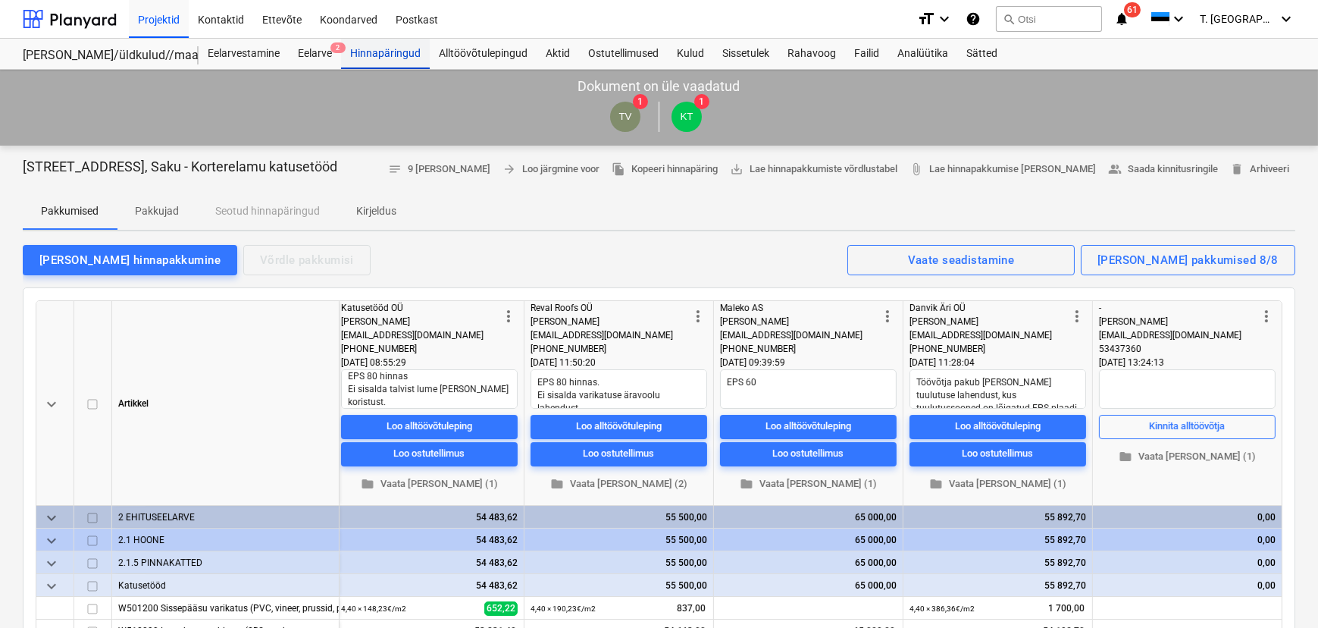
click at [396, 56] on div "Hinnapäringud" at bounding box center [385, 54] width 89 height 30
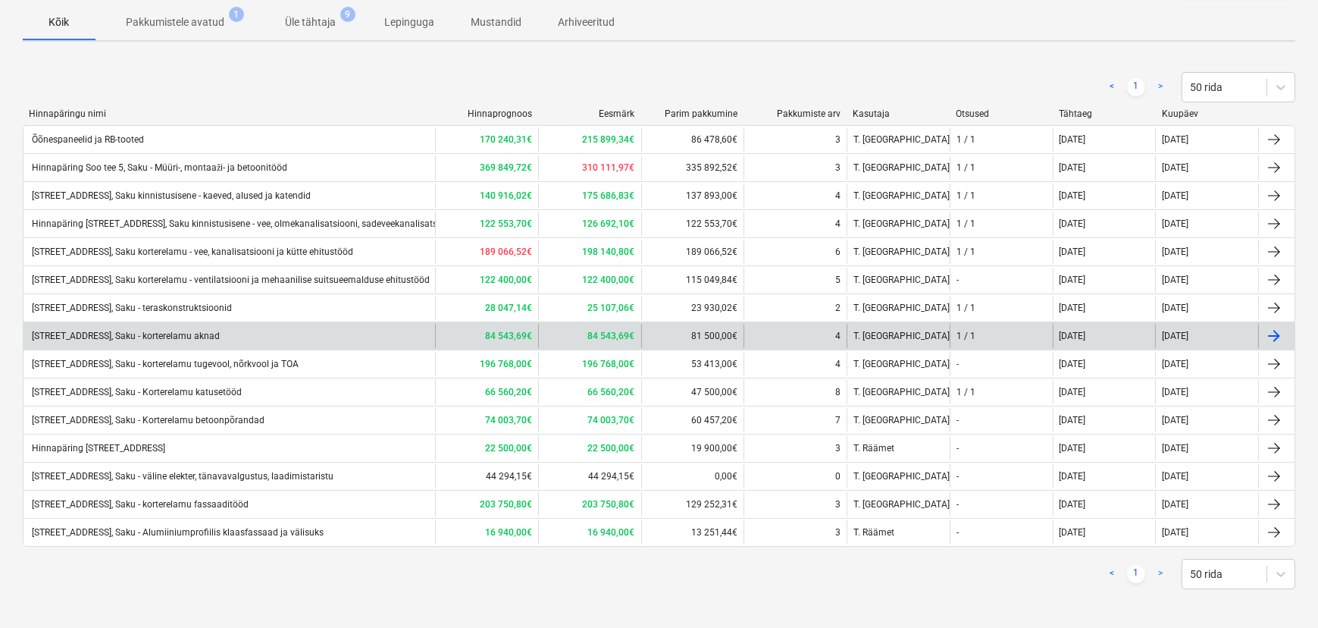
scroll to position [122, 0]
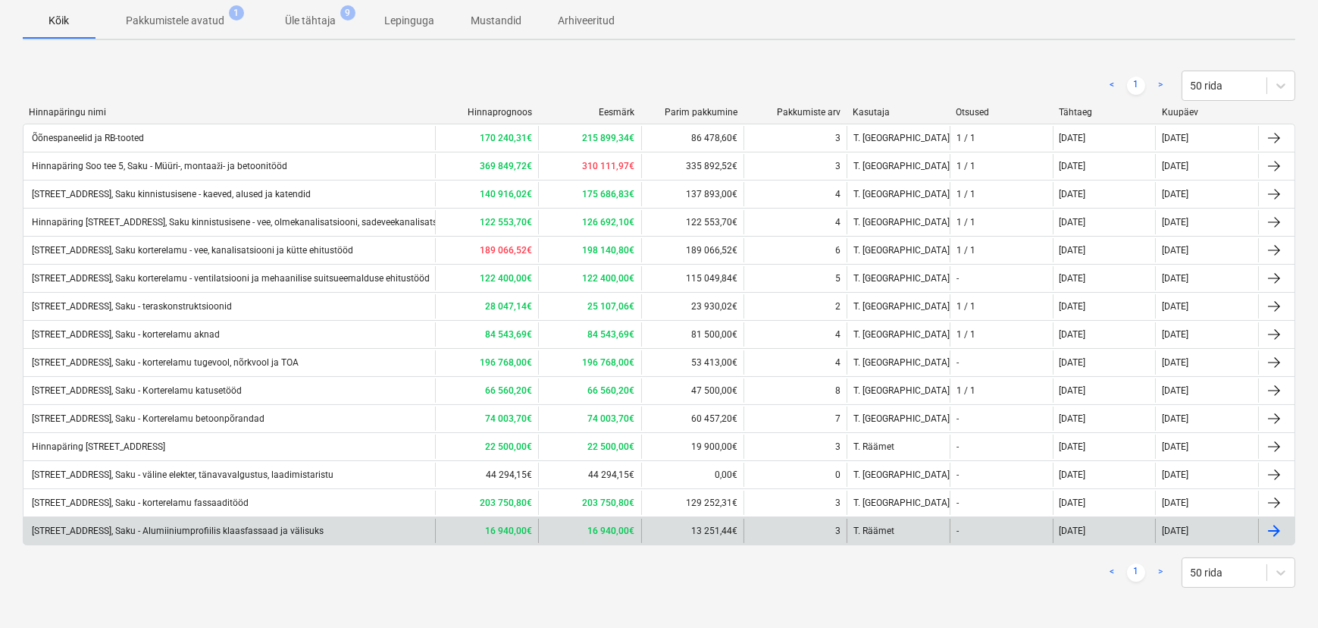
click at [265, 529] on div "[STREET_ADDRESS], Saku - Alumiiniumprofiilis klaasfassaad ja välisuks" at bounding box center [177, 530] width 294 height 11
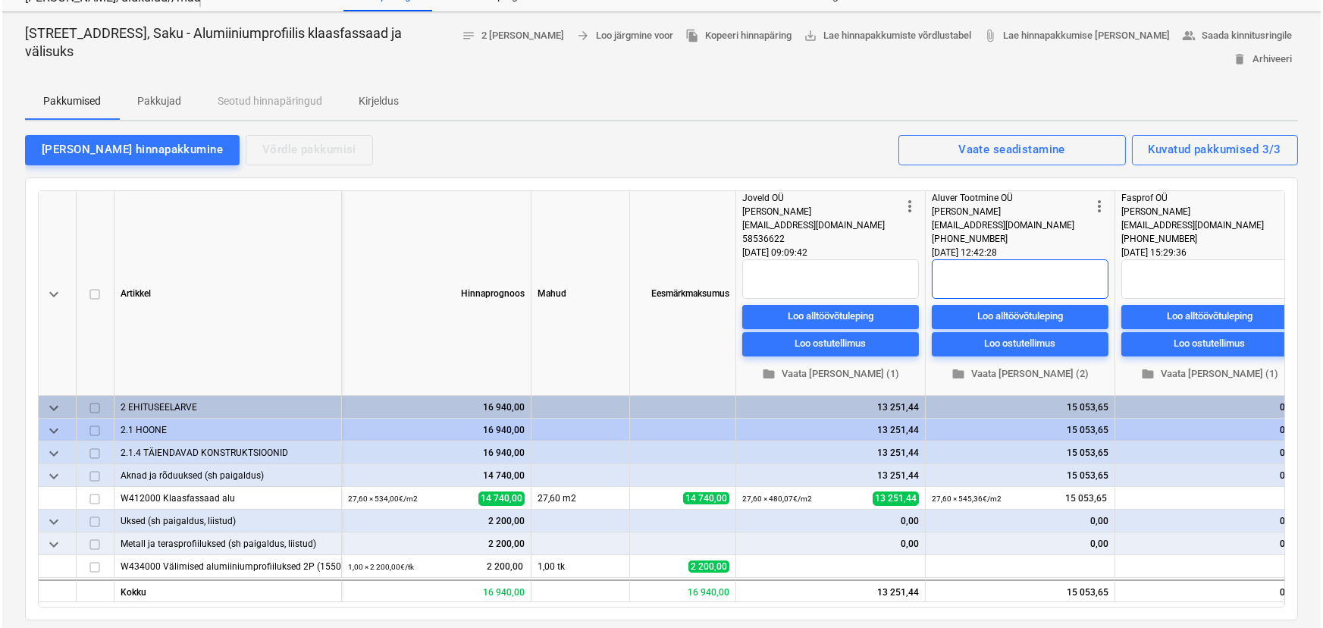
scroll to position [137, 0]
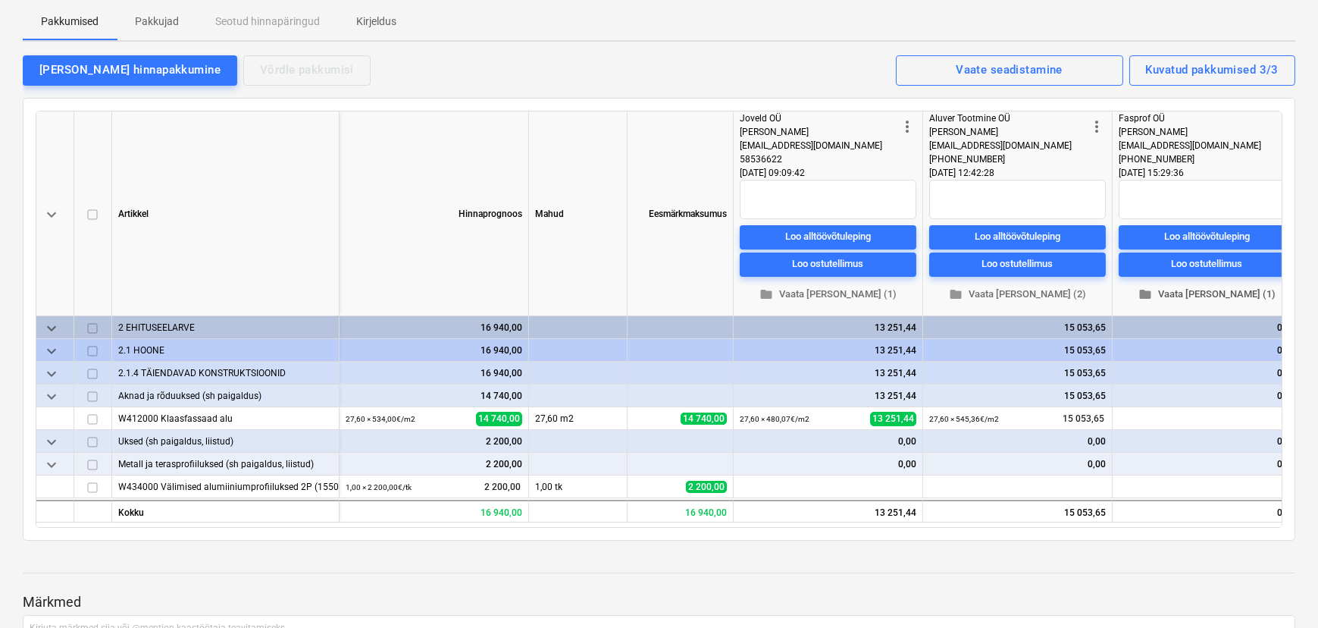
click at [1220, 290] on span "folder Vaata [PERSON_NAME] (1)" at bounding box center [1207, 293] width 164 height 17
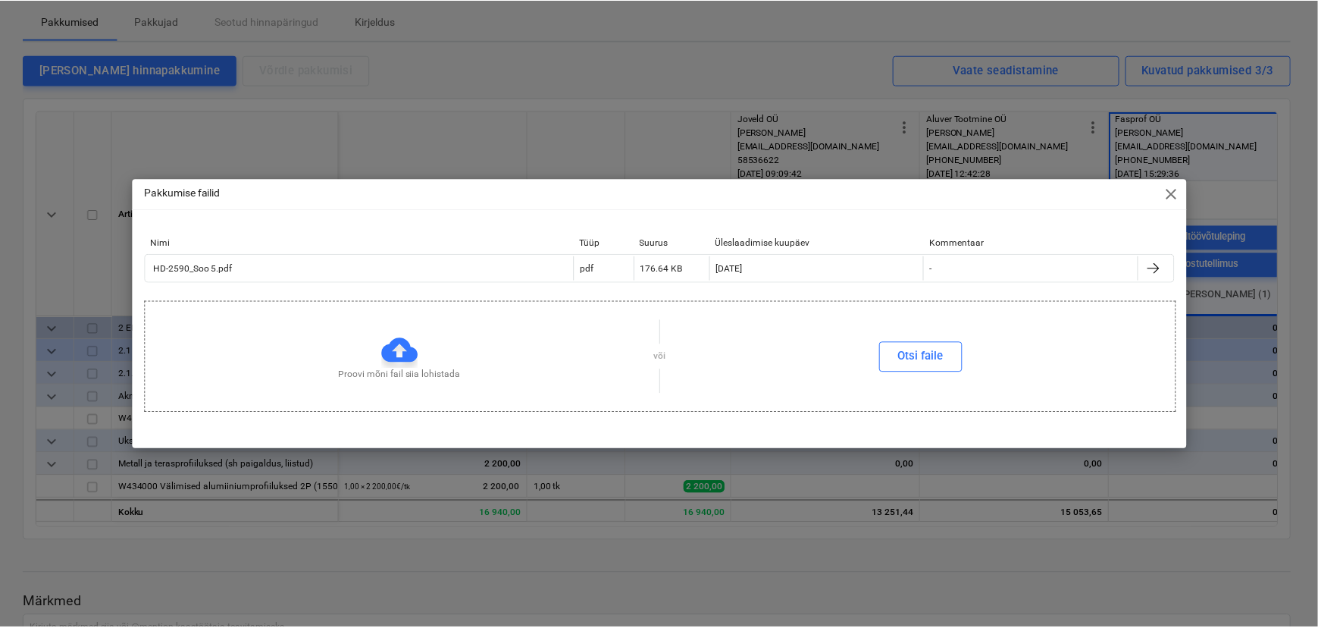
scroll to position [0, 20]
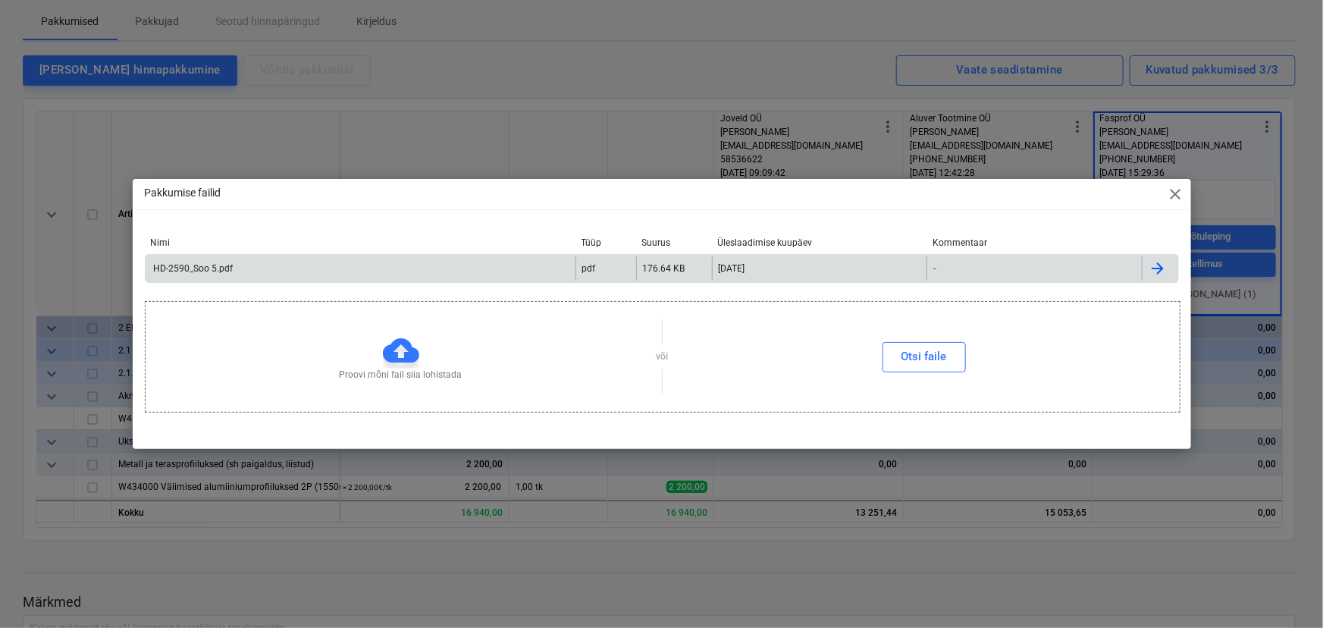
click at [203, 269] on div "HD-2590_Soo 5.pdf" at bounding box center [193, 268] width 82 height 11
click at [1166, 197] on span "close" at bounding box center [1175, 194] width 18 height 18
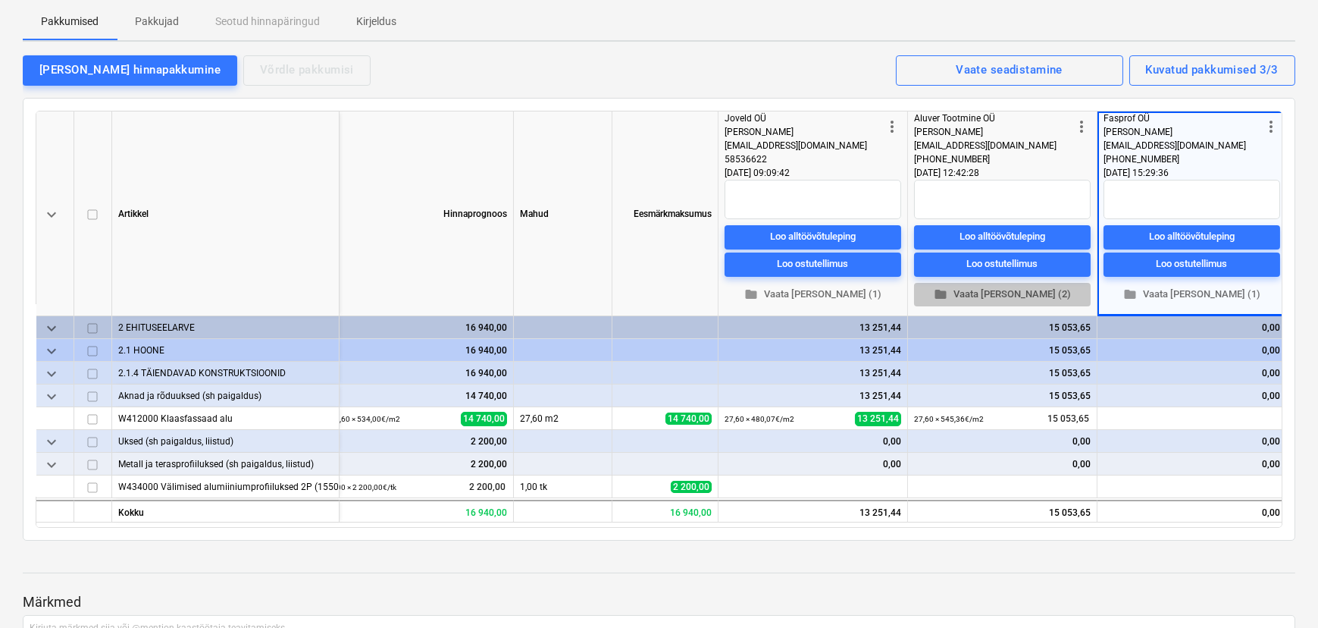
click at [1021, 285] on span "folder Vaata [PERSON_NAME] (2)" at bounding box center [1002, 293] width 164 height 17
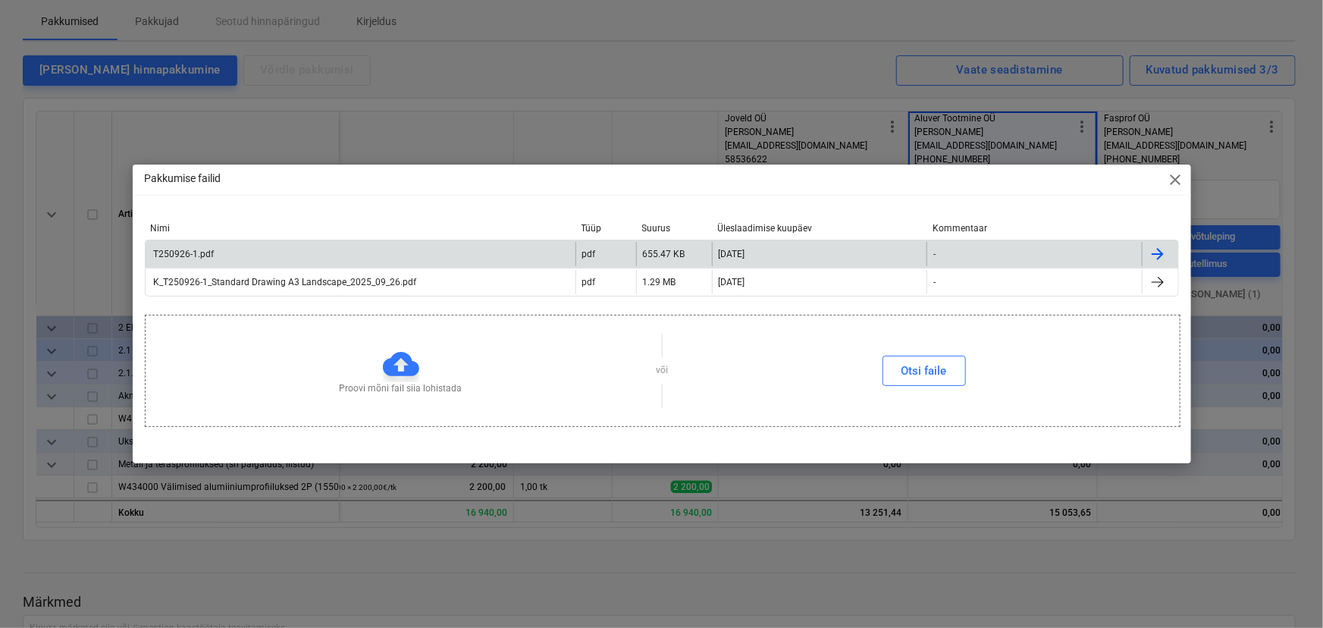
click at [210, 252] on div "T250926-1.pdf" at bounding box center [183, 254] width 63 height 11
click at [1168, 180] on span "close" at bounding box center [1175, 180] width 18 height 18
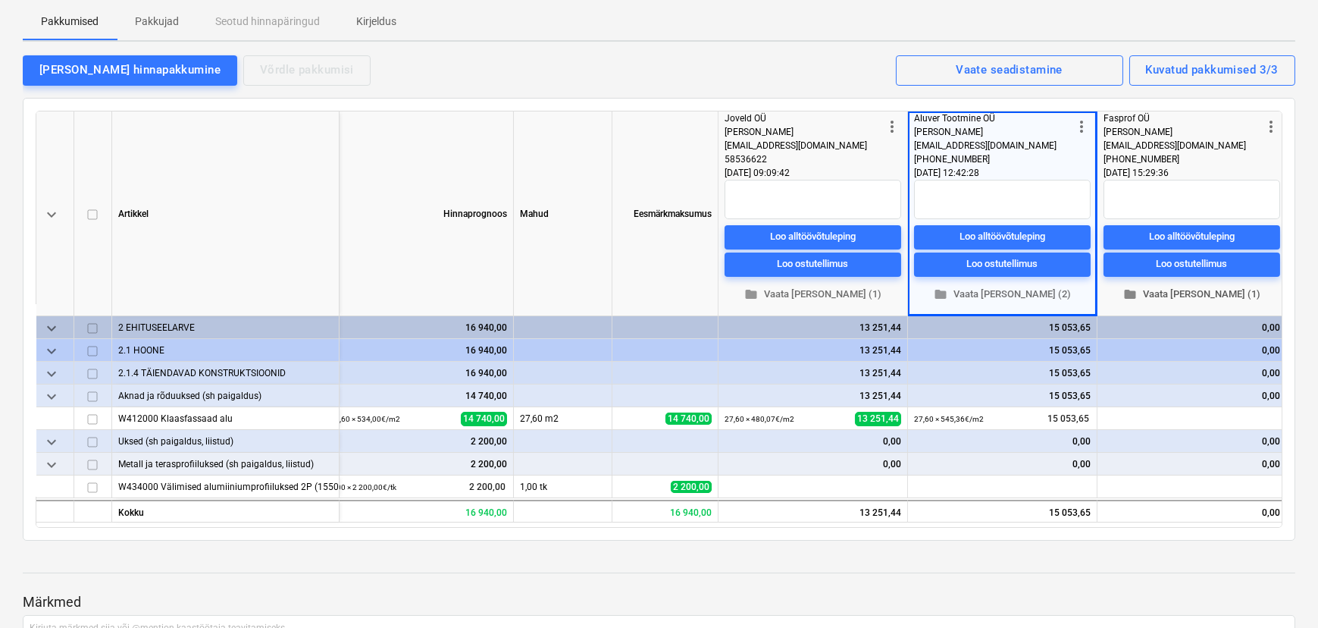
click at [1199, 293] on span "folder Vaata [PERSON_NAME] (1)" at bounding box center [1192, 293] width 164 height 17
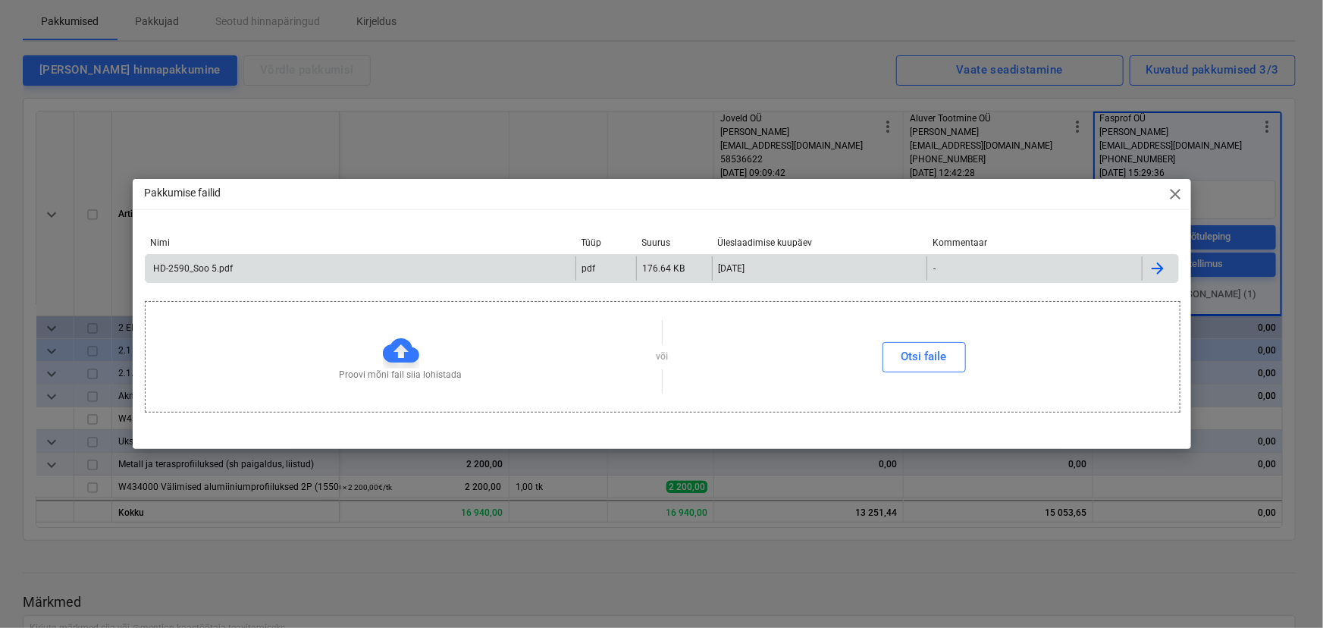
click at [175, 268] on div "HD-2590_Soo 5.pdf" at bounding box center [193, 268] width 82 height 11
click at [1175, 195] on span "close" at bounding box center [1175, 194] width 18 height 18
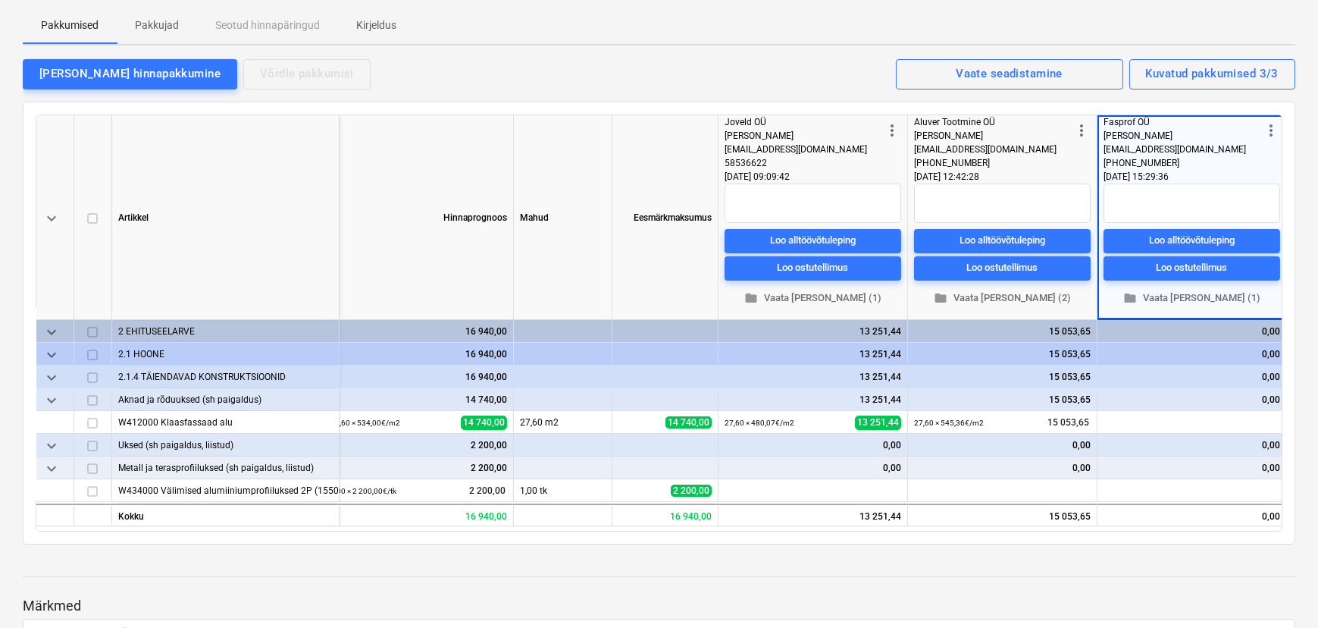
scroll to position [0, 0]
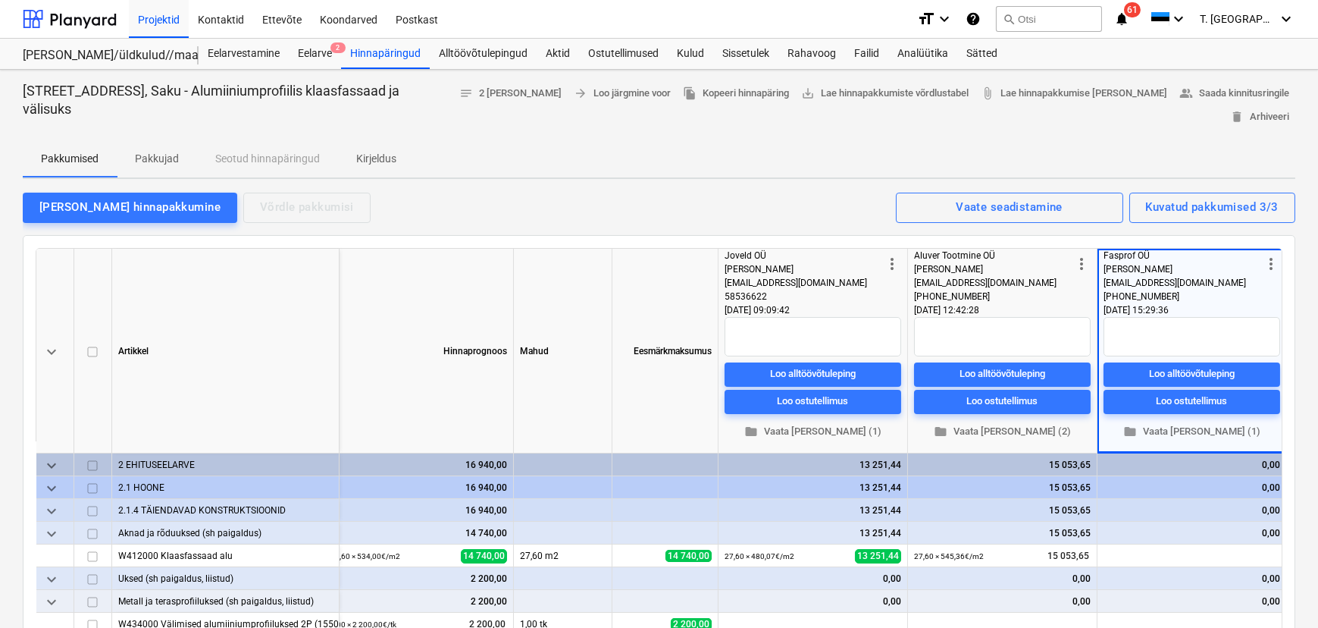
drag, startPoint x: 163, startPoint y: 161, endPoint x: 189, endPoint y: 161, distance: 25.8
click at [163, 161] on p "Pakkujad" at bounding box center [157, 159] width 44 height 16
